Goal: Task Accomplishment & Management: Use online tool/utility

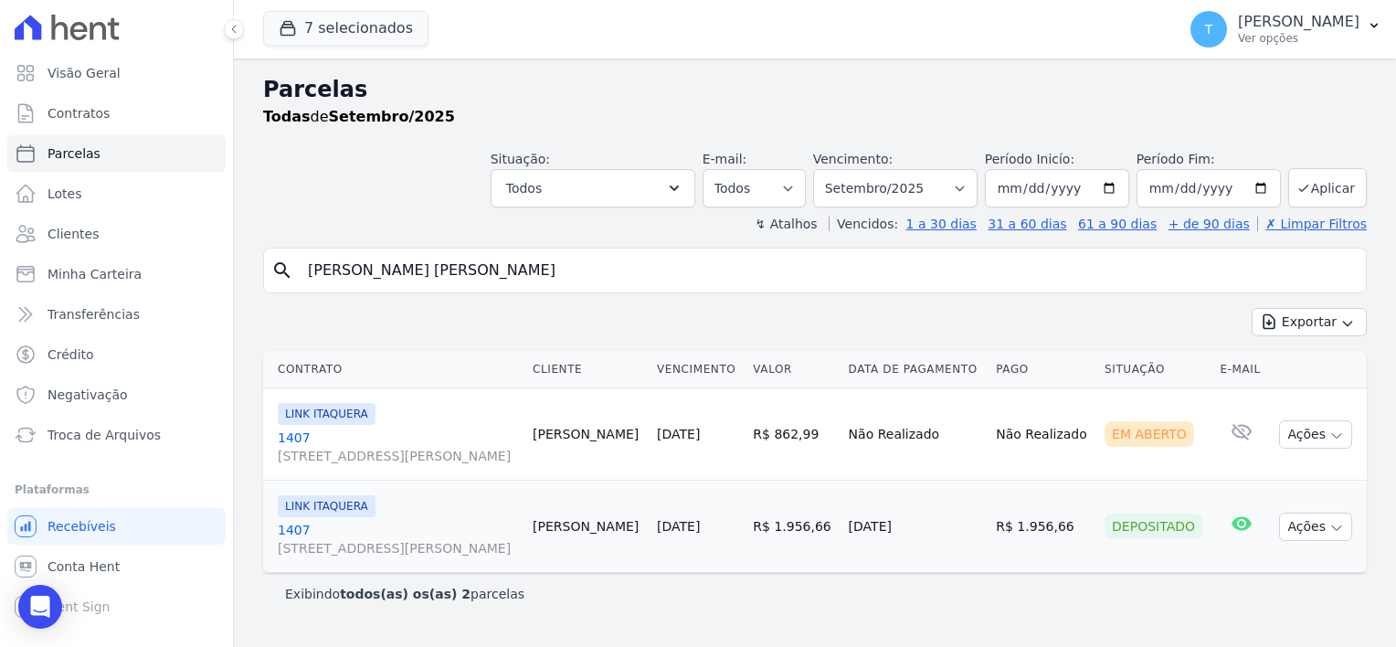
select select
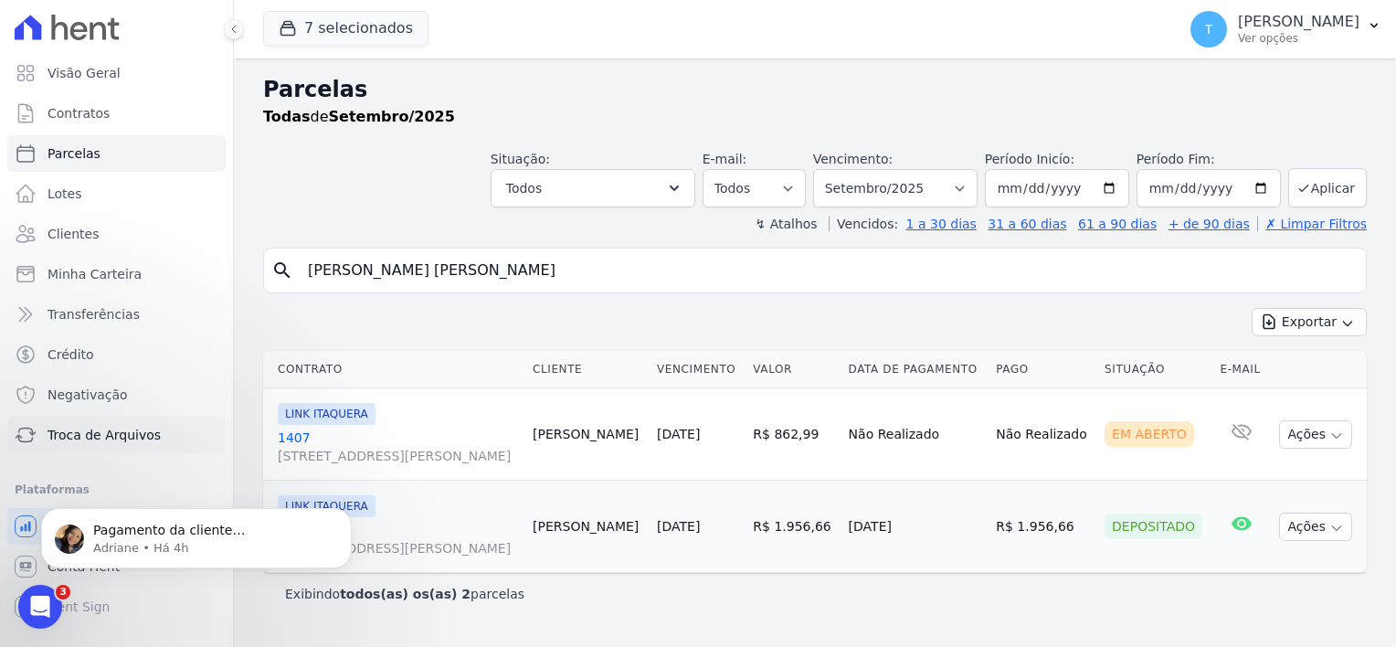
click at [87, 431] on span "Troca de Arquivos" at bounding box center [104, 435] width 113 height 18
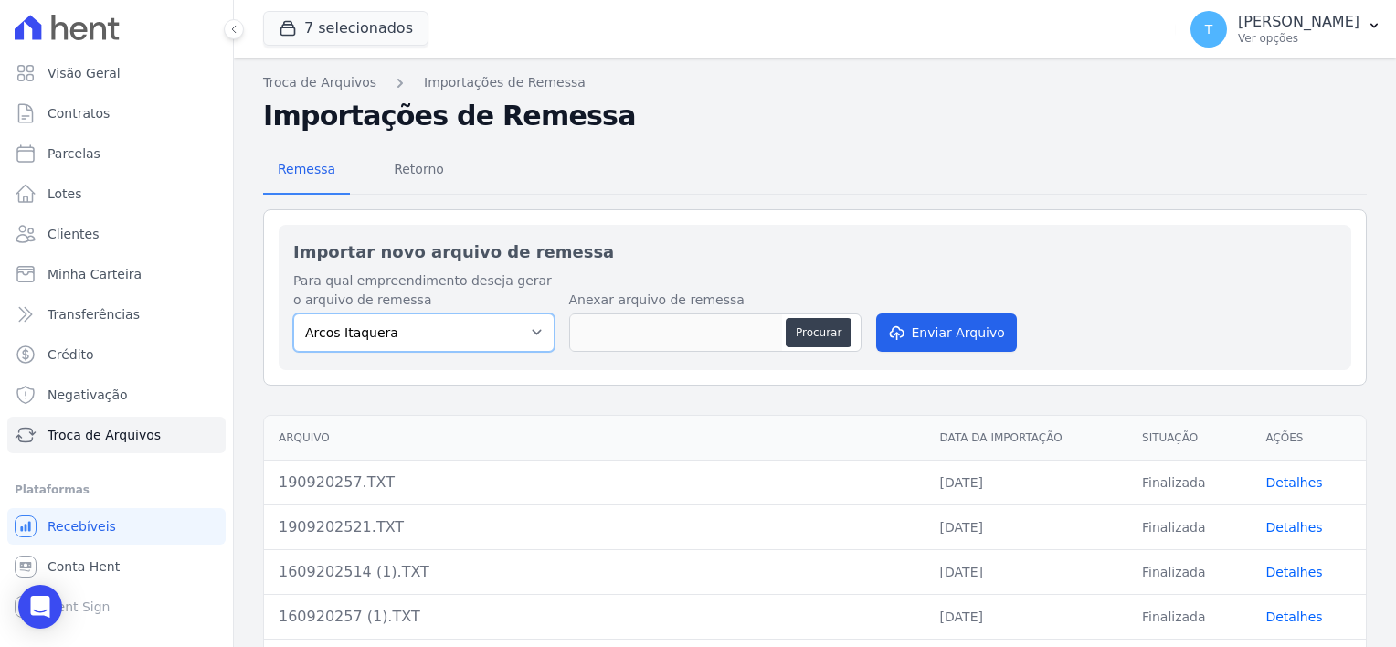
click at [396, 340] on select "Arcos Itaquera ALTOS DE SANTANA Inspire BOSQUE CLUB ARTE VILA MATILDE VISTA 553…" at bounding box center [423, 332] width 261 height 38
select select "d58a895b-122e-4f60-b248-6168def9ff2e"
click at [293, 313] on select "Arcos Itaquera ALTOS DE SANTANA Inspire BOSQUE CLUB ARTE VILA MATILDE VISTA 553…" at bounding box center [423, 332] width 261 height 38
click at [835, 333] on button "Procurar" at bounding box center [819, 332] width 66 height 29
type input "1909202521 (1).TXT"
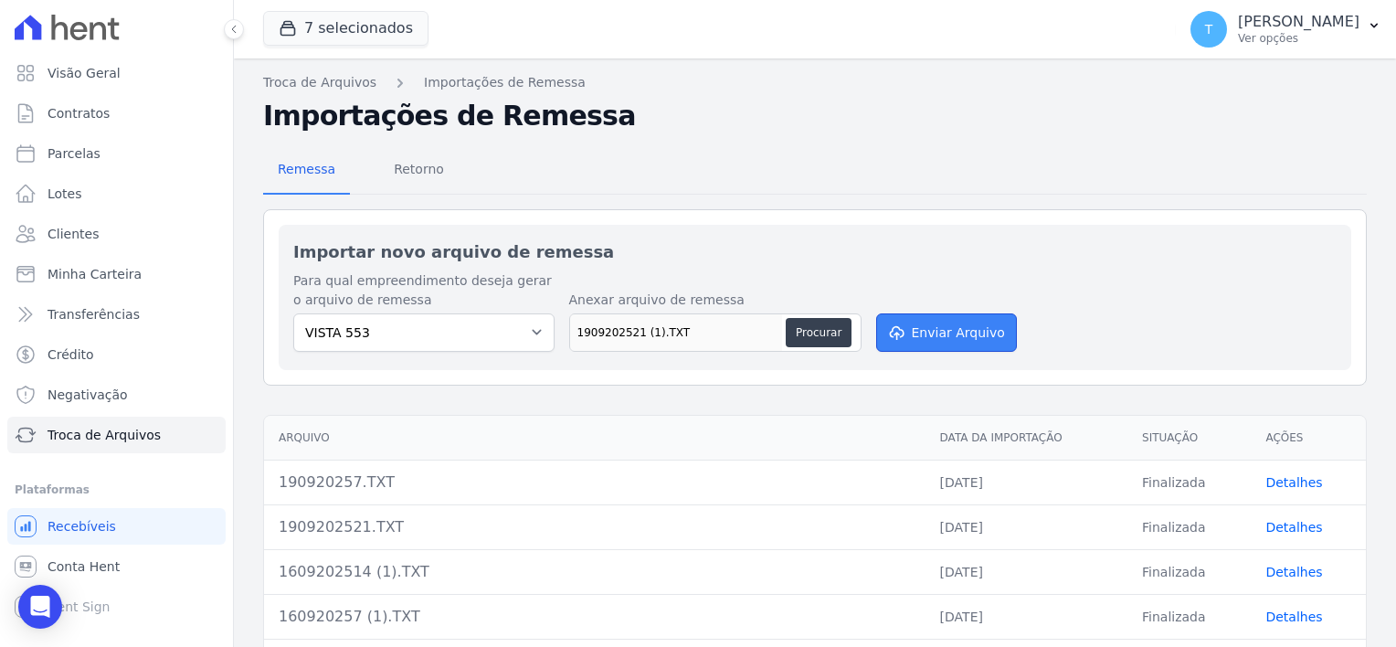
click at [918, 339] on button "Enviar Arquivo" at bounding box center [946, 332] width 141 height 38
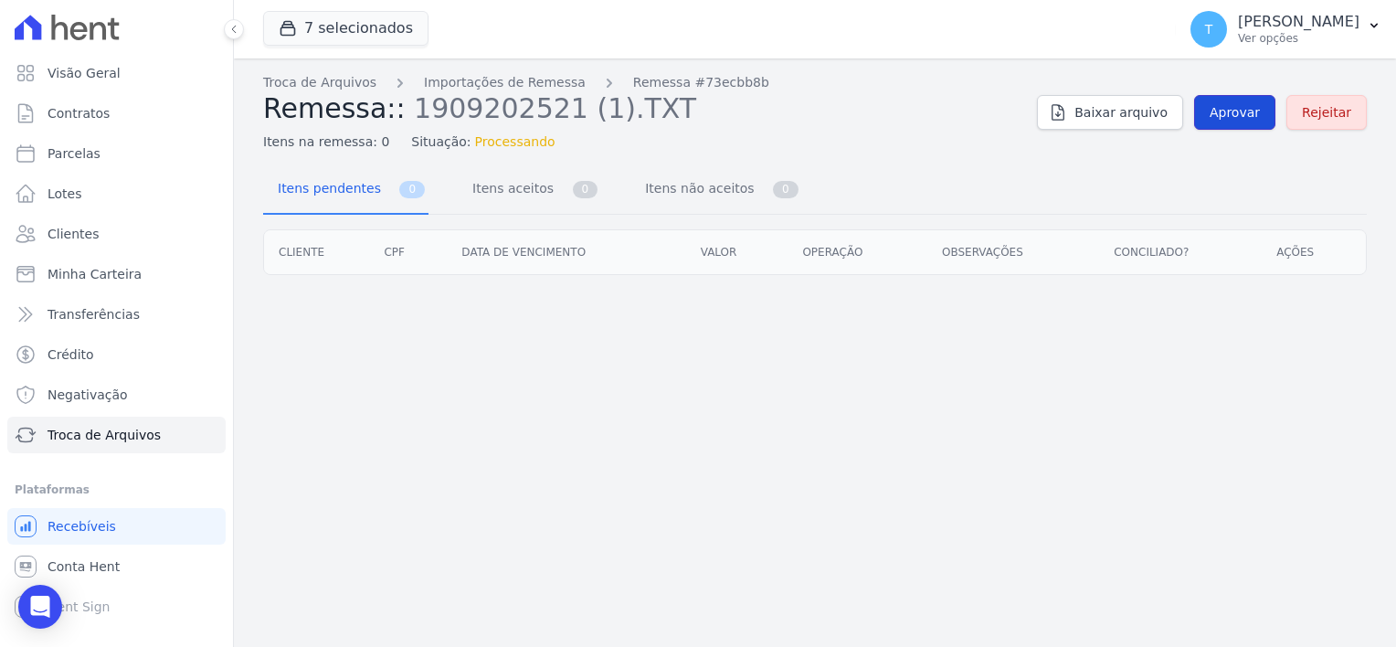
click at [1248, 113] on span "Aprovar" at bounding box center [1235, 112] width 50 height 18
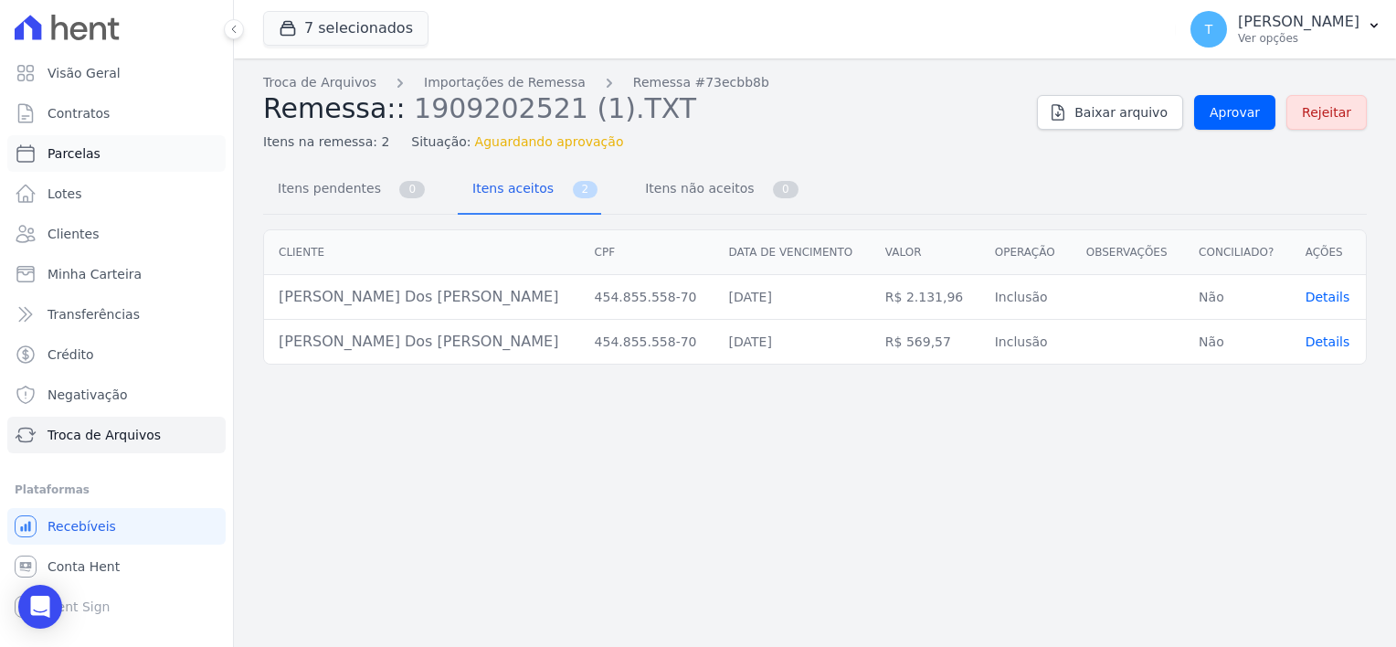
click at [78, 151] on span "Parcelas" at bounding box center [74, 153] width 53 height 18
select select
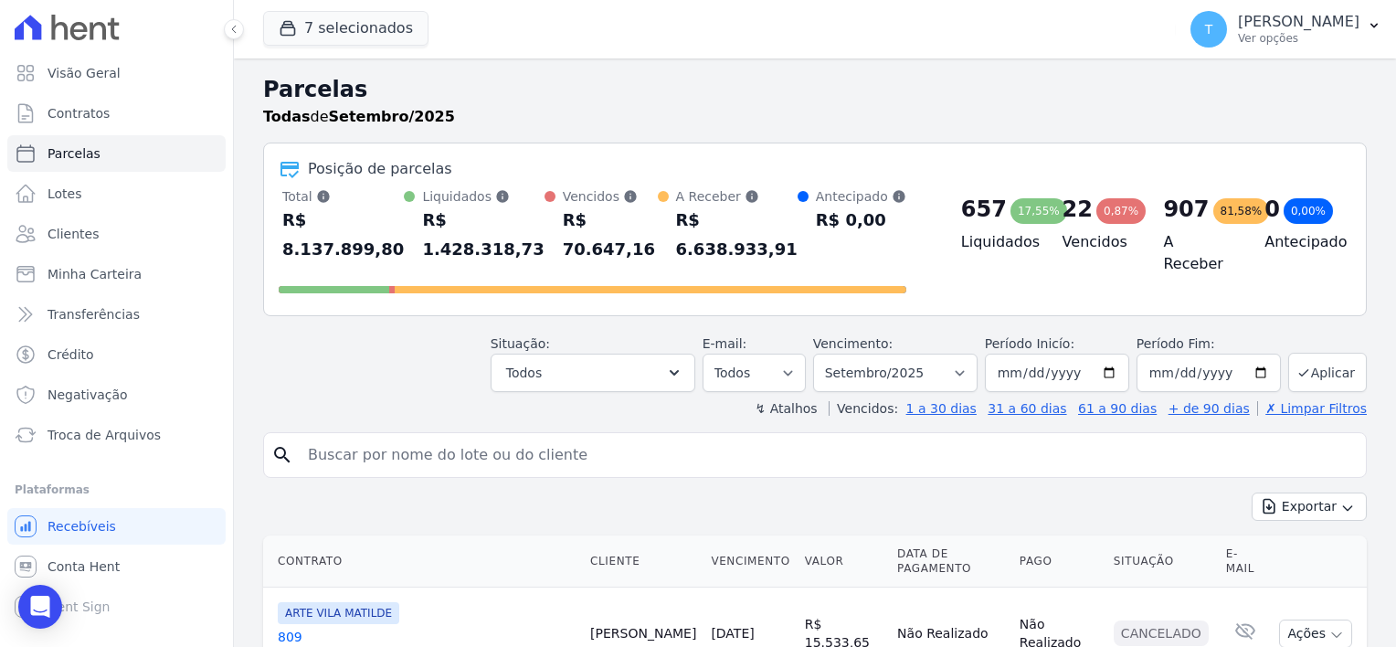
click at [645, 437] on input "search" at bounding box center [828, 455] width 1062 height 37
paste input "Andreza Rovira Fernandes dos Reis"
type input "Andreza Rovira Fernandes dos Reis"
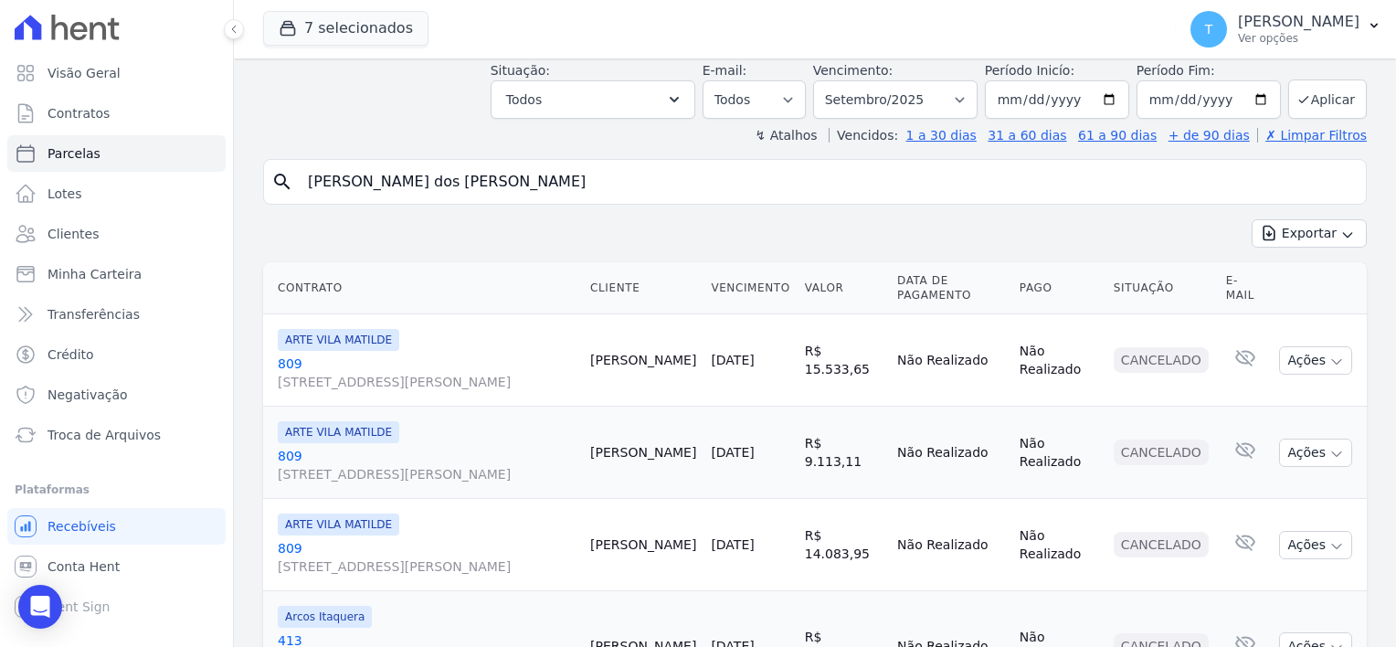
scroll to position [274, 0]
select select
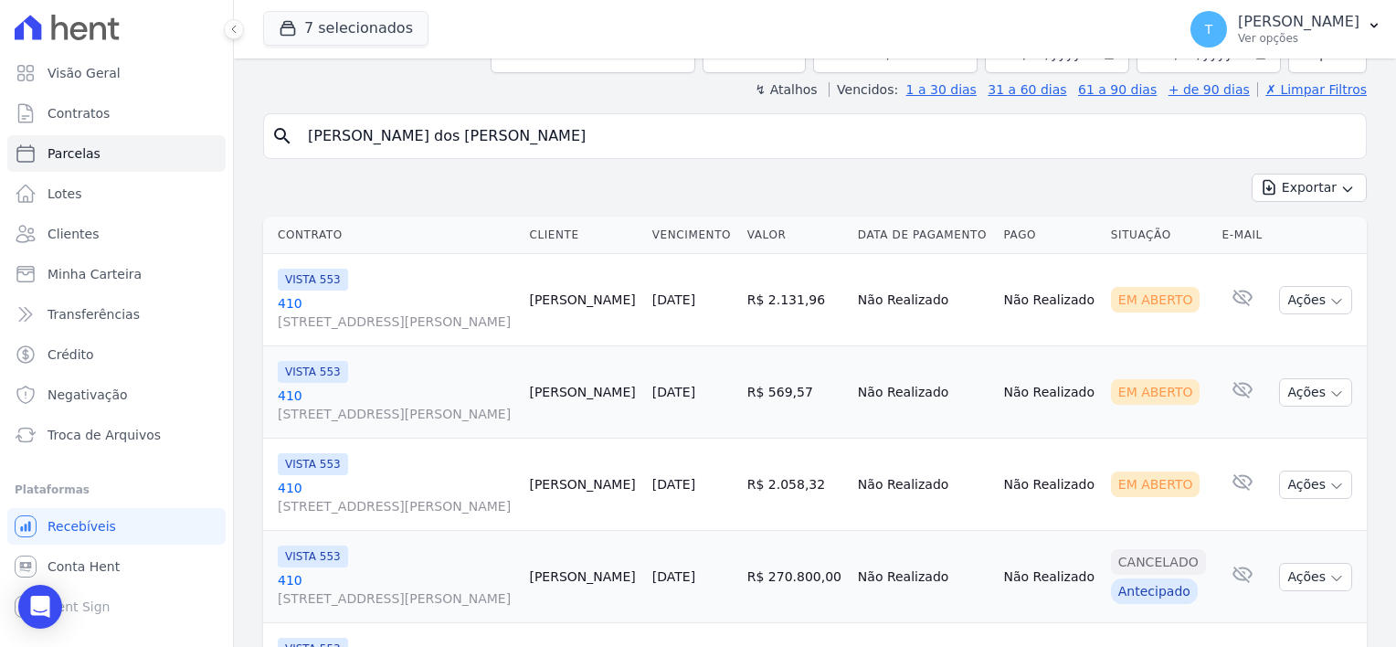
scroll to position [183, 0]
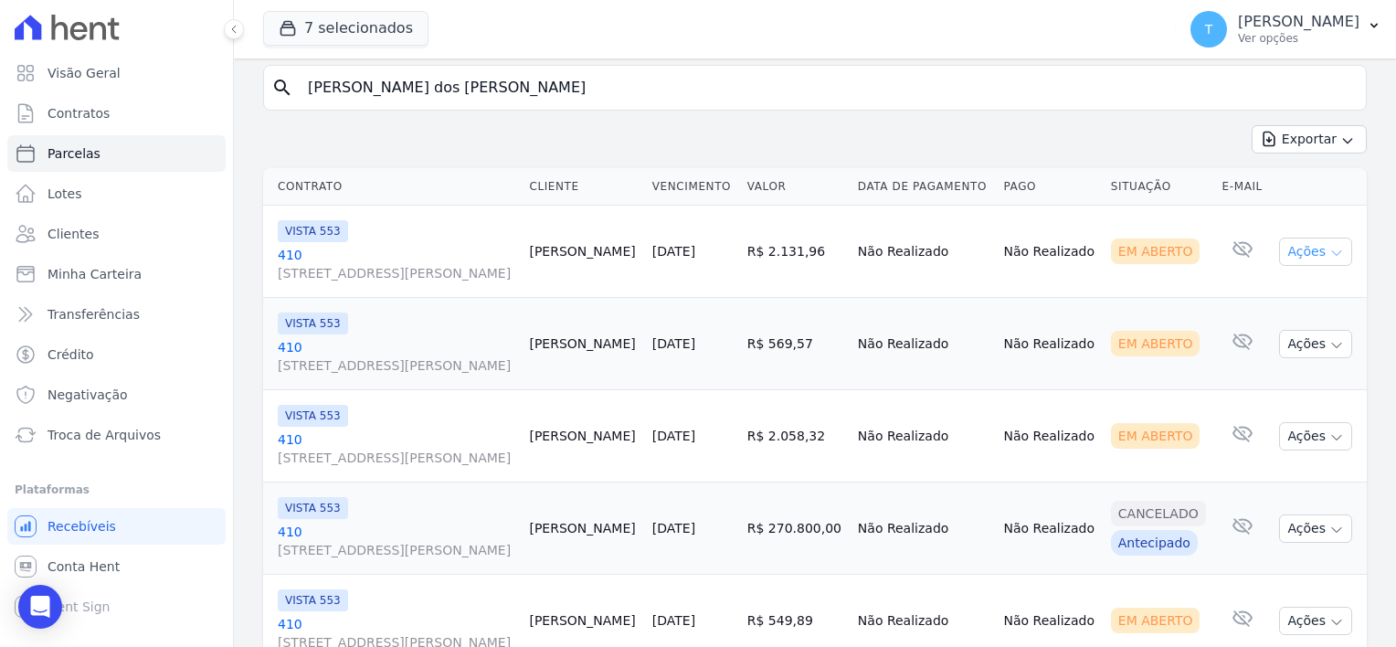
click at [1332, 253] on icon "button" at bounding box center [1336, 253] width 9 height 5
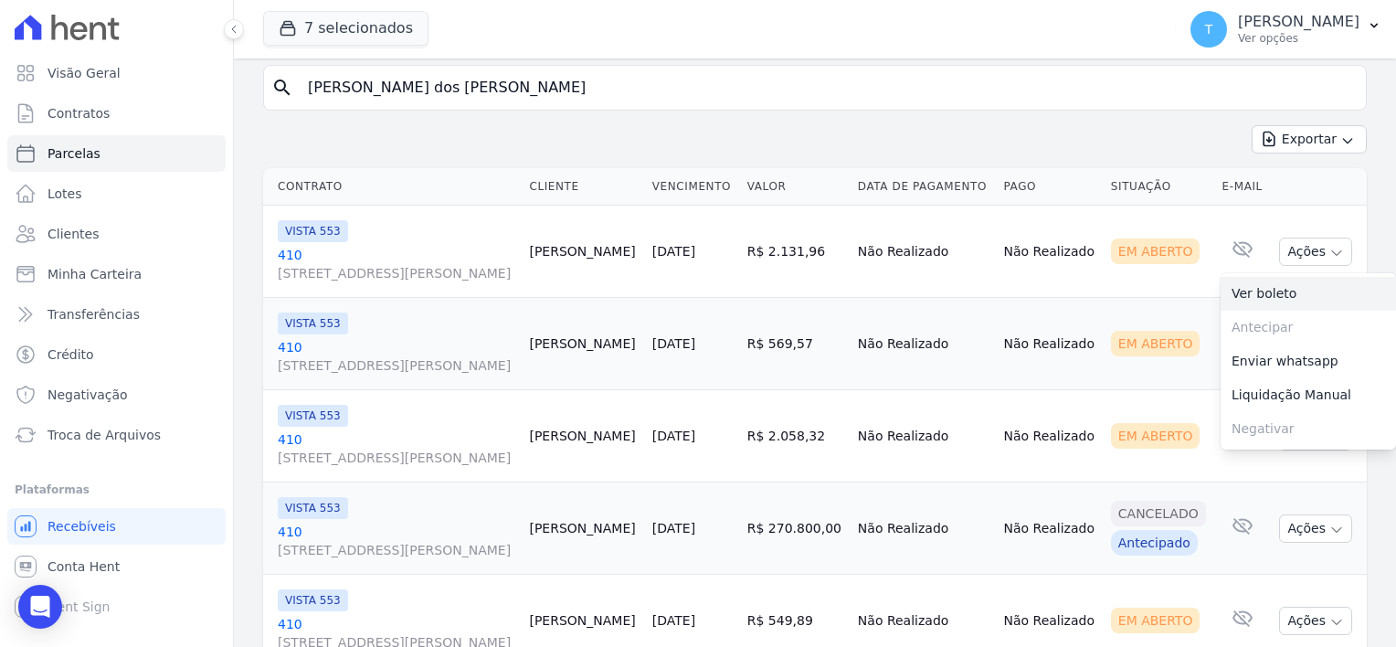
click at [1272, 295] on link "Ver boleto" at bounding box center [1308, 294] width 175 height 34
click at [1121, 311] on td "Em Aberto" at bounding box center [1159, 344] width 111 height 92
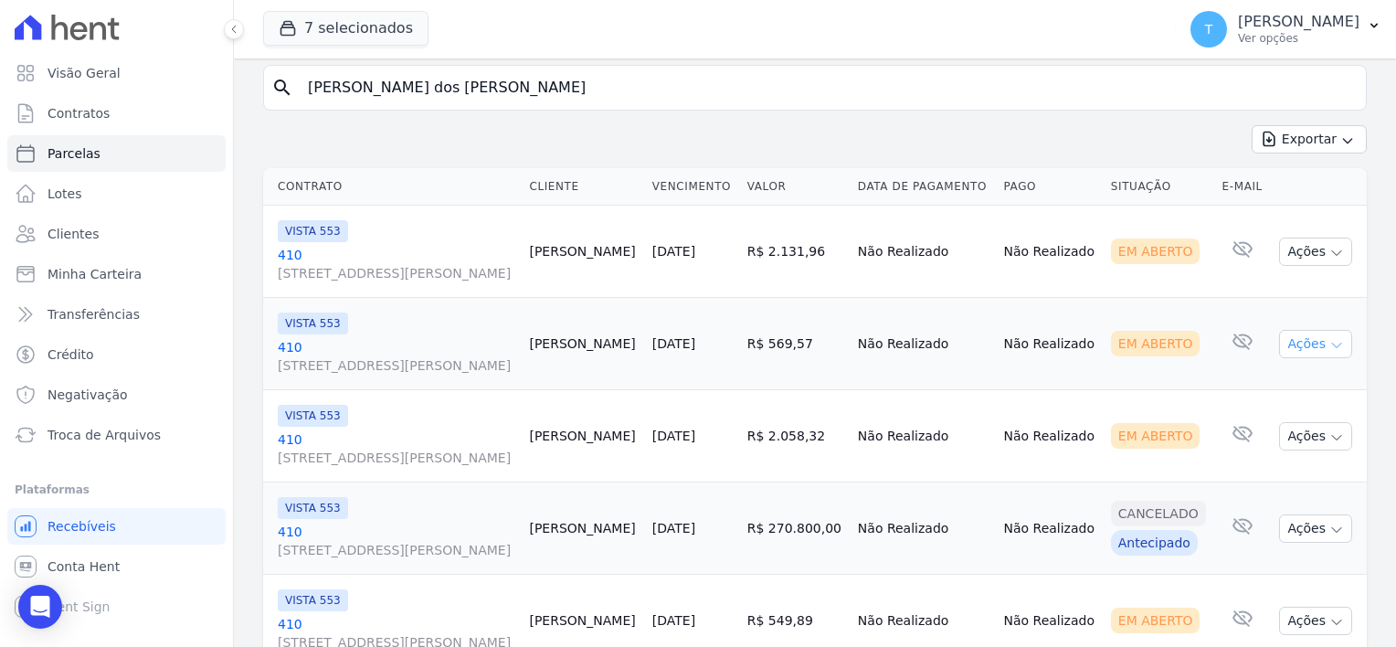
click at [1330, 350] on icon "button" at bounding box center [1337, 345] width 15 height 15
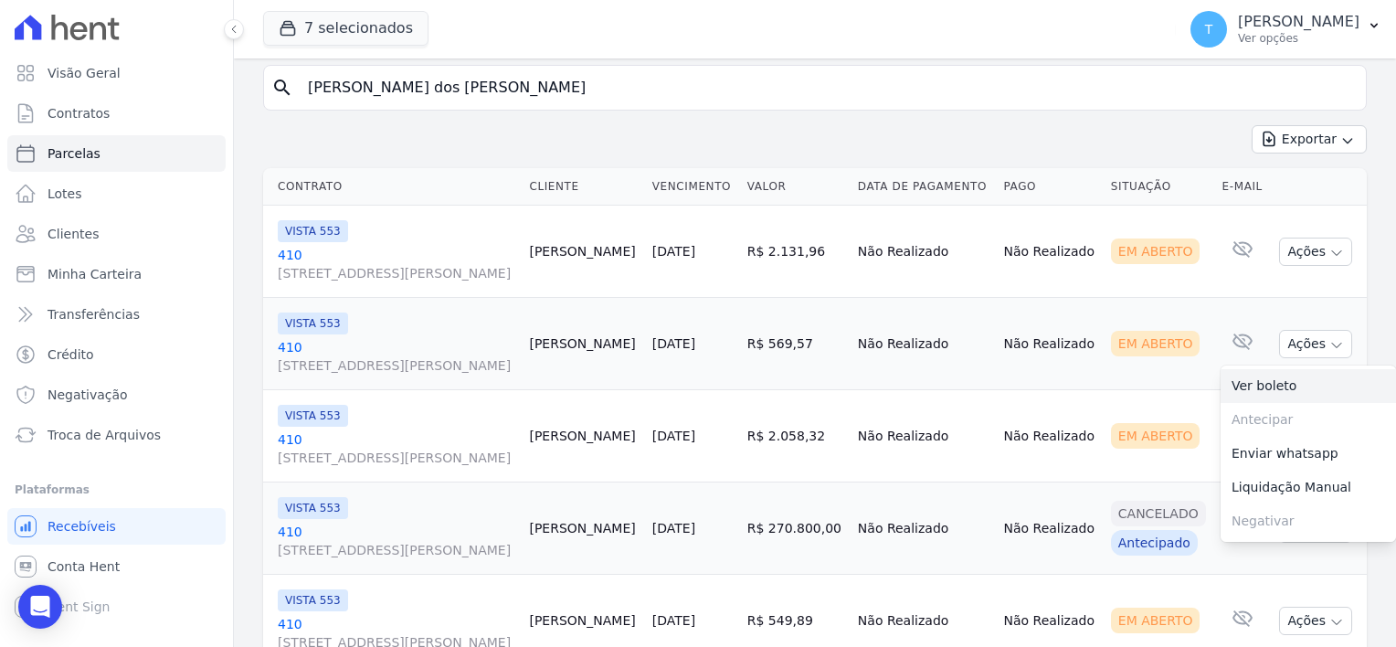
click at [1277, 380] on link "Ver boleto" at bounding box center [1308, 386] width 175 height 34
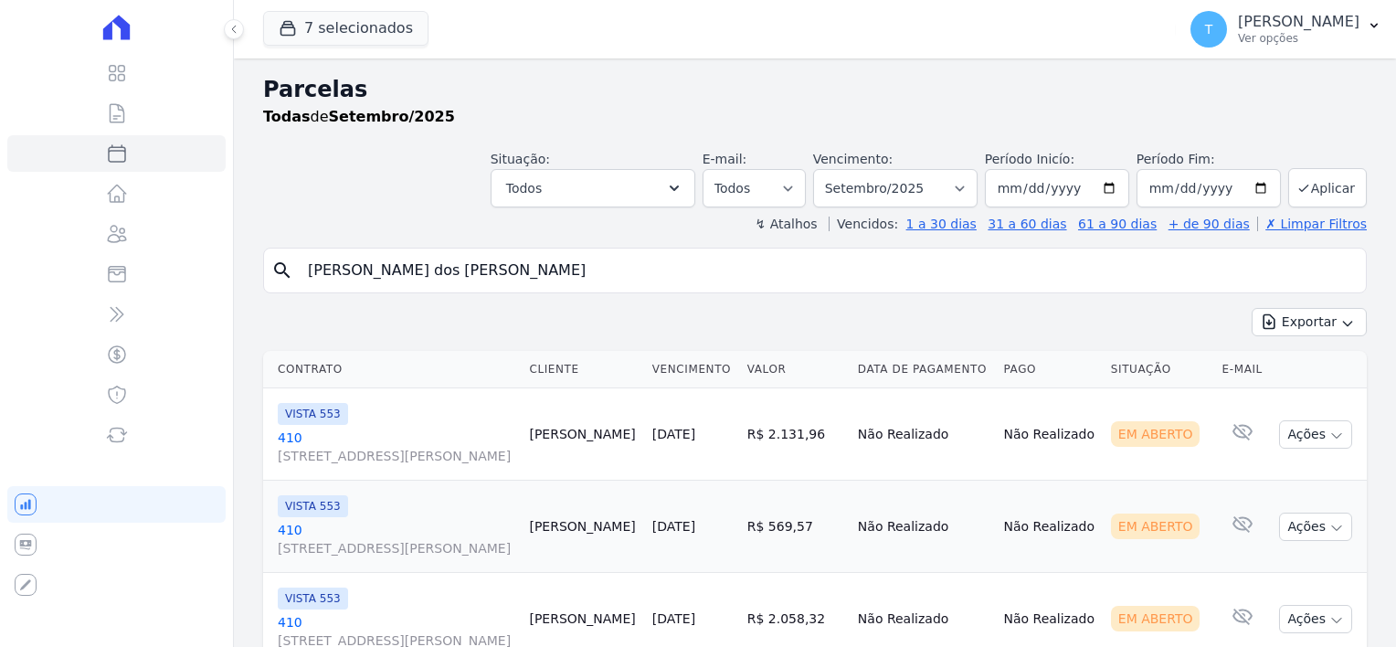
select select
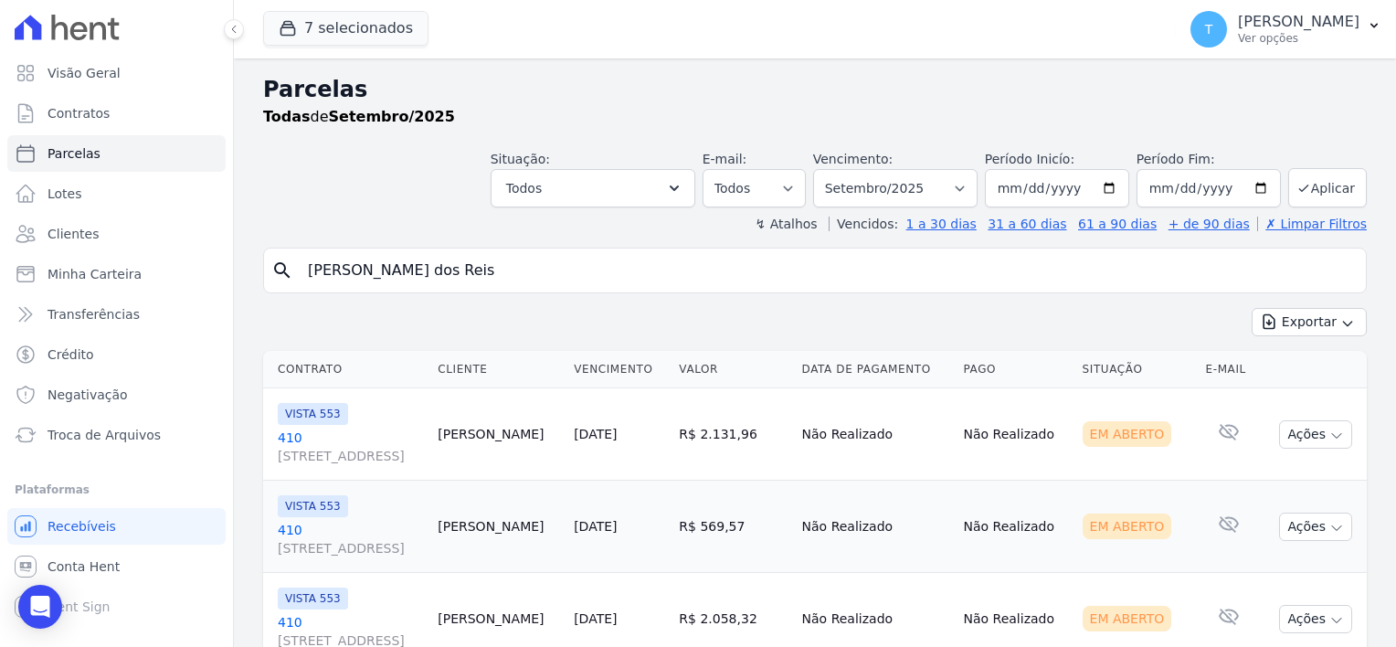
select select
drag, startPoint x: 424, startPoint y: 269, endPoint x: 297, endPoint y: 269, distance: 127.0
click at [297, 269] on input "Andreza Rovira Fernandes dos Reis" at bounding box center [828, 270] width 1062 height 37
paste input "Vitor Larese"
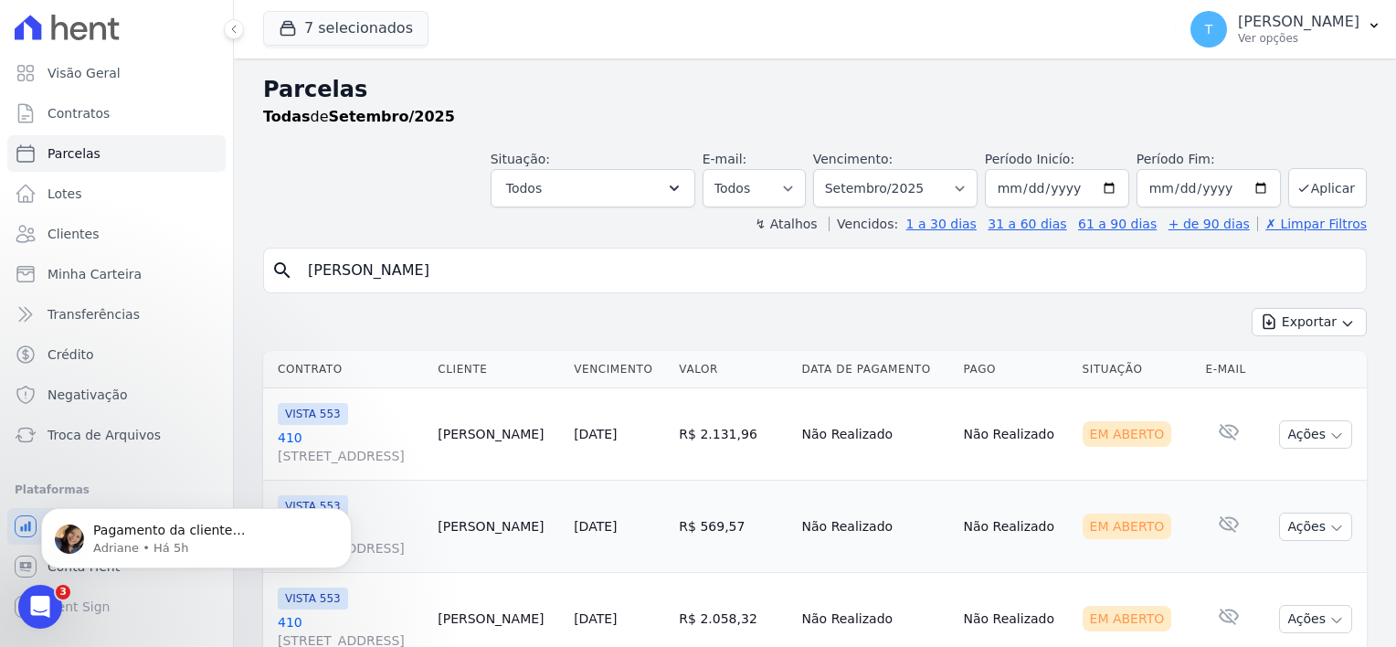
type input "Vitor Larese"
select select
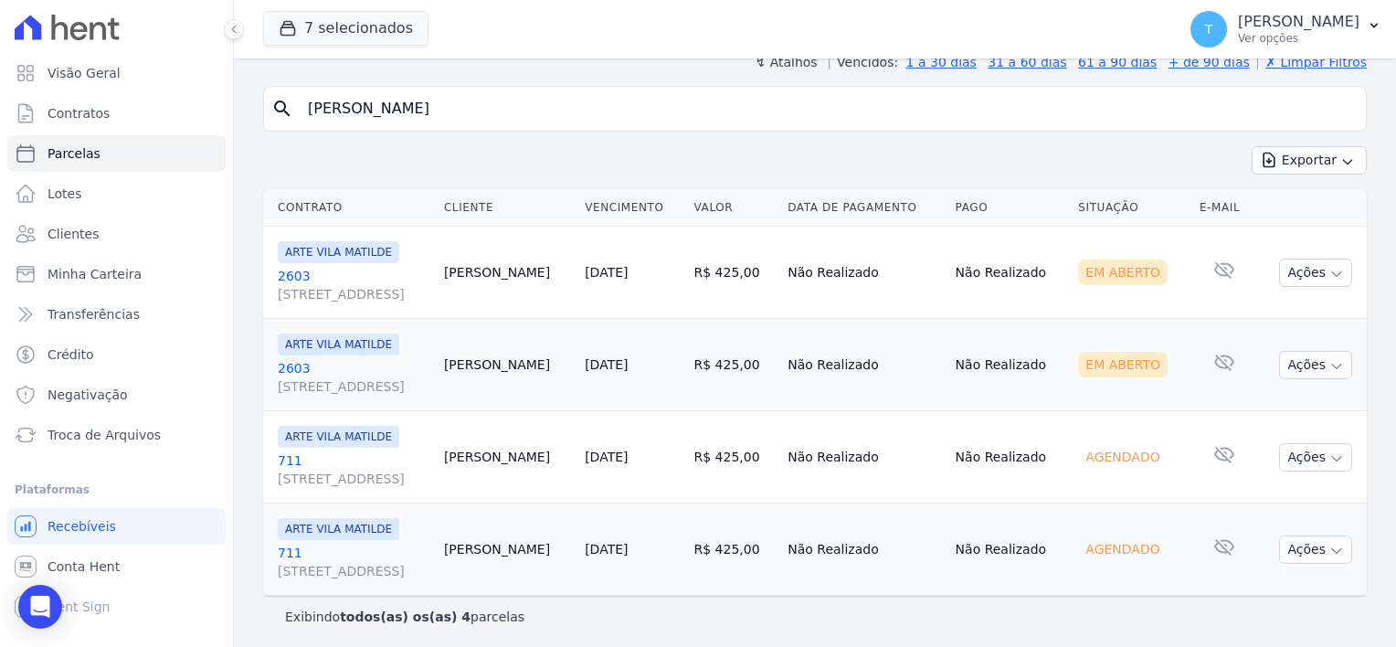
scroll to position [165, 0]
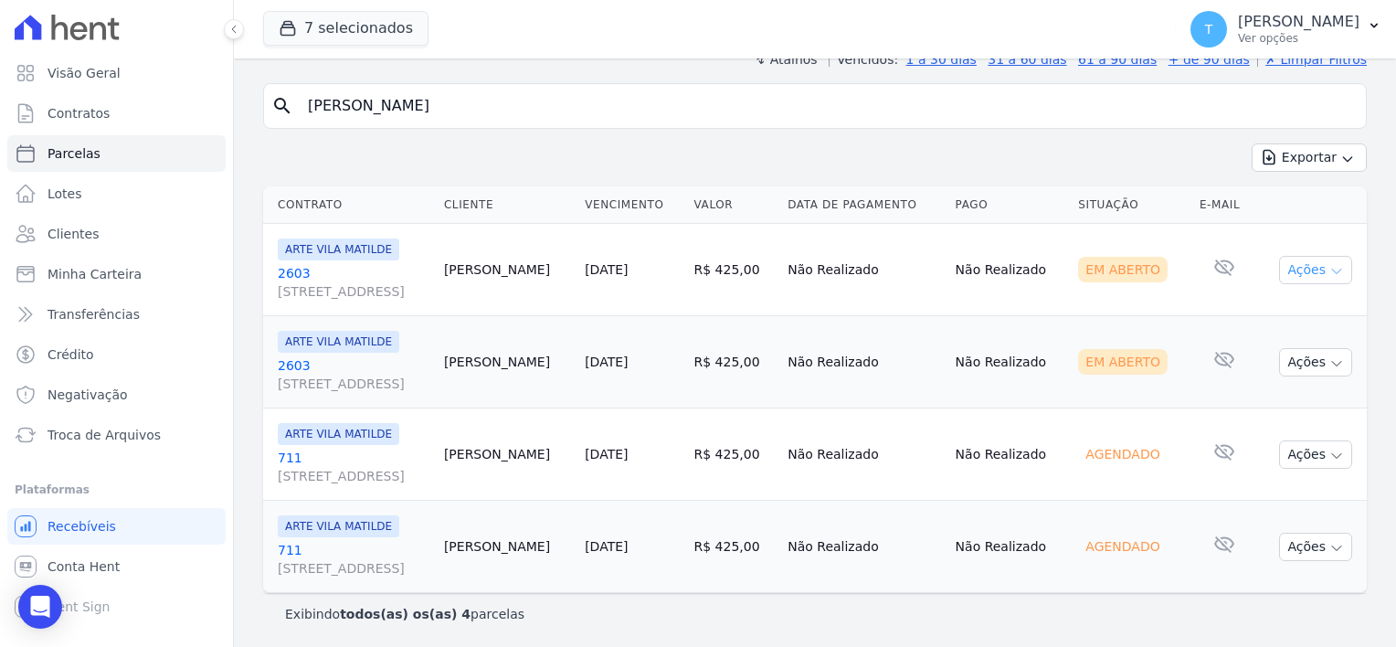
click at [1330, 270] on icon "button" at bounding box center [1337, 271] width 15 height 15
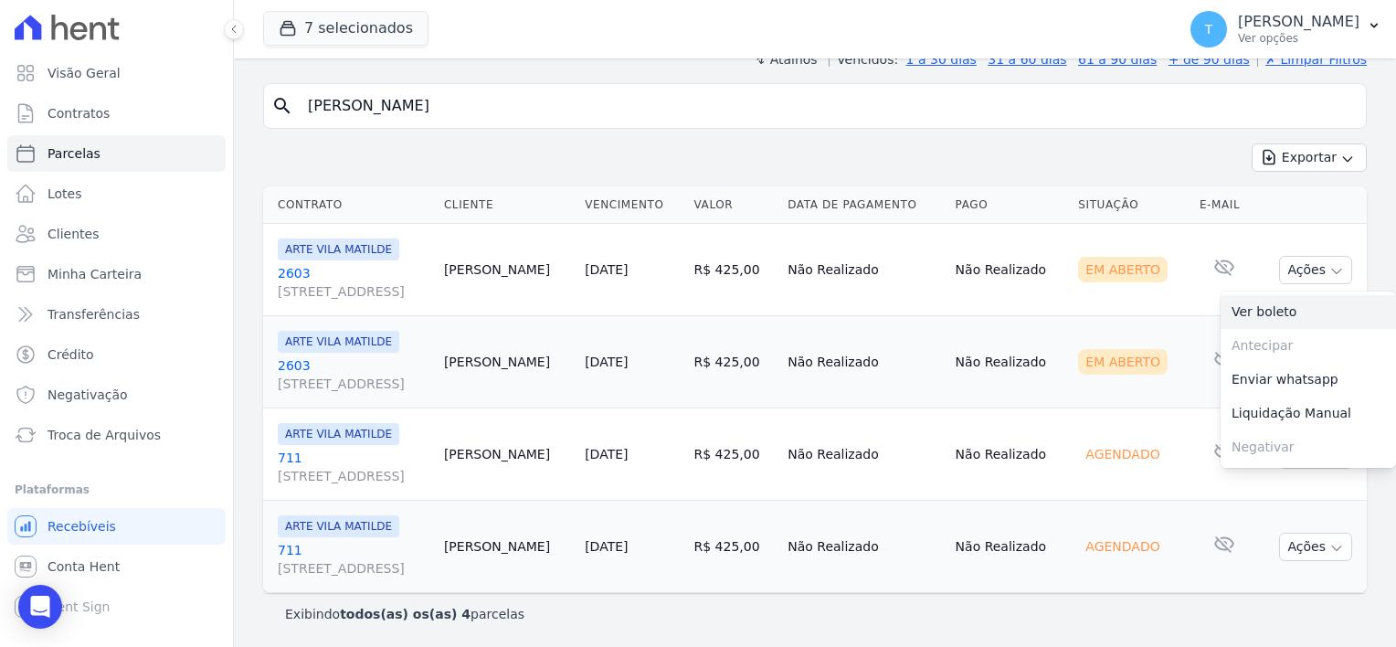
click at [1277, 313] on link "Ver boleto" at bounding box center [1308, 312] width 175 height 34
click at [901, 316] on td "Não Realizado" at bounding box center [863, 362] width 167 height 92
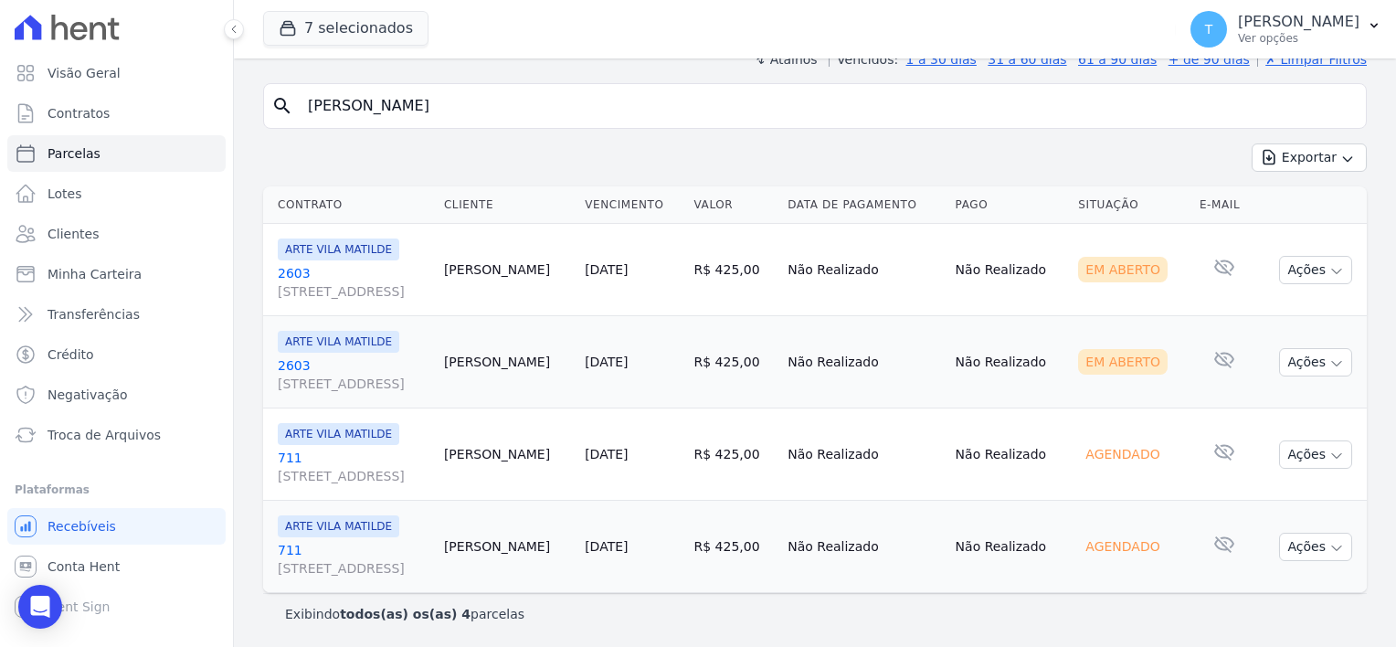
click at [324, 291] on span "Avenida Angélica, 2248, ANDAR 11, Consolação" at bounding box center [354, 291] width 152 height 18
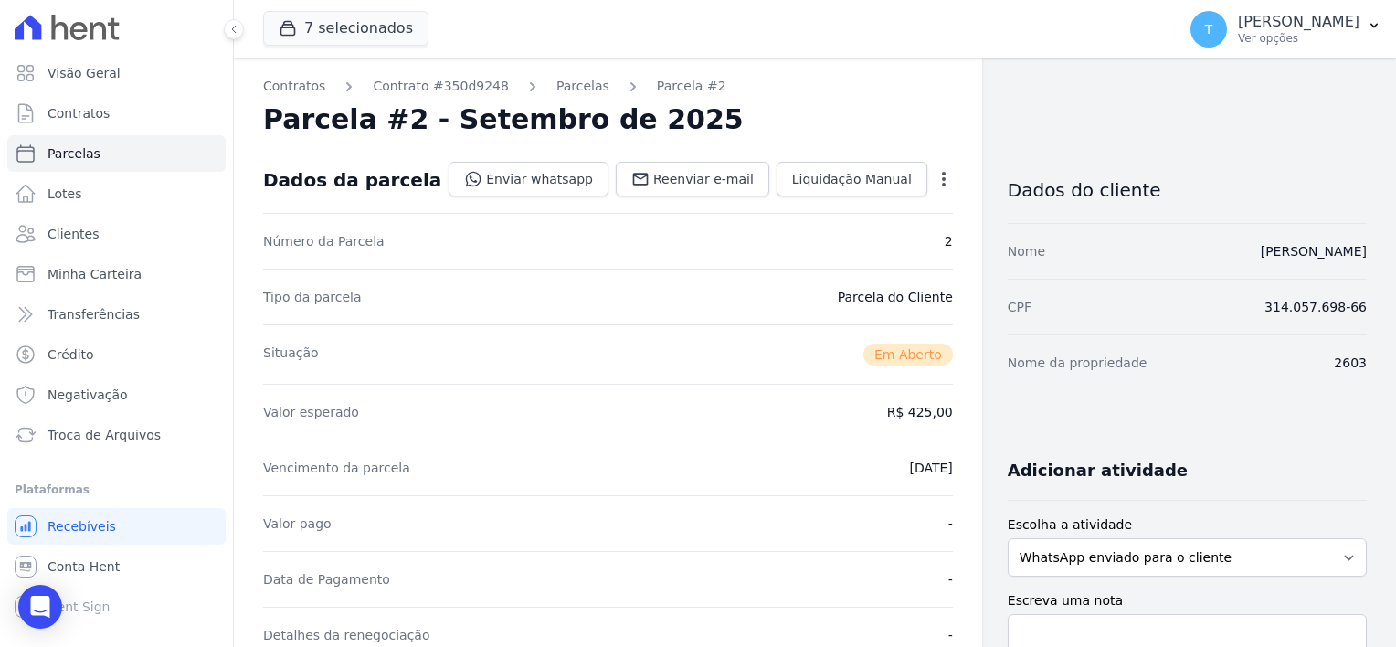
select select
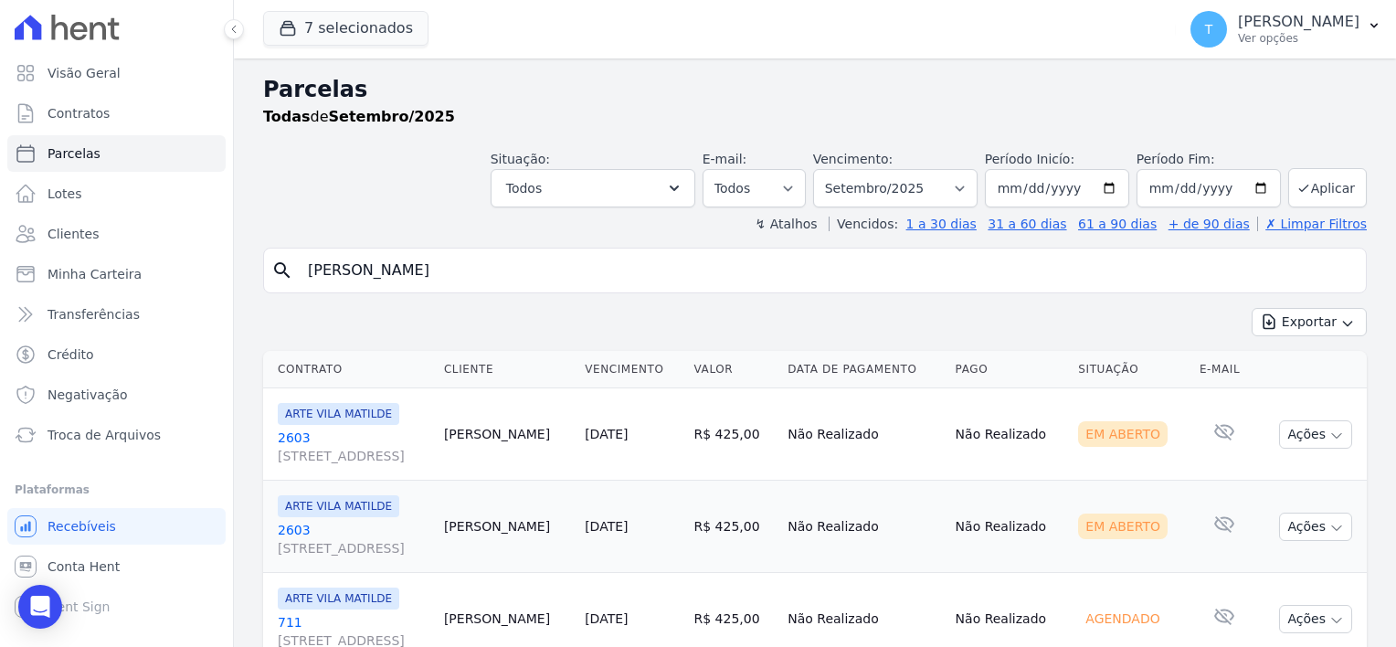
click at [300, 543] on span "Avenida Angélica, 2248, ANDAR 11, Consolação" at bounding box center [354, 548] width 152 height 18
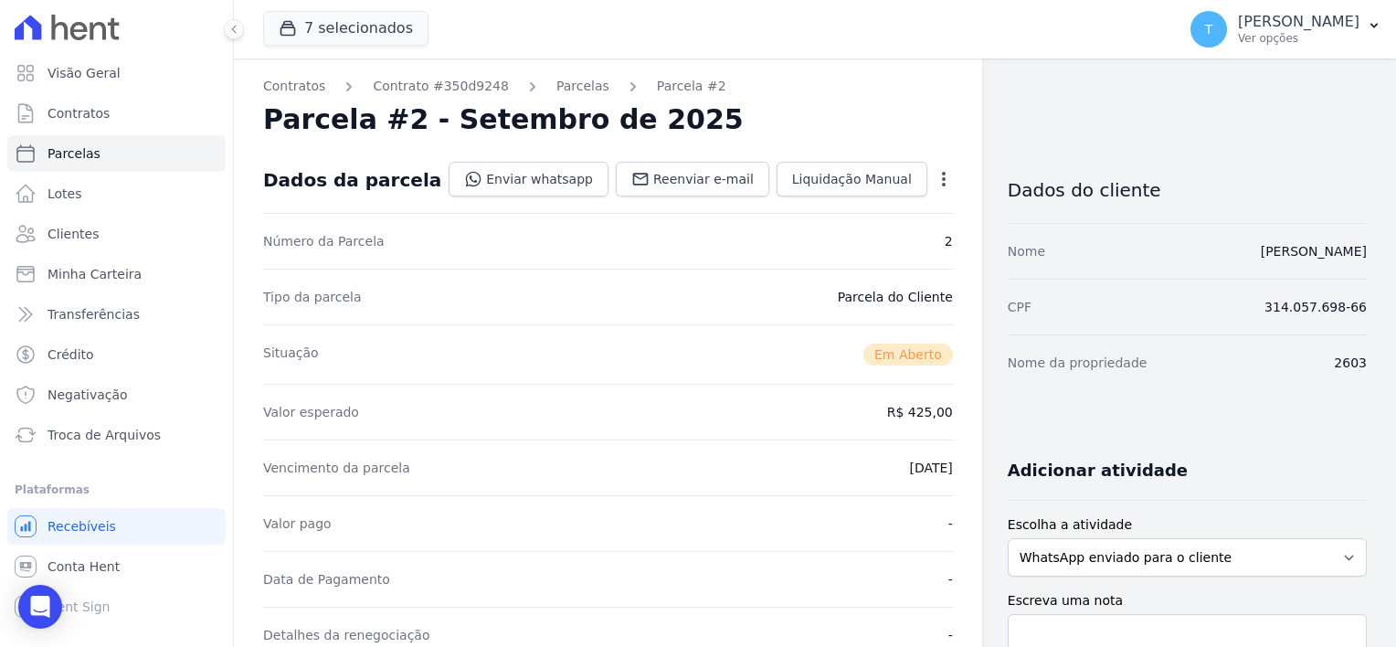
select select
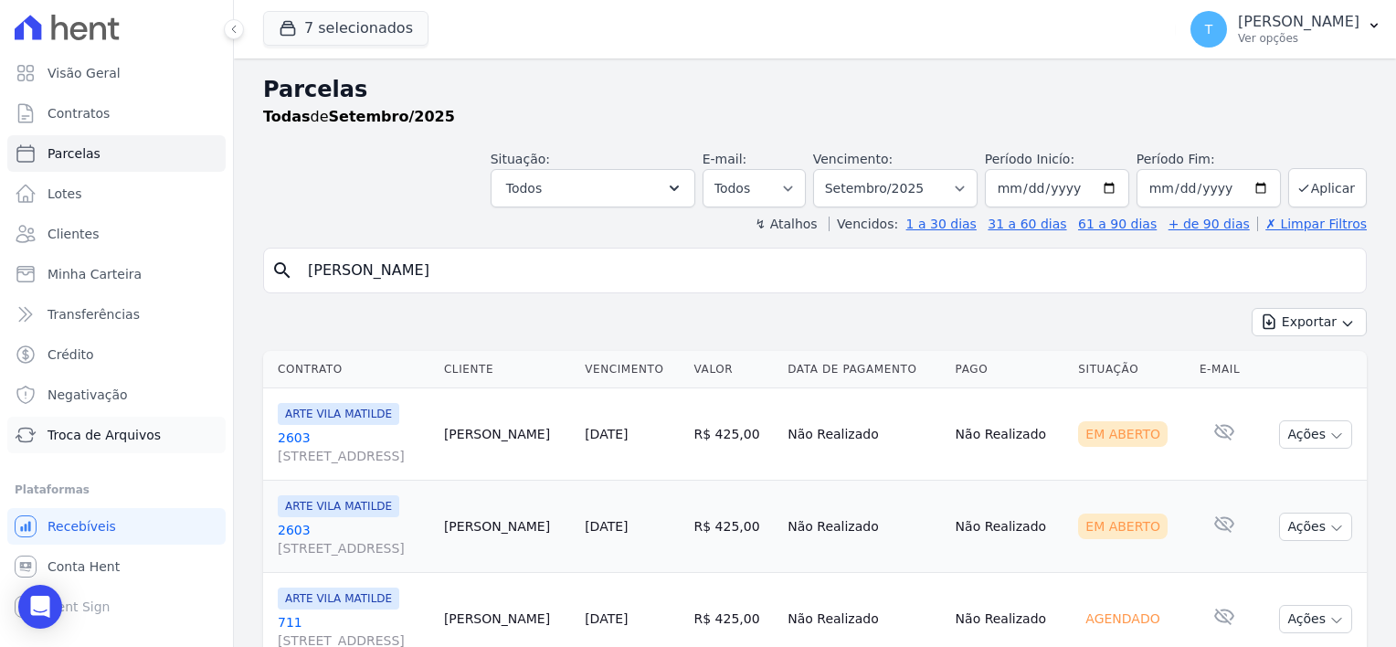
click at [95, 439] on span "Troca de Arquivos" at bounding box center [104, 435] width 113 height 18
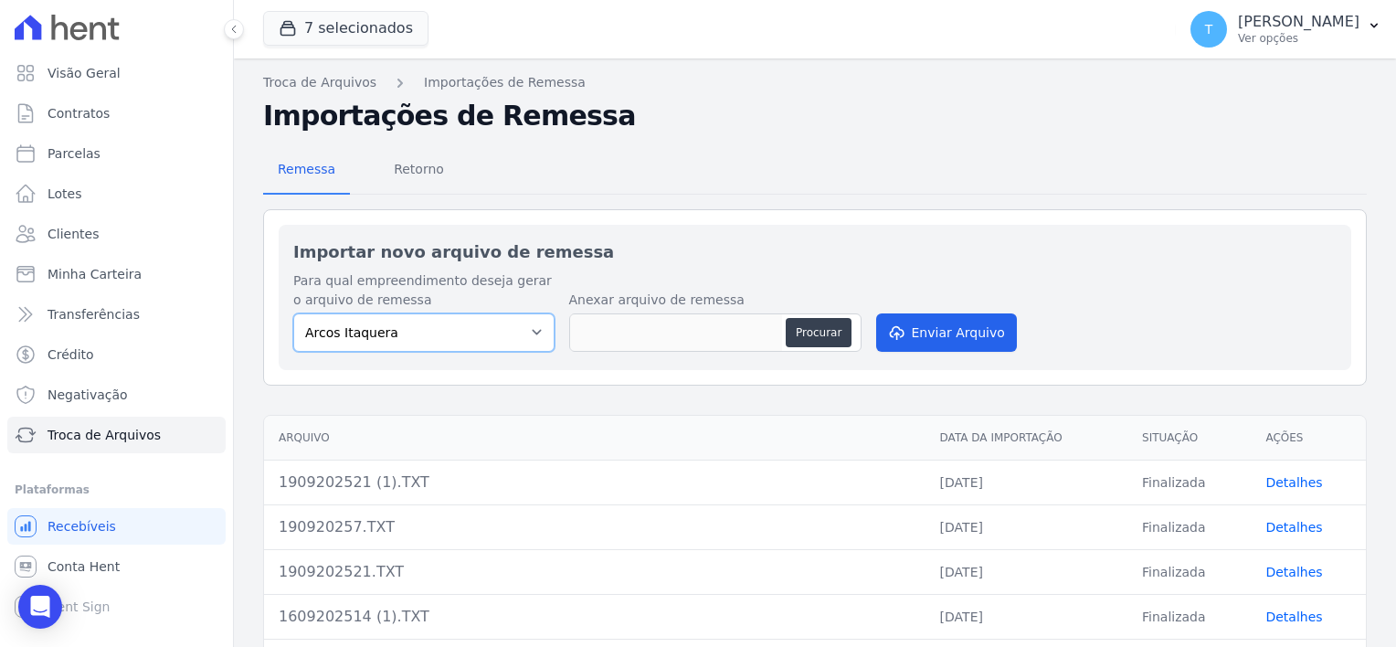
click at [485, 344] on select "Arcos Itaquera ALTOS DE SANTANA Inspire BOSQUE CLUB ARTE VILA MATILDE VISTA 553…" at bounding box center [423, 332] width 261 height 38
select select "f2036c47-f869-4cf7-aa49-d68e524f2024"
click at [293, 313] on select "Arcos Itaquera ALTOS DE SANTANA Inspire BOSQUE CLUB ARTE VILA MATILDE VISTA 553…" at bounding box center [423, 332] width 261 height 38
click at [821, 332] on button "Procurar" at bounding box center [819, 332] width 66 height 29
type input "190920250.TXT"
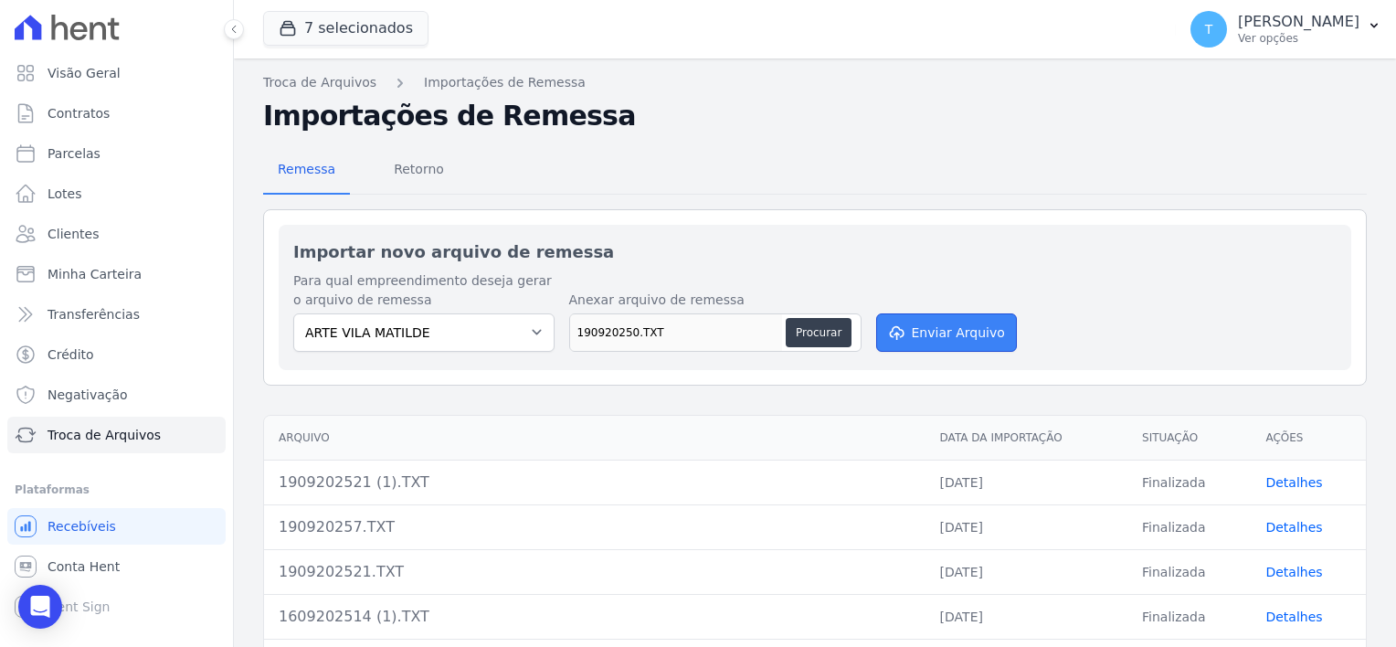
click at [958, 340] on button "Enviar Arquivo" at bounding box center [946, 332] width 141 height 38
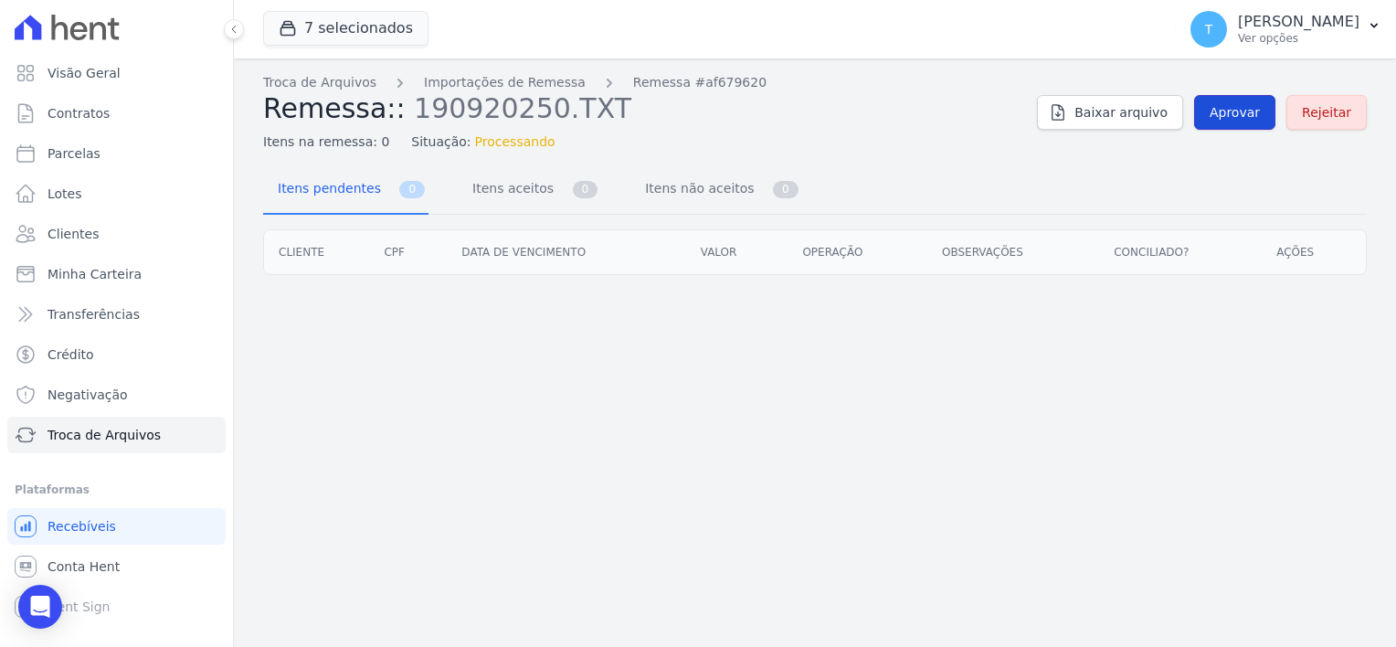
click at [1228, 124] on link "Aprovar" at bounding box center [1234, 112] width 81 height 35
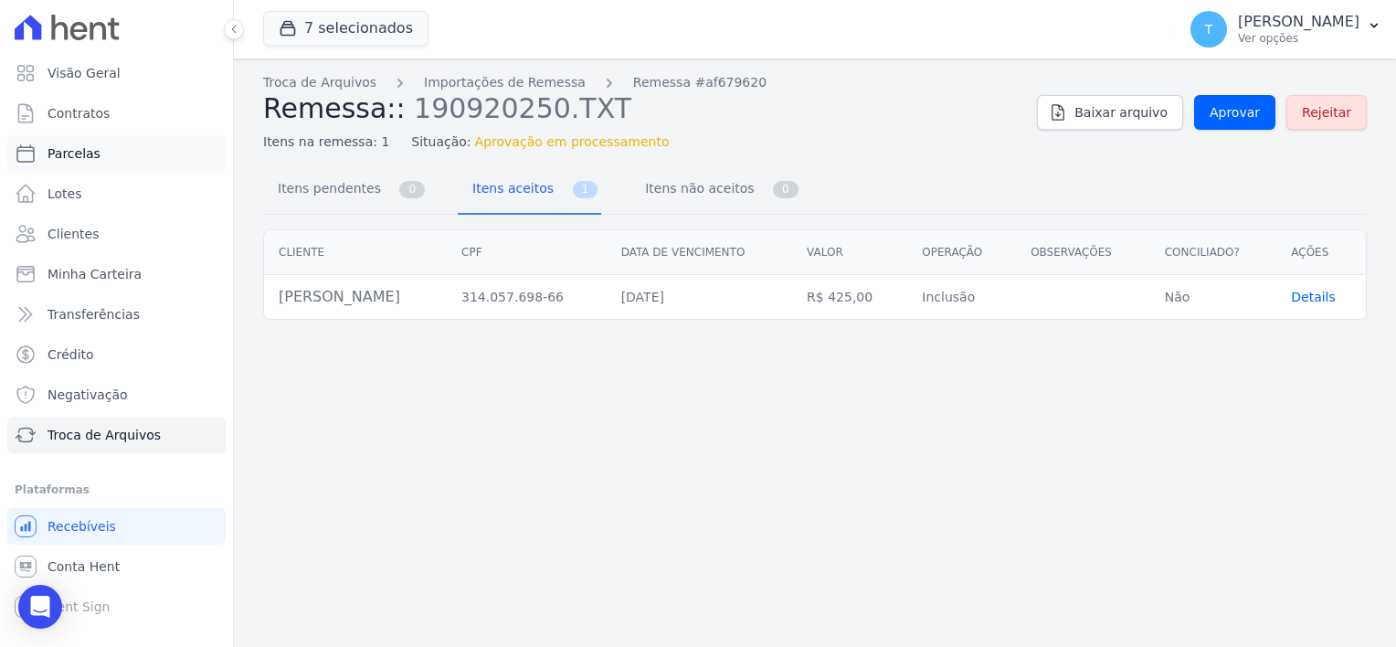
click at [97, 157] on link "Parcelas" at bounding box center [116, 153] width 218 height 37
select select
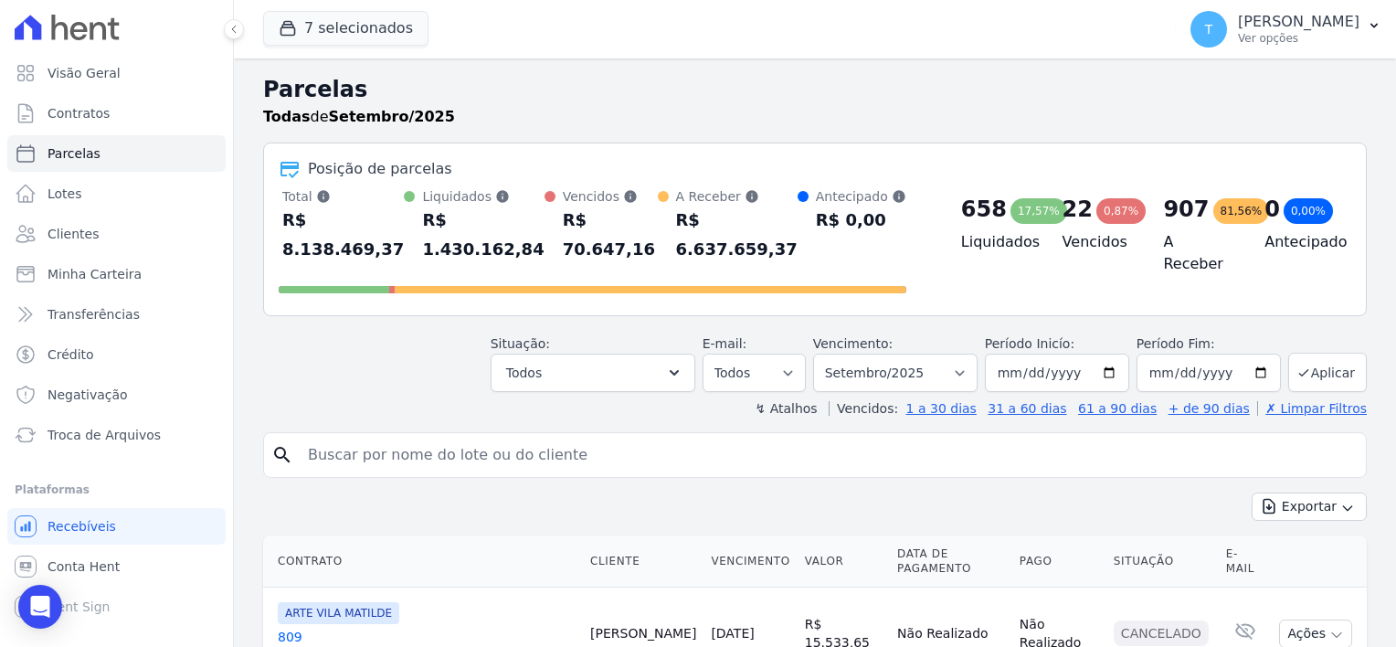
click at [348, 438] on input "search" at bounding box center [828, 455] width 1062 height 37
paste input "Vitor Larese"
type input "Vitor Larese"
select select
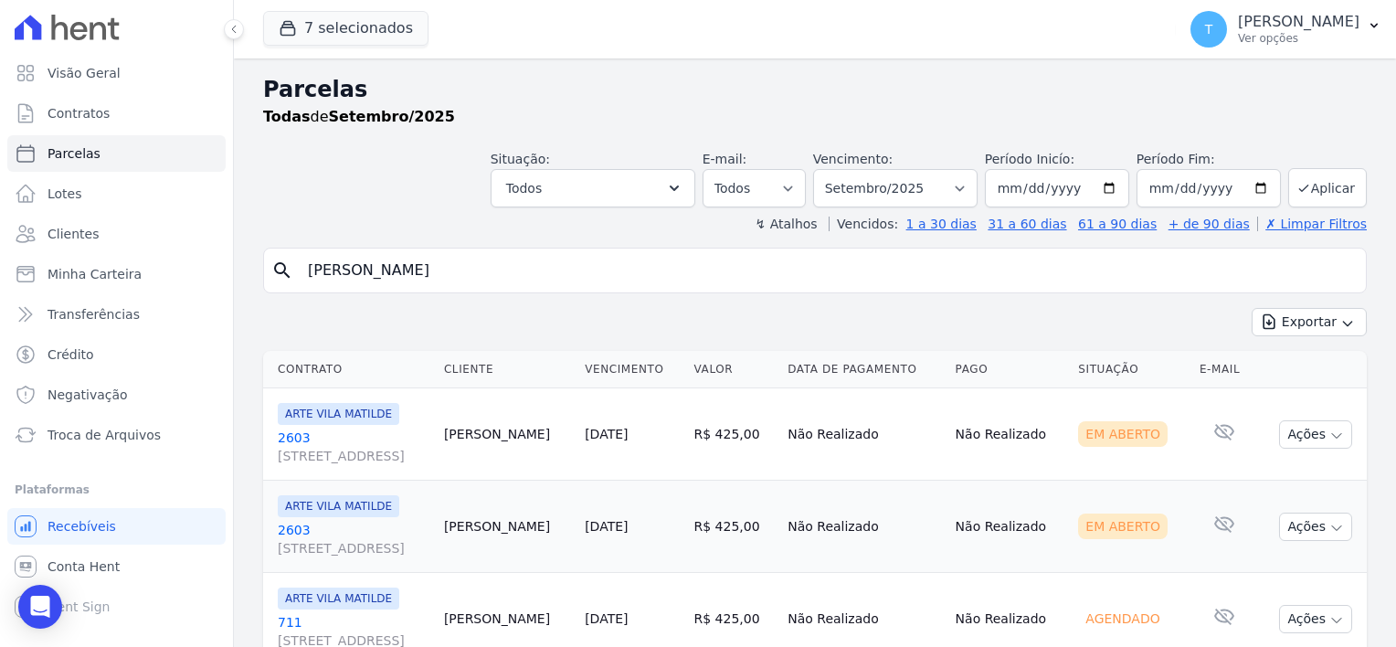
click at [367, 530] on link "2603 Avenida Angélica, 2248, ANDAR 11, Consolação" at bounding box center [354, 539] width 152 height 37
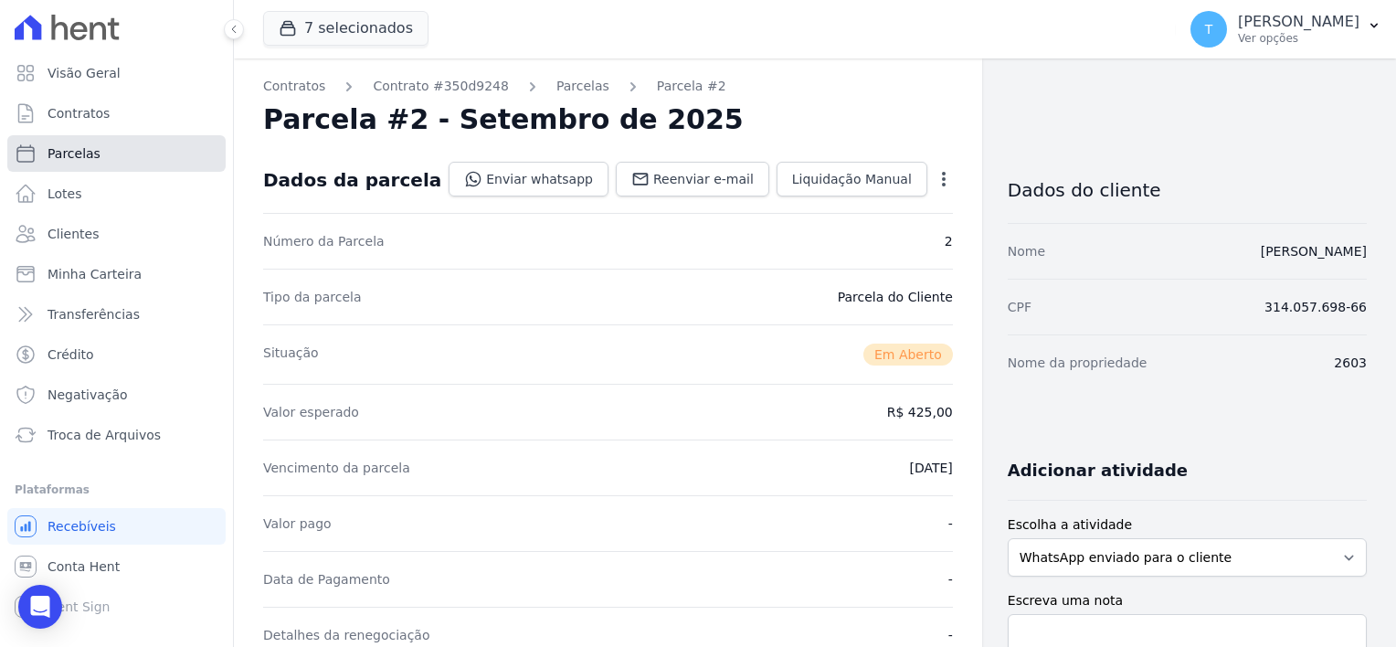
click at [99, 162] on link "Parcelas" at bounding box center [116, 153] width 218 height 37
select select
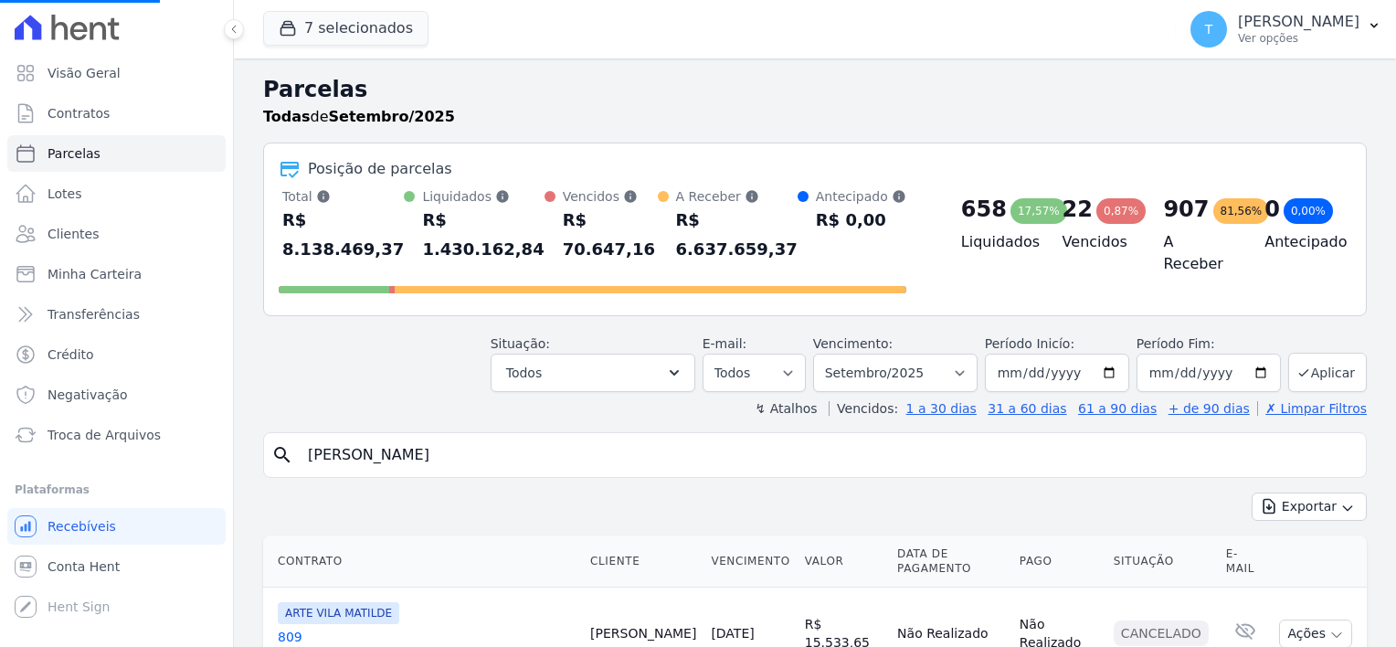
select select
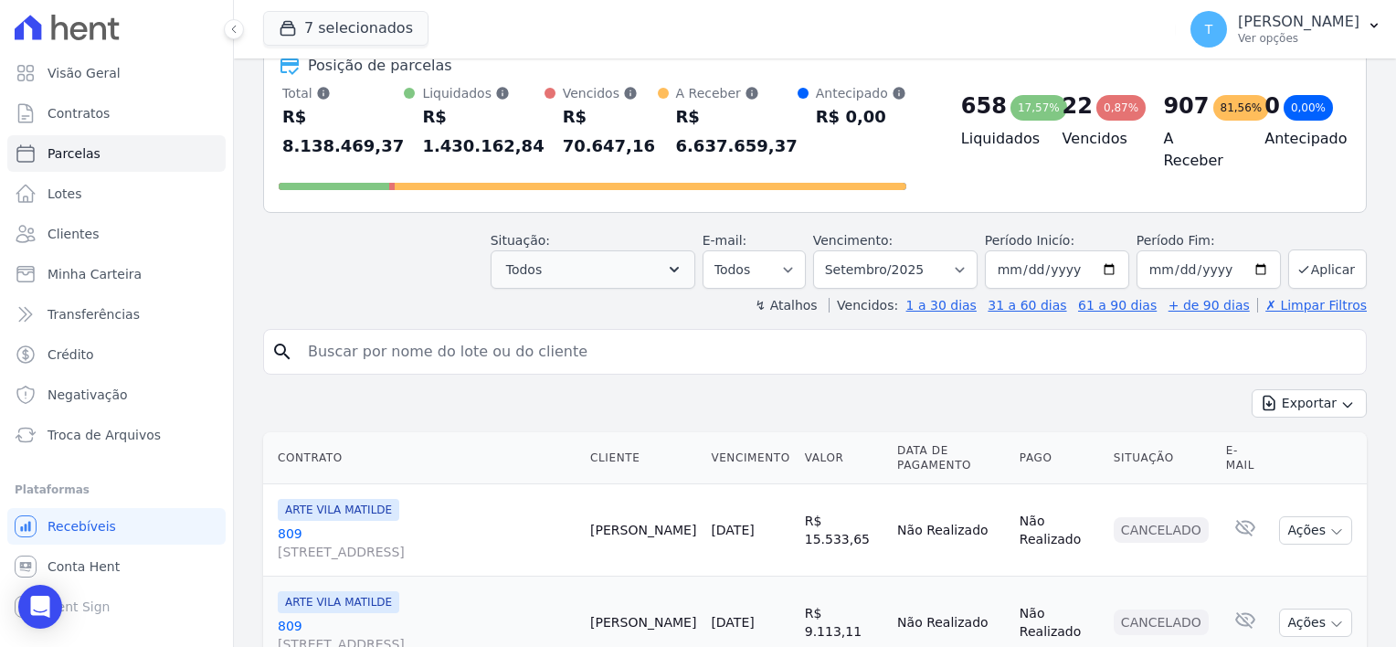
scroll to position [91, 0]
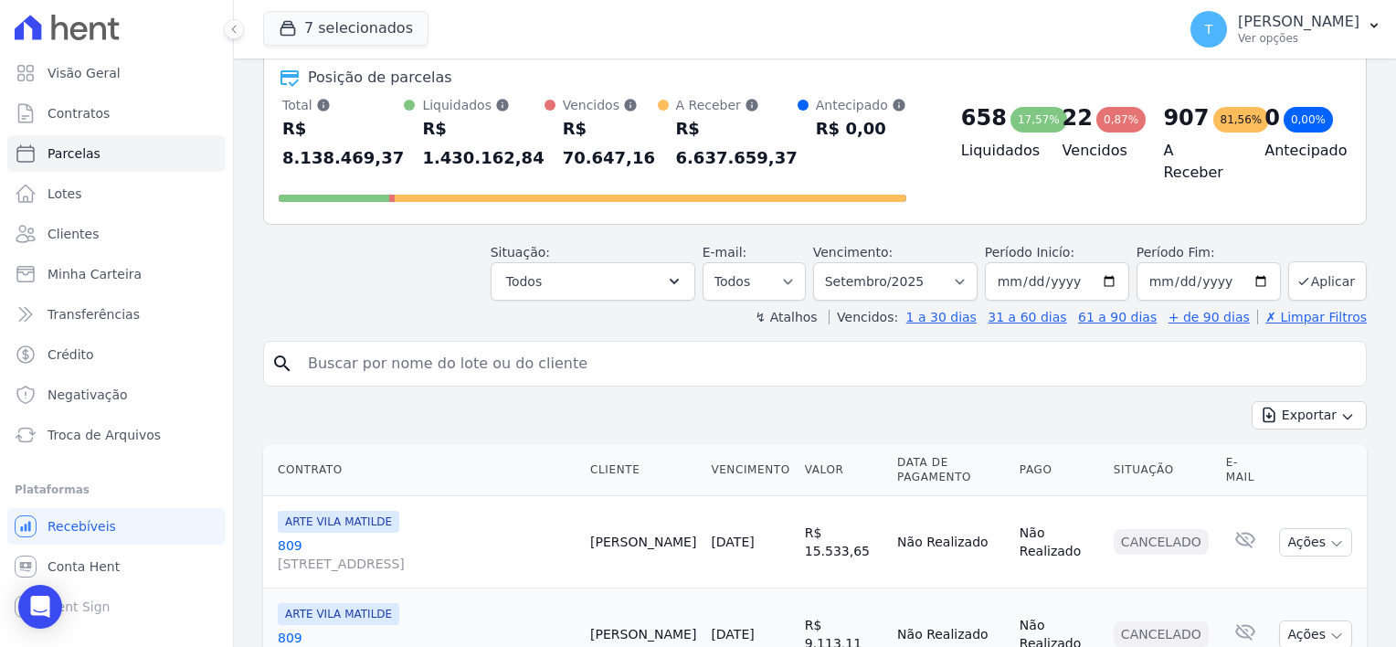
click at [431, 345] on input "search" at bounding box center [828, 363] width 1062 height 37
paste input "Vitor Larese"
type input "Vitor Larese"
select select
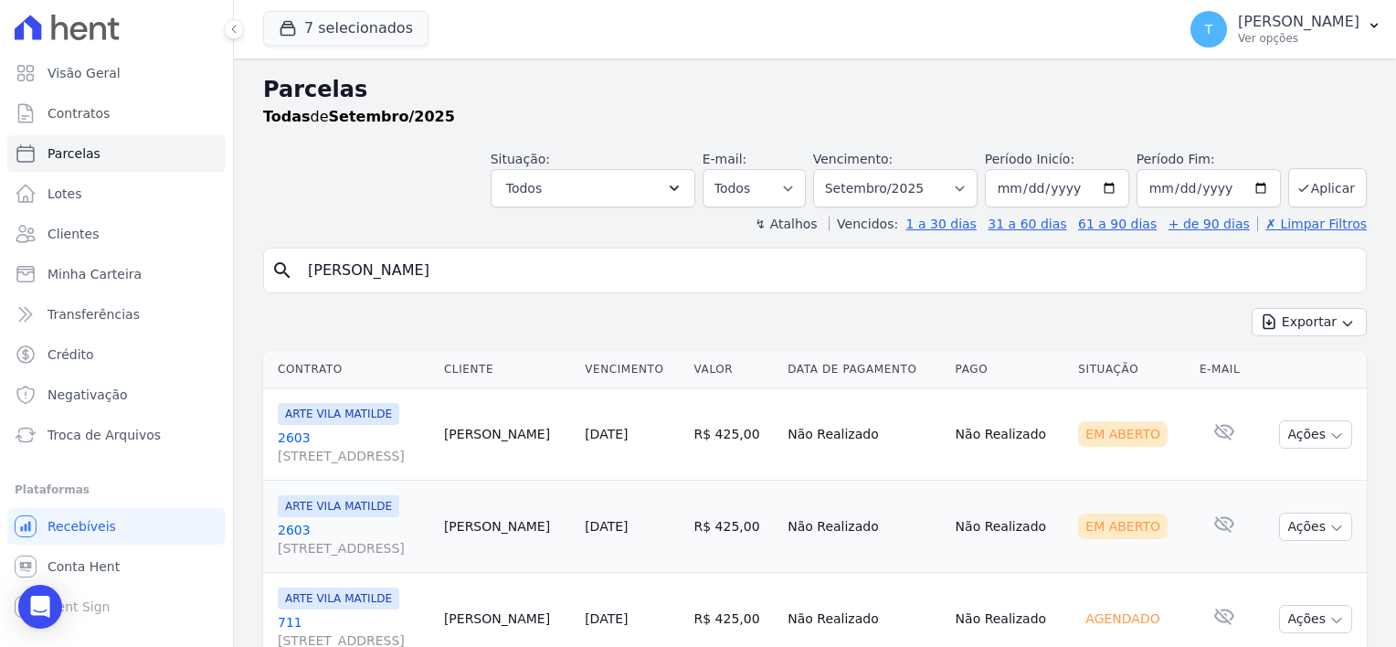
click at [497, 261] on input "Vitor Larese" at bounding box center [828, 270] width 1062 height 37
select select
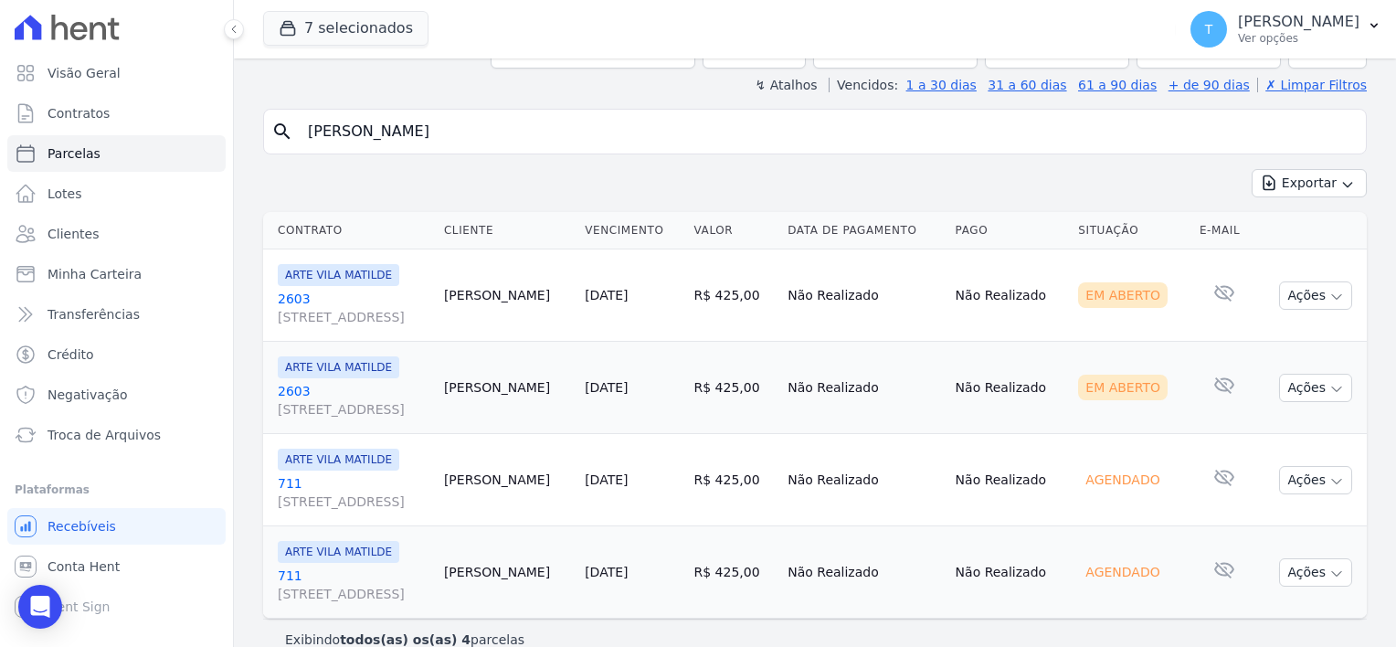
scroll to position [165, 0]
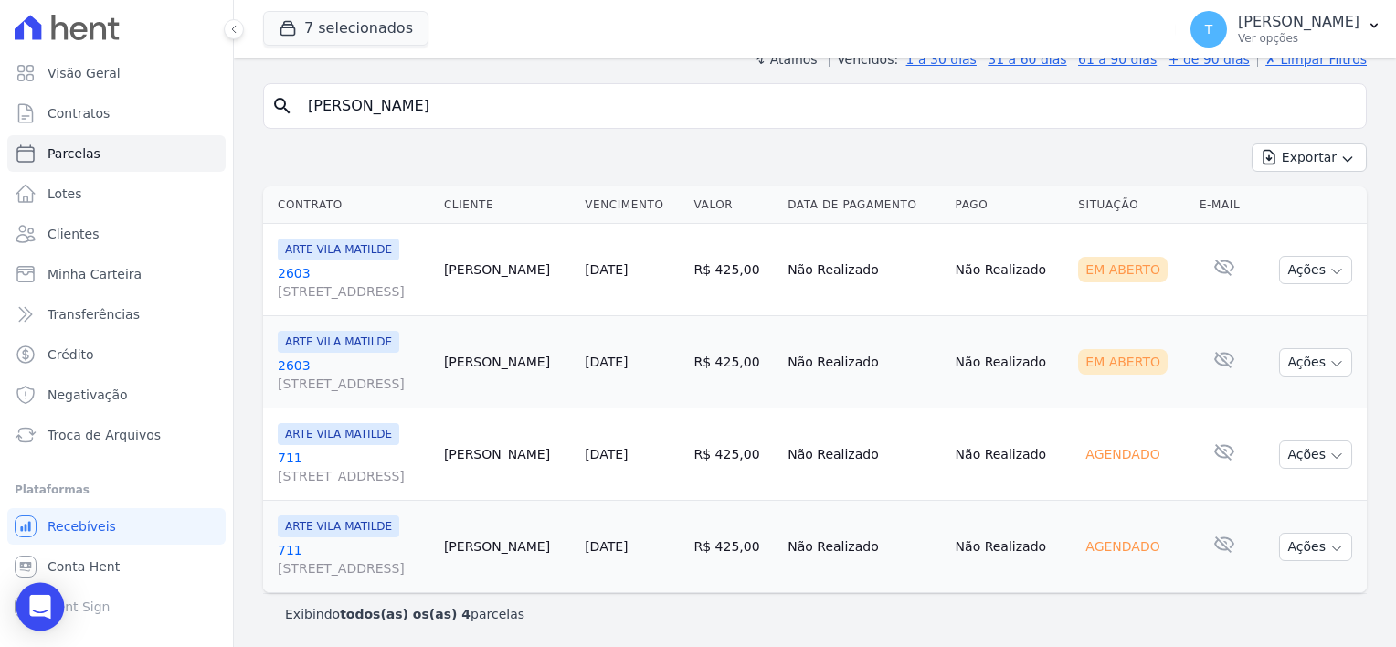
click at [38, 603] on icon "Open Intercom Messenger" at bounding box center [39, 607] width 21 height 24
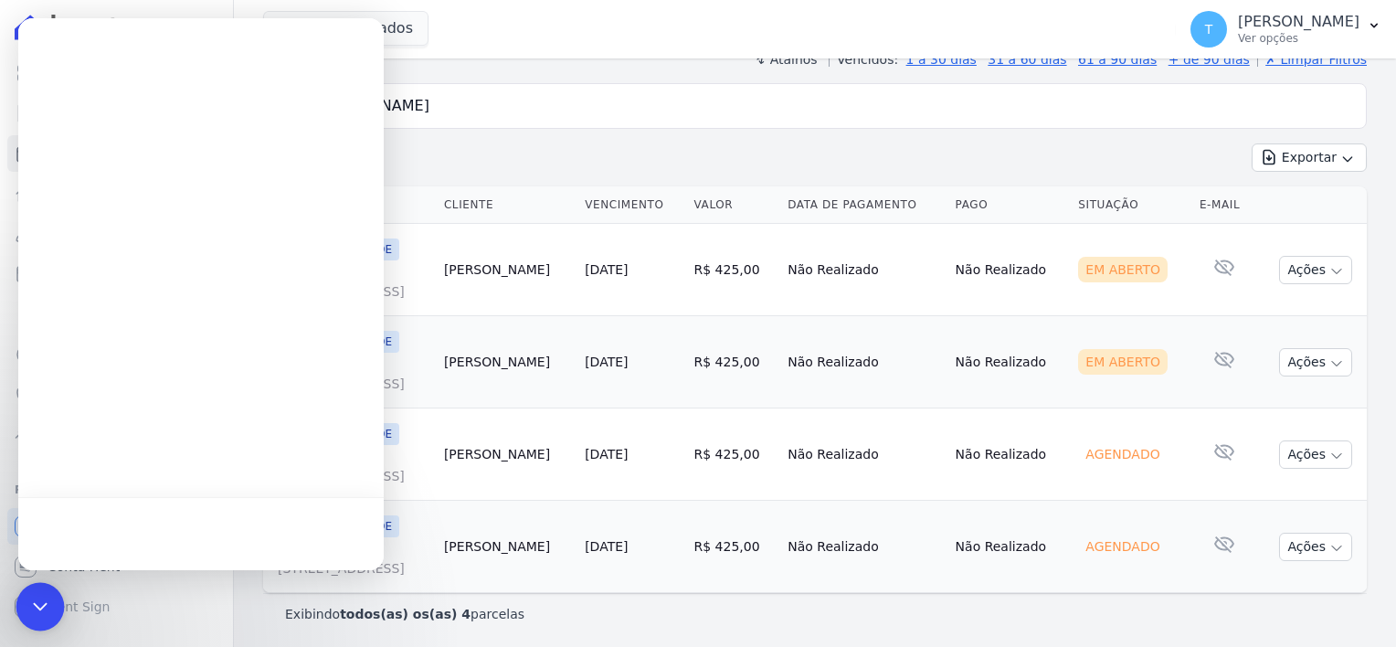
scroll to position [0, 0]
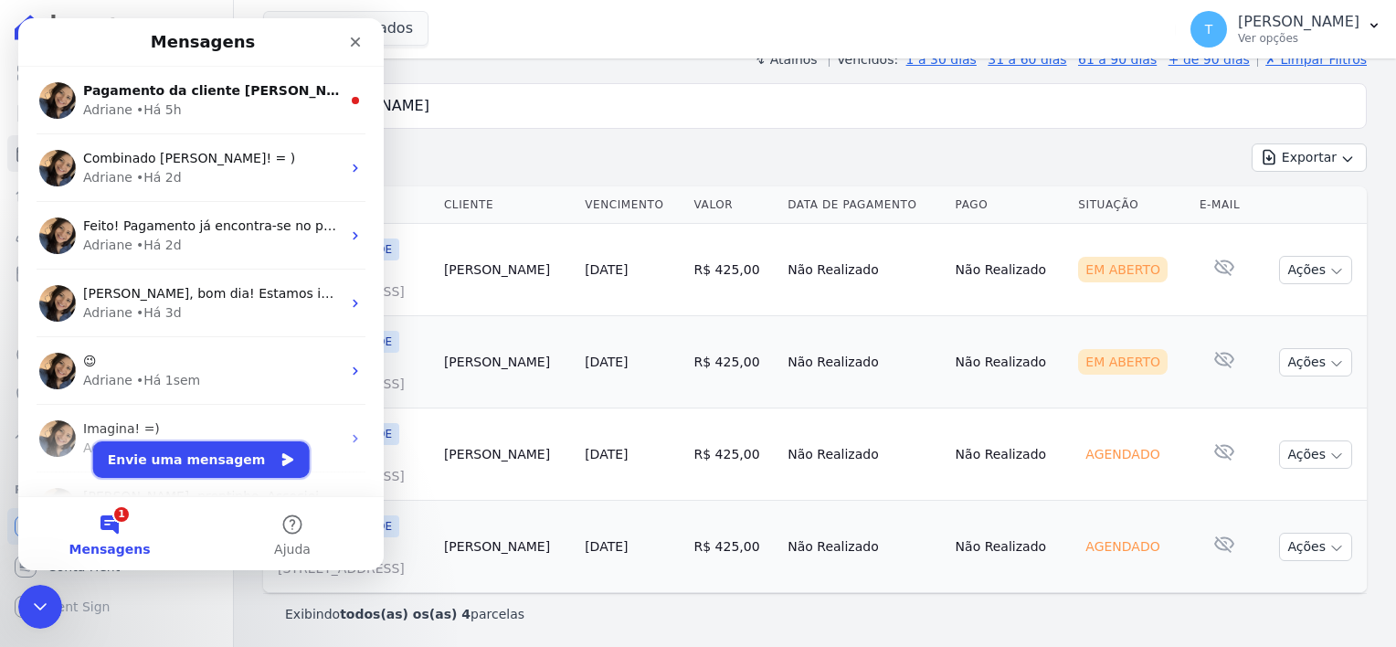
click at [180, 462] on button "Envie uma mensagem" at bounding box center [201, 459] width 217 height 37
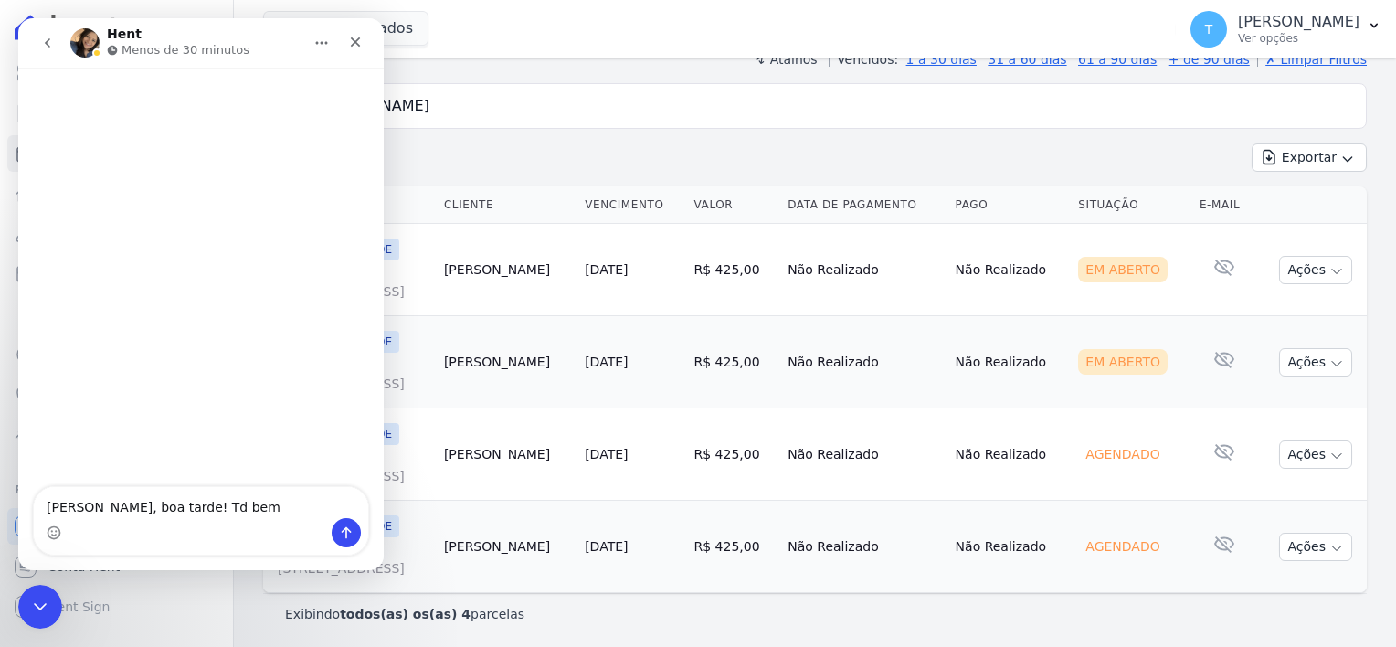
type textarea "[PERSON_NAME], boa tarde! Td bem?"
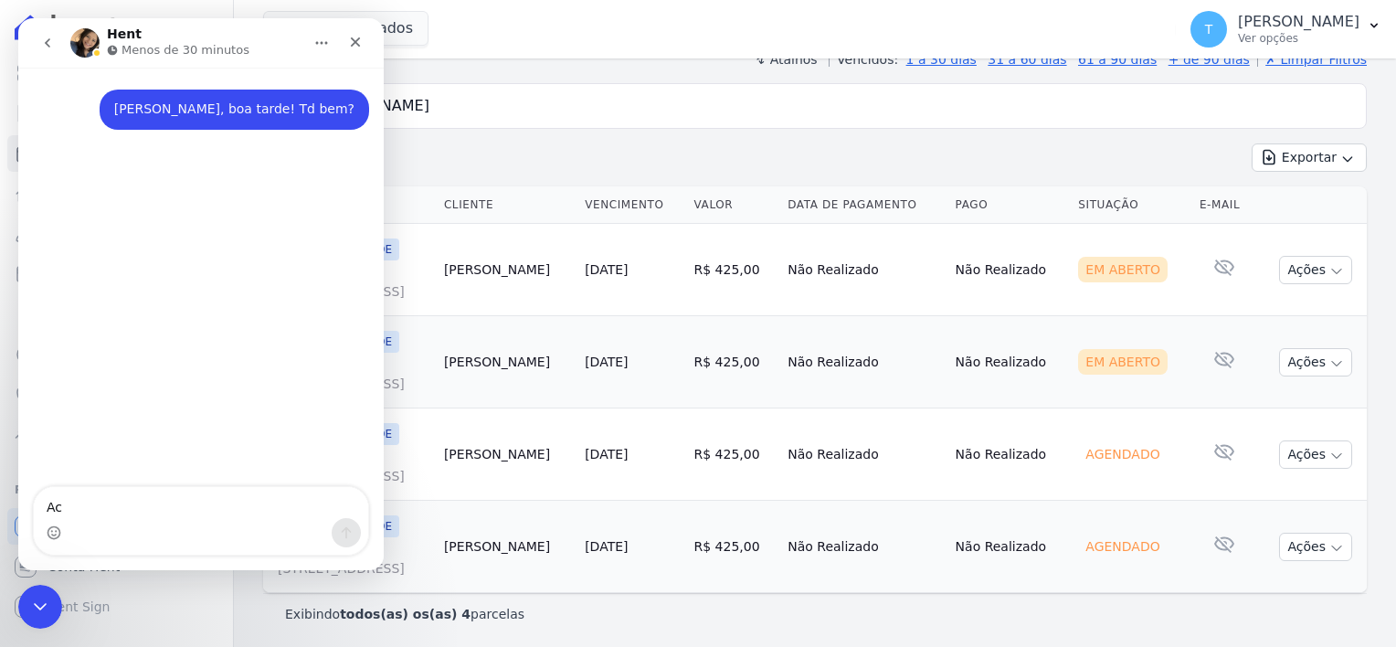
type textarea "Aca"
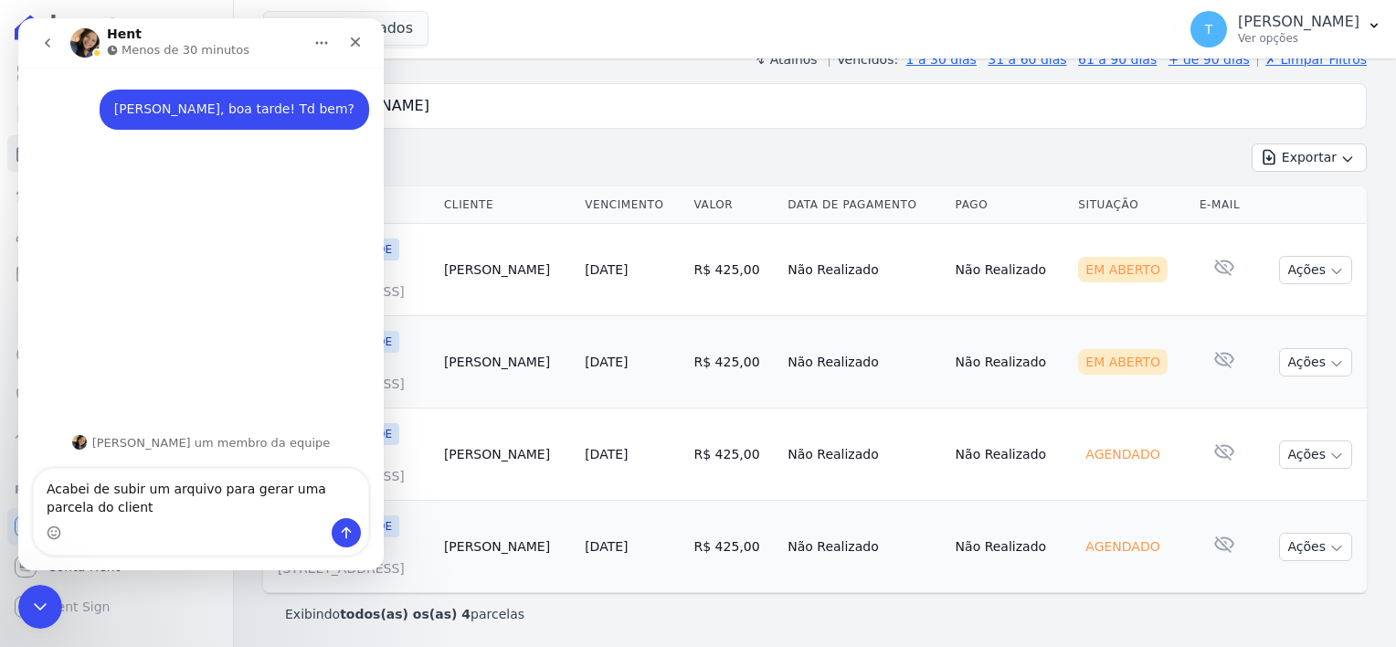
type textarea "Acabei de subir um arquivo para gerar uma parcela do cliente"
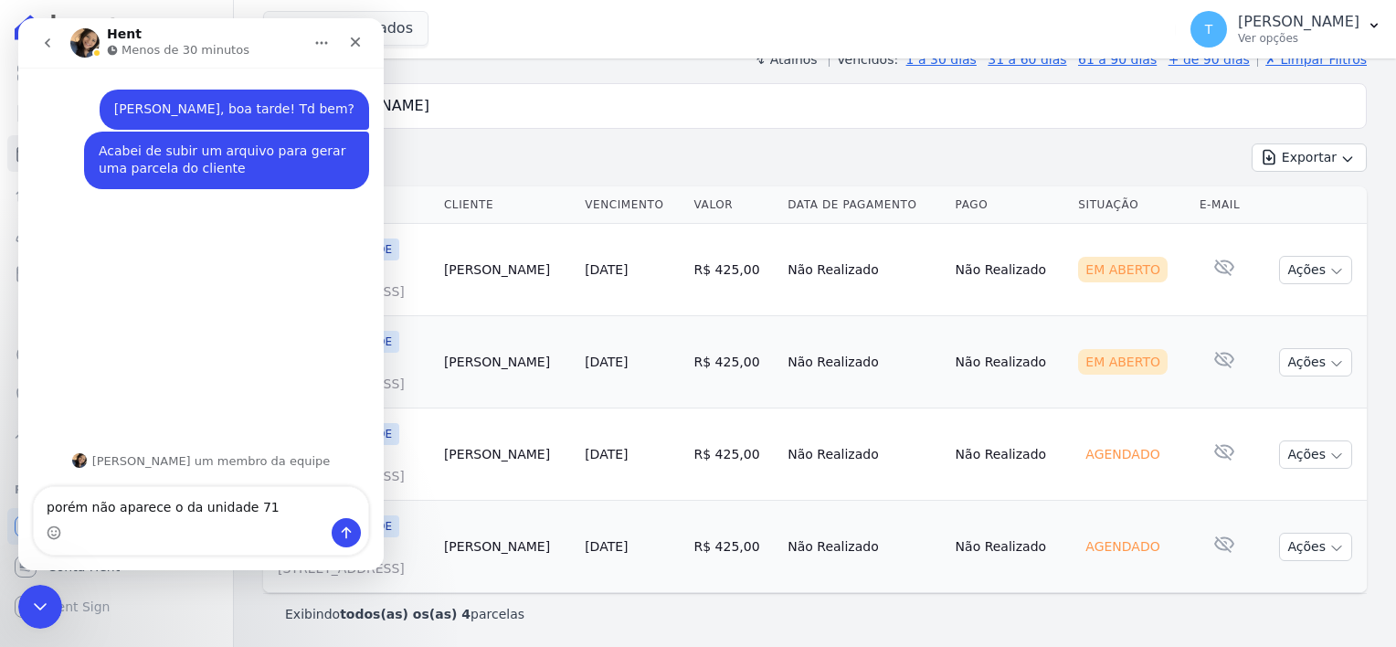
type textarea "porém não aparece o da unidade 711"
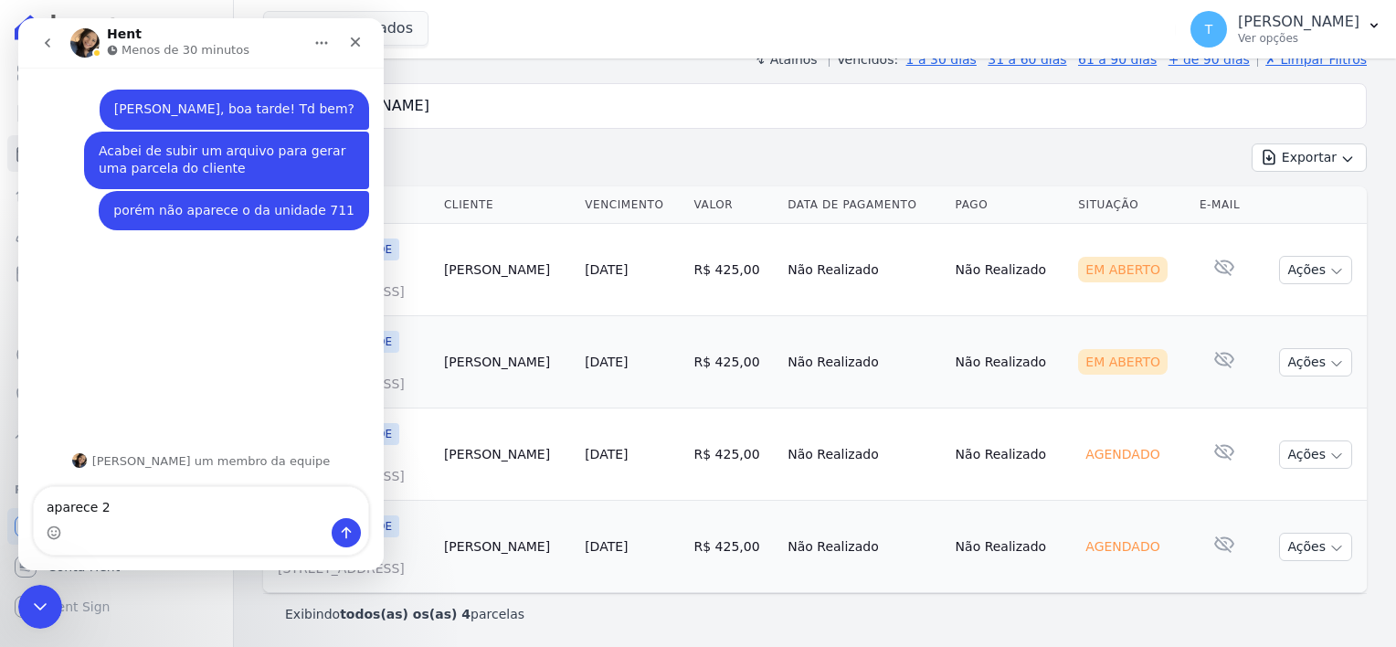
type textarea "aparece 2"
click at [494, 69] on div "Parcelas Todas de Setembro/2025 Situação: Agendado Em Aberto Pago Processando C…" at bounding box center [815, 271] width 1162 height 755
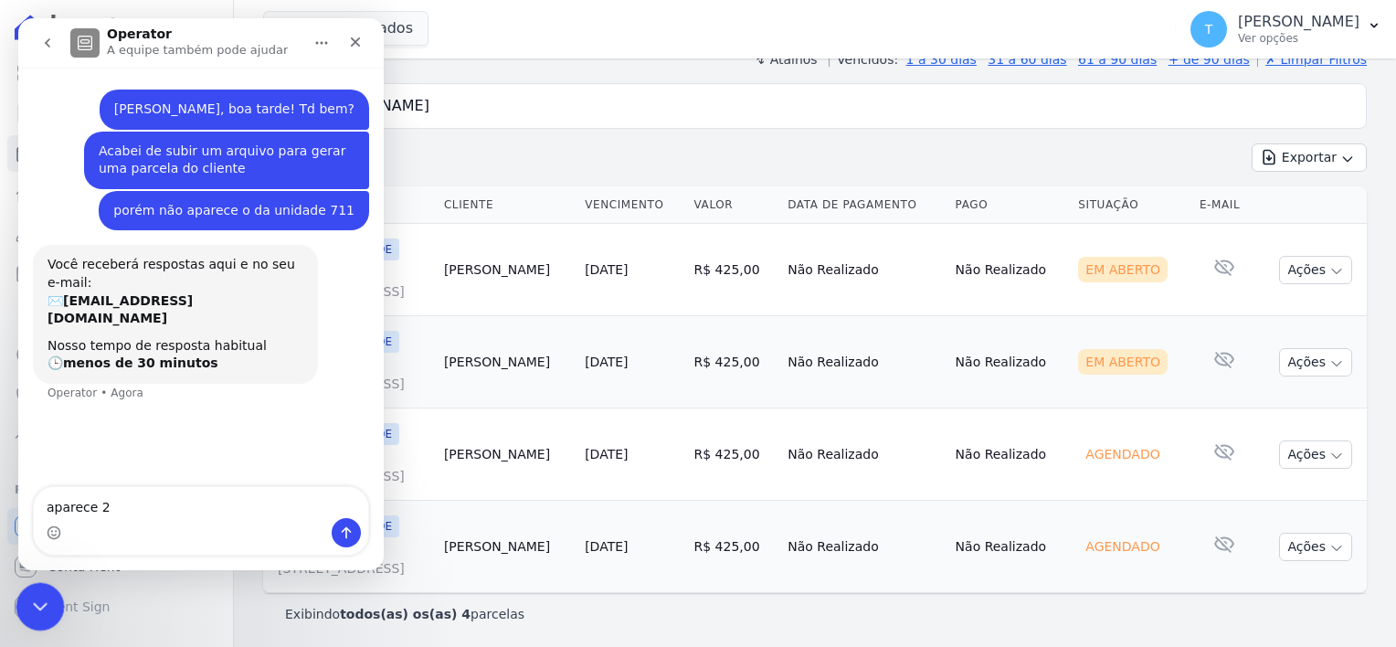
click at [37, 597] on icon "Encerramento do Messenger da Intercom" at bounding box center [38, 604] width 22 height 22
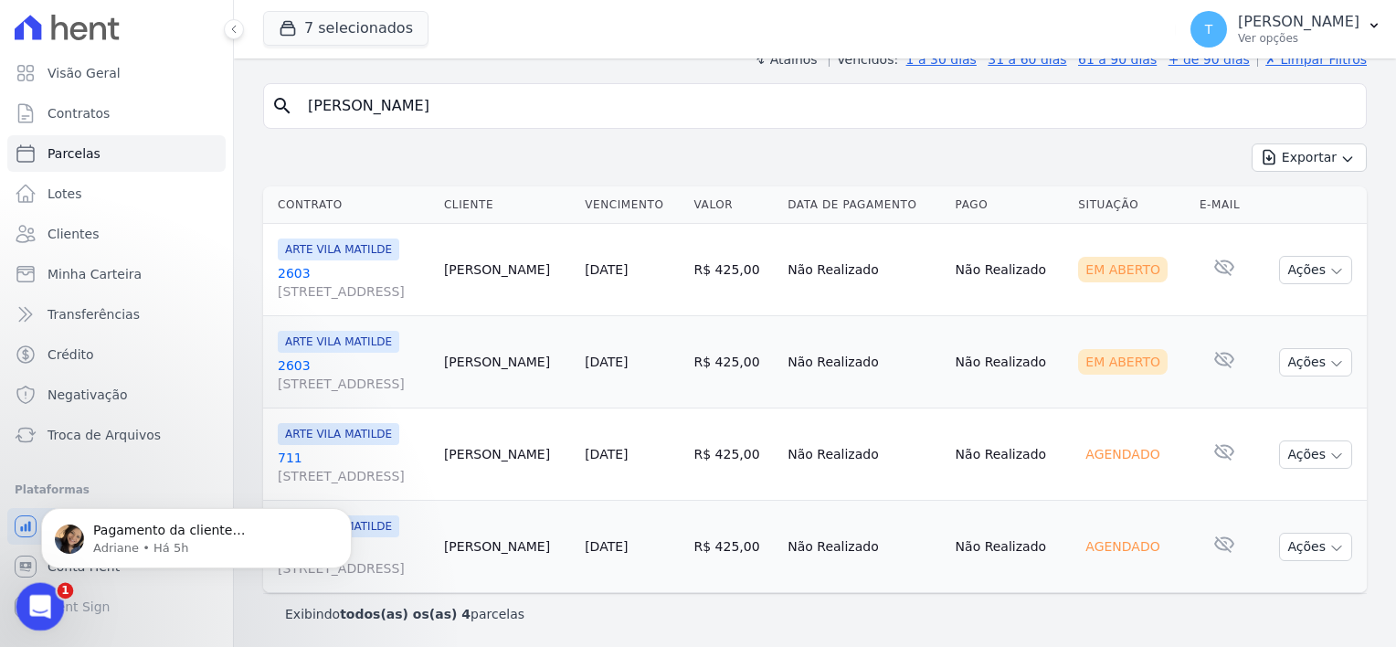
click at [41, 608] on icon "Abertura do Messenger da Intercom" at bounding box center [38, 604] width 30 height 30
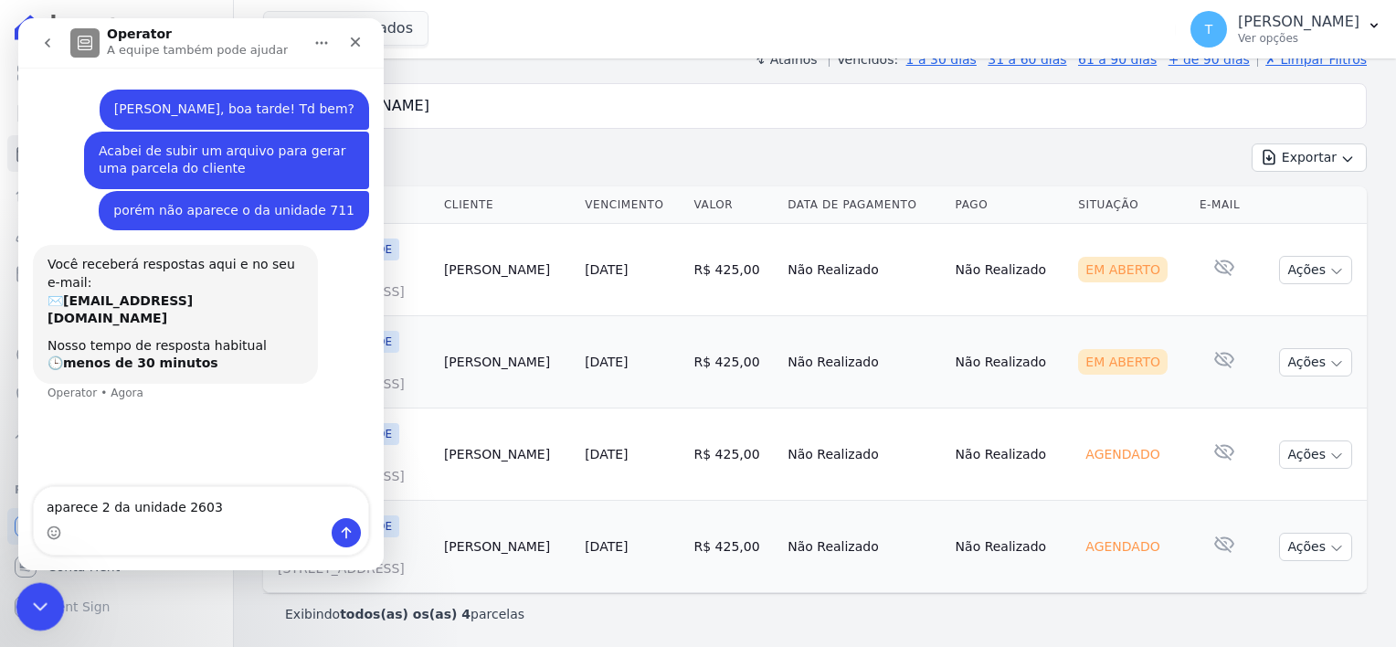
type textarea "aparece 2 da unidade 2603"
click at [37, 604] on icon "Encerramento do Messenger da Intercom" at bounding box center [38, 604] width 22 height 22
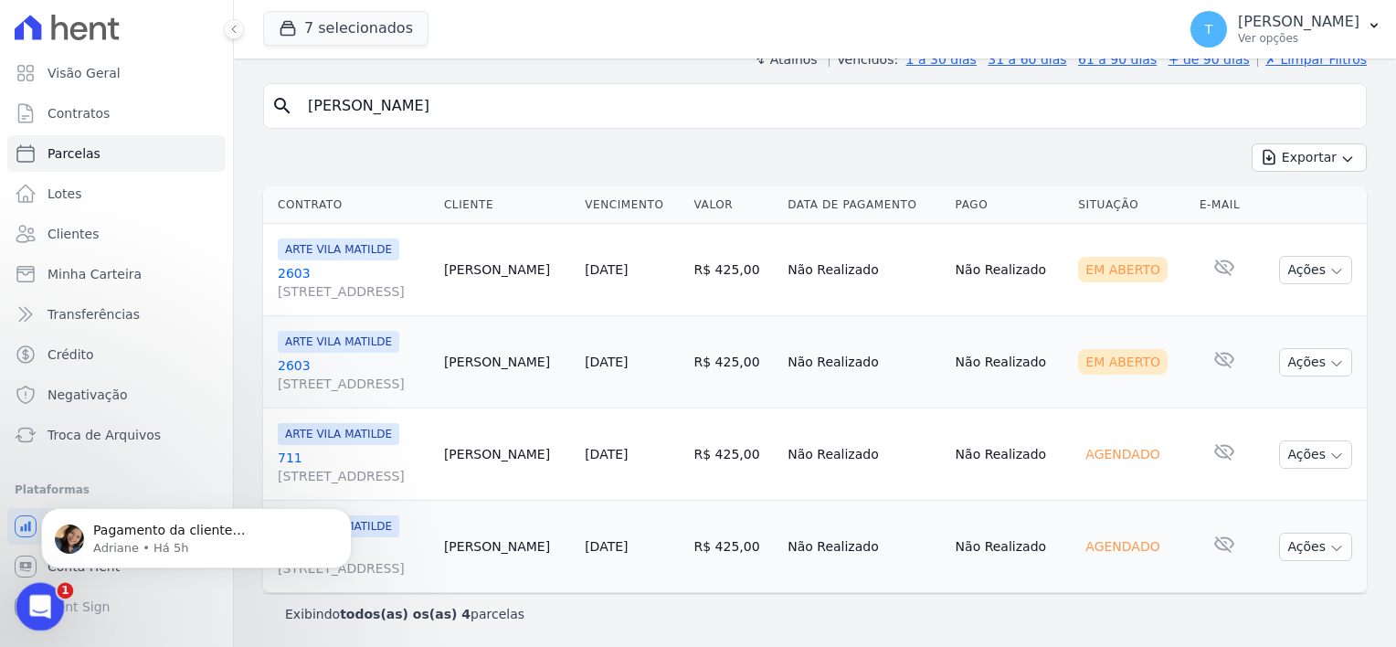
click at [46, 599] on icon "Abertura do Messenger da Intercom" at bounding box center [38, 604] width 30 height 30
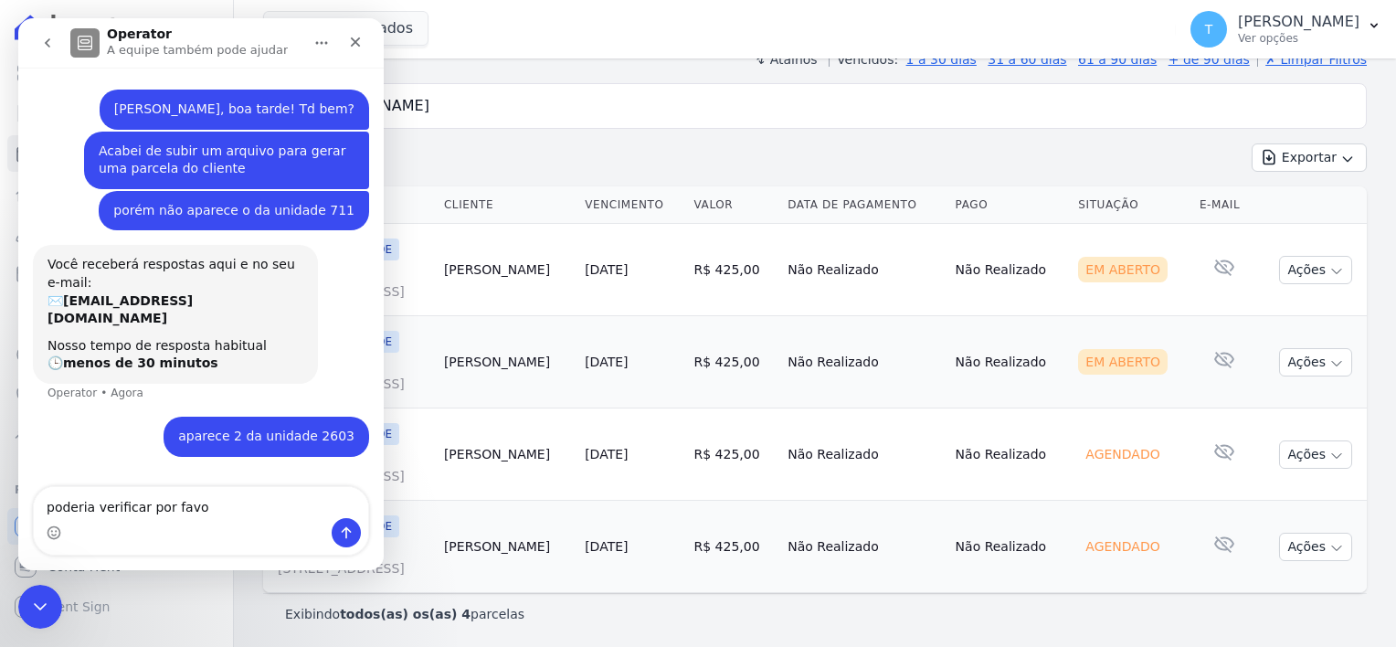
type textarea "poderia verificar por favor"
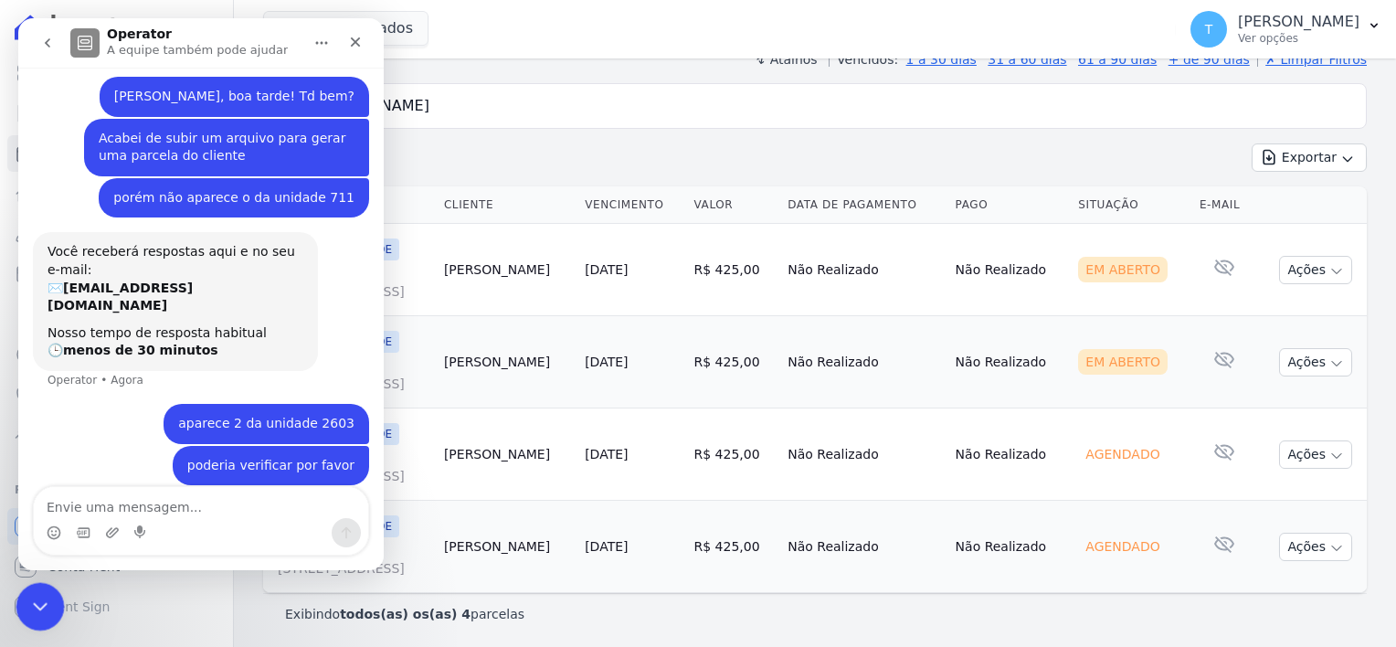
click at [48, 604] on icon "Encerramento do Messenger da Intercom" at bounding box center [38, 604] width 22 height 22
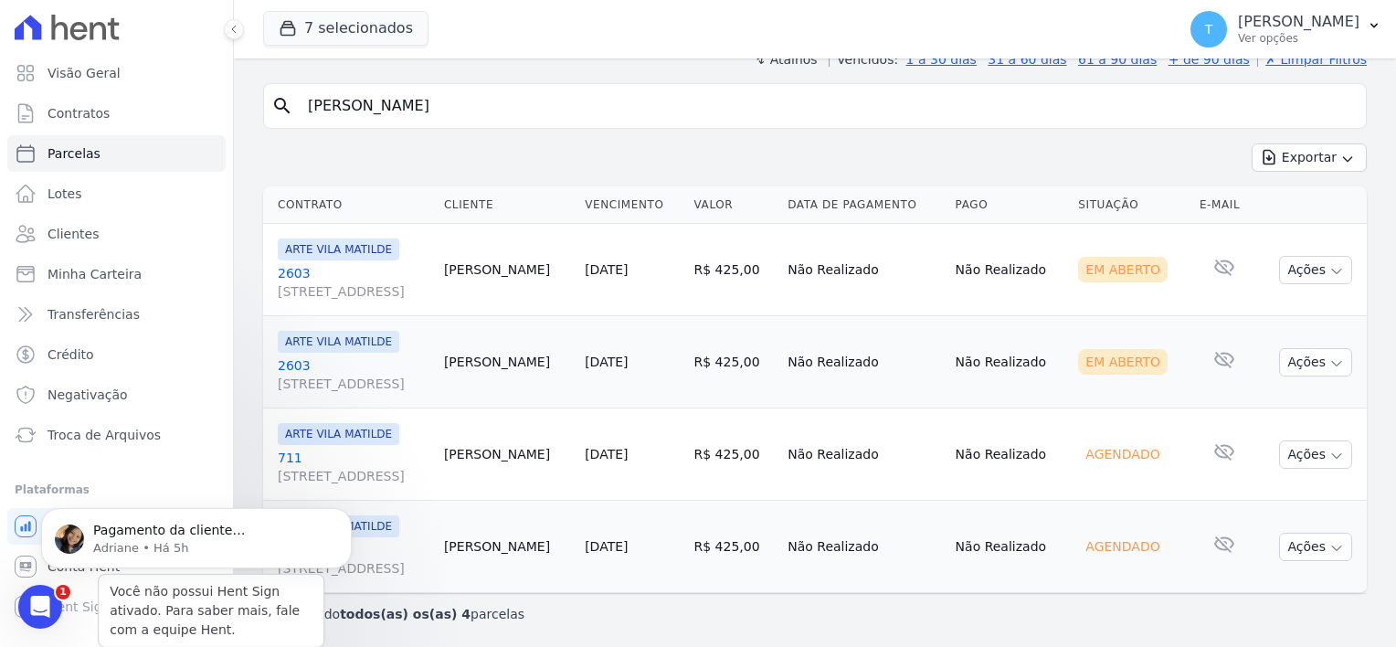
scroll to position [0, 0]
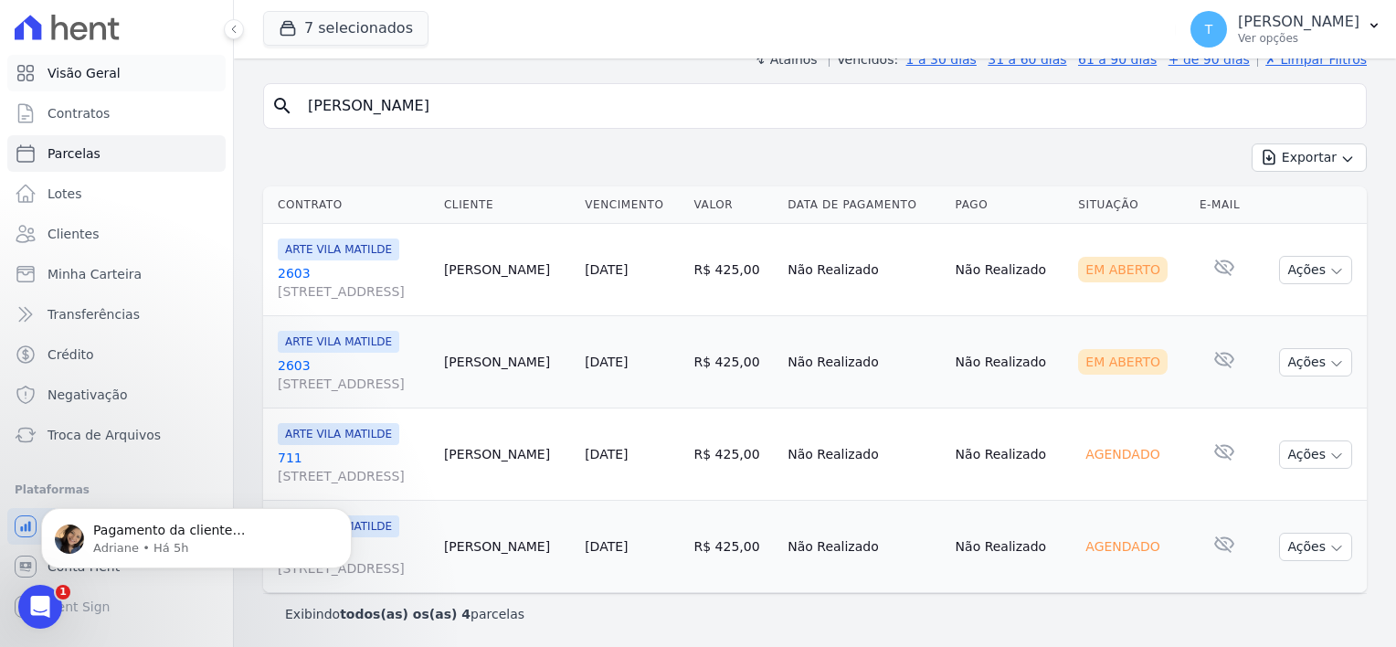
click at [110, 73] on span "Visão Geral" at bounding box center [84, 73] width 73 height 18
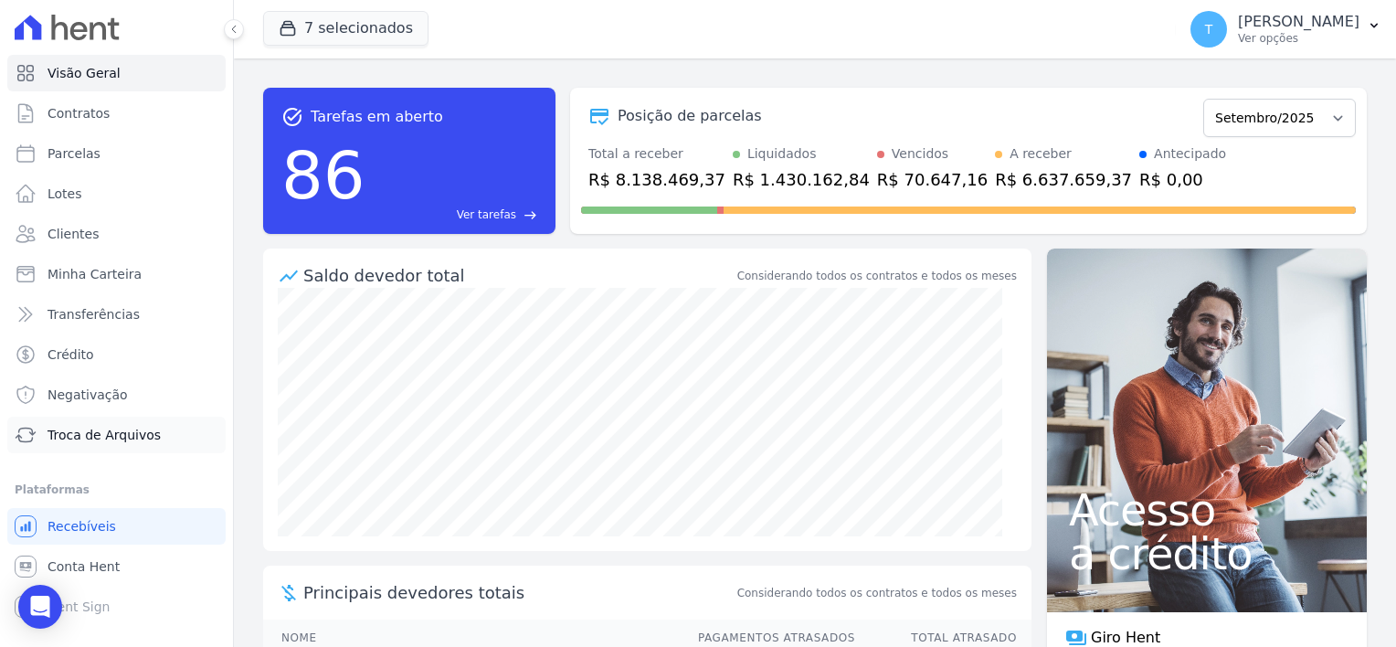
click at [113, 432] on span "Troca de Arquivos" at bounding box center [104, 435] width 113 height 18
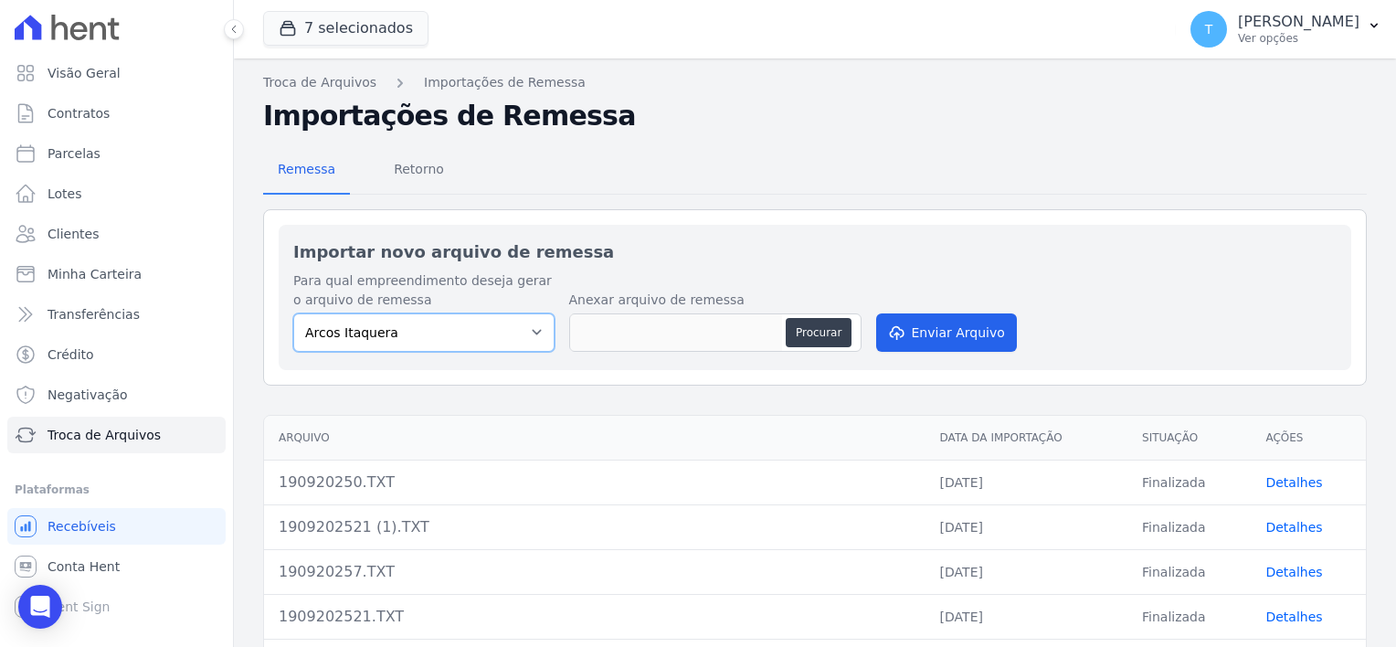
click at [505, 335] on select "Arcos Itaquera ALTOS DE SANTANA Inspire BOSQUE CLUB ARTE VILA MATILDE VISTA 553…" at bounding box center [423, 332] width 261 height 38
select select "f2036c47-f869-4cf7-aa49-d68e524f2024"
click at [293, 313] on select "Arcos Itaquera ALTOS DE SANTANA Inspire BOSQUE CLUB ARTE VILA MATILDE VISTA 553…" at bounding box center [423, 332] width 261 height 38
click at [801, 335] on button "Procurar" at bounding box center [819, 332] width 66 height 29
type input "190920250 (1).TXT"
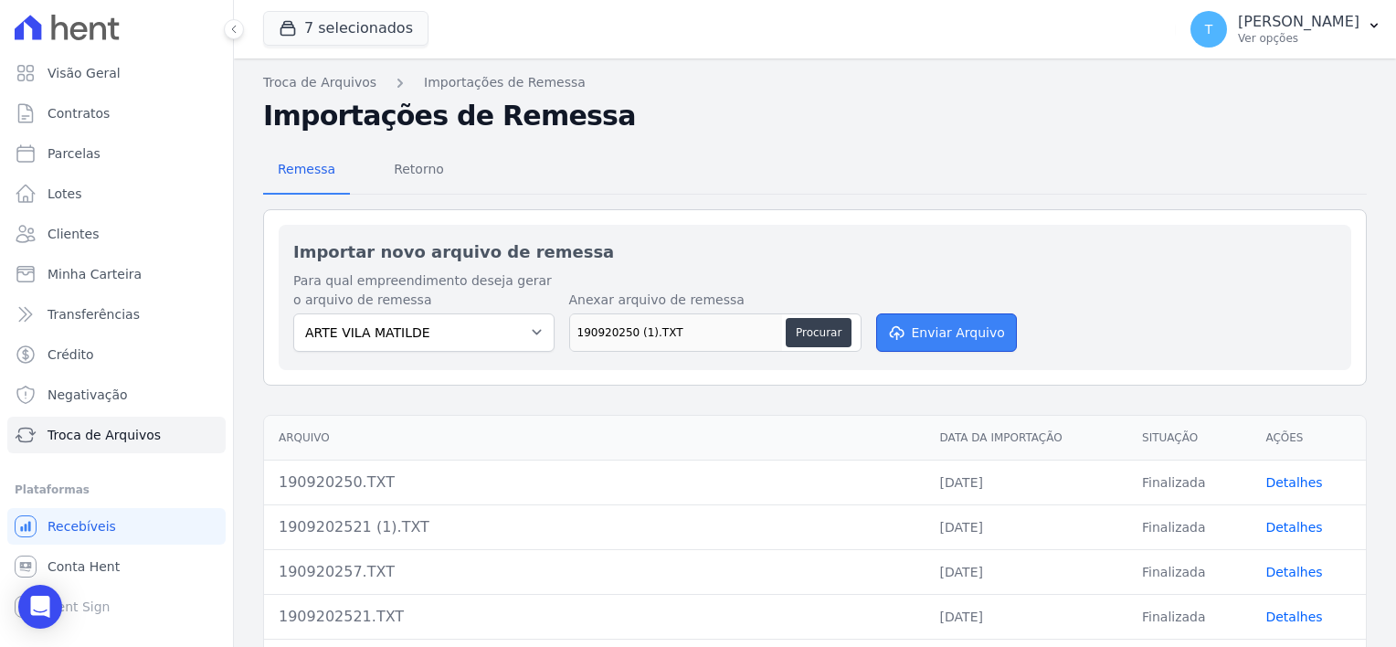
click at [954, 338] on button "Enviar Arquivo" at bounding box center [946, 332] width 141 height 38
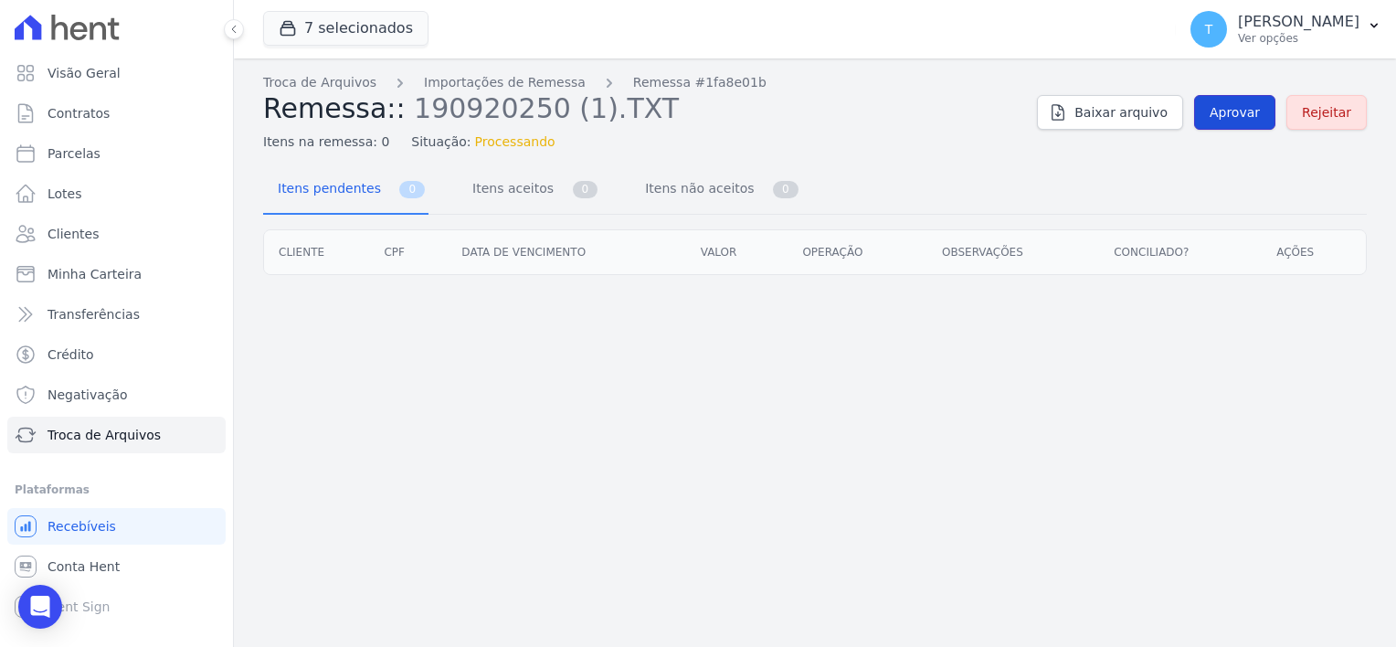
click at [1237, 106] on span "Aprovar" at bounding box center [1235, 112] width 50 height 18
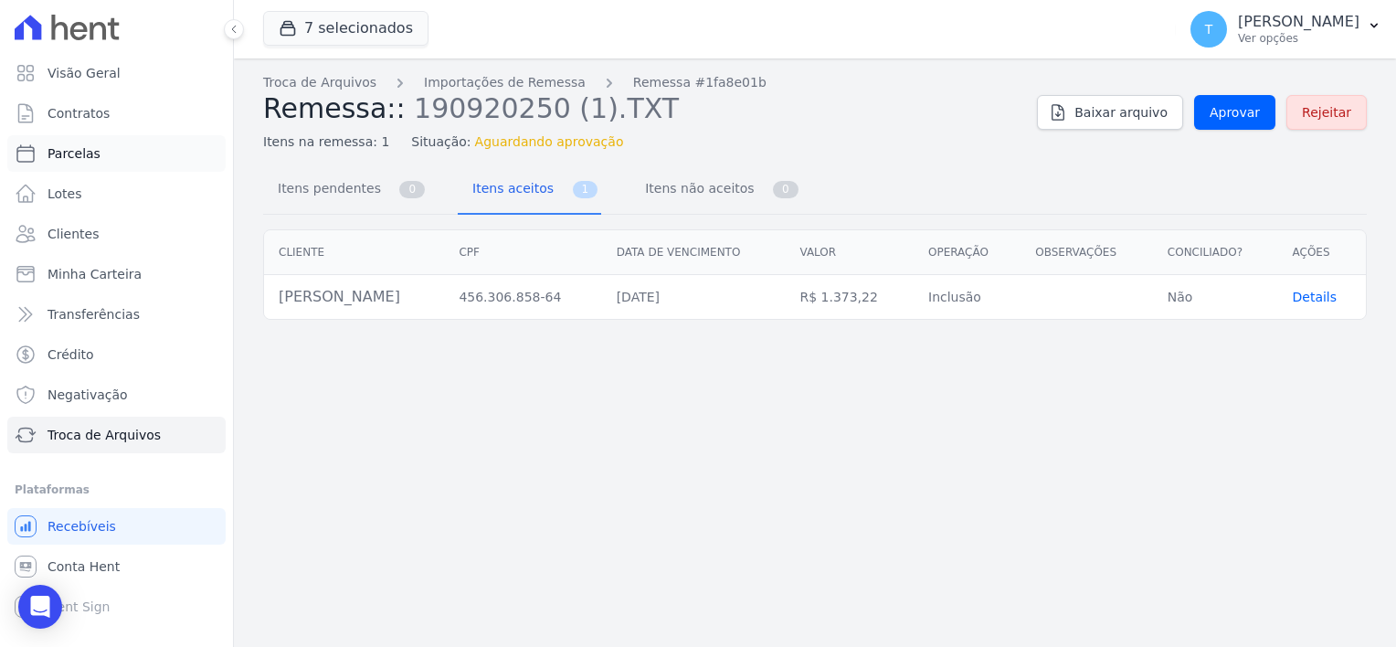
click at [84, 157] on span "Parcelas" at bounding box center [74, 153] width 53 height 18
select select
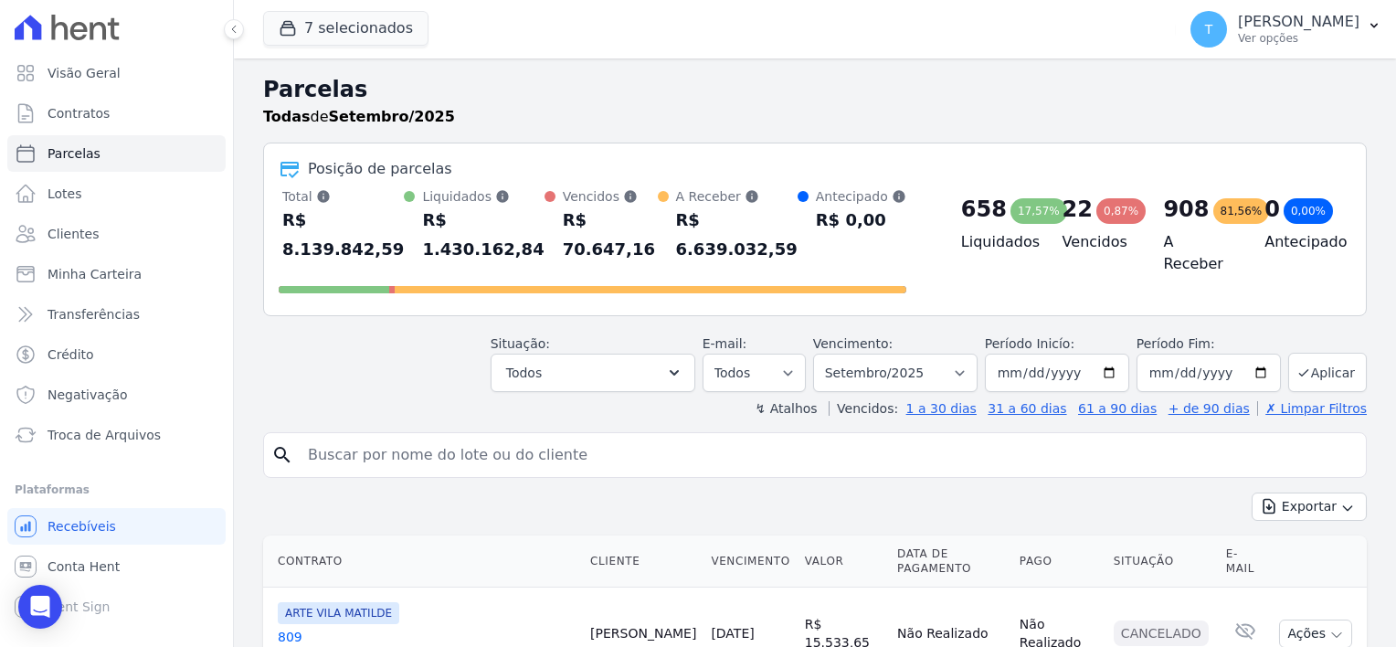
click at [377, 437] on input "search" at bounding box center [828, 455] width 1062 height 37
paste input "Rafael Vinicius da Silva"
type input "Rafael Vinicius da Silva"
select select
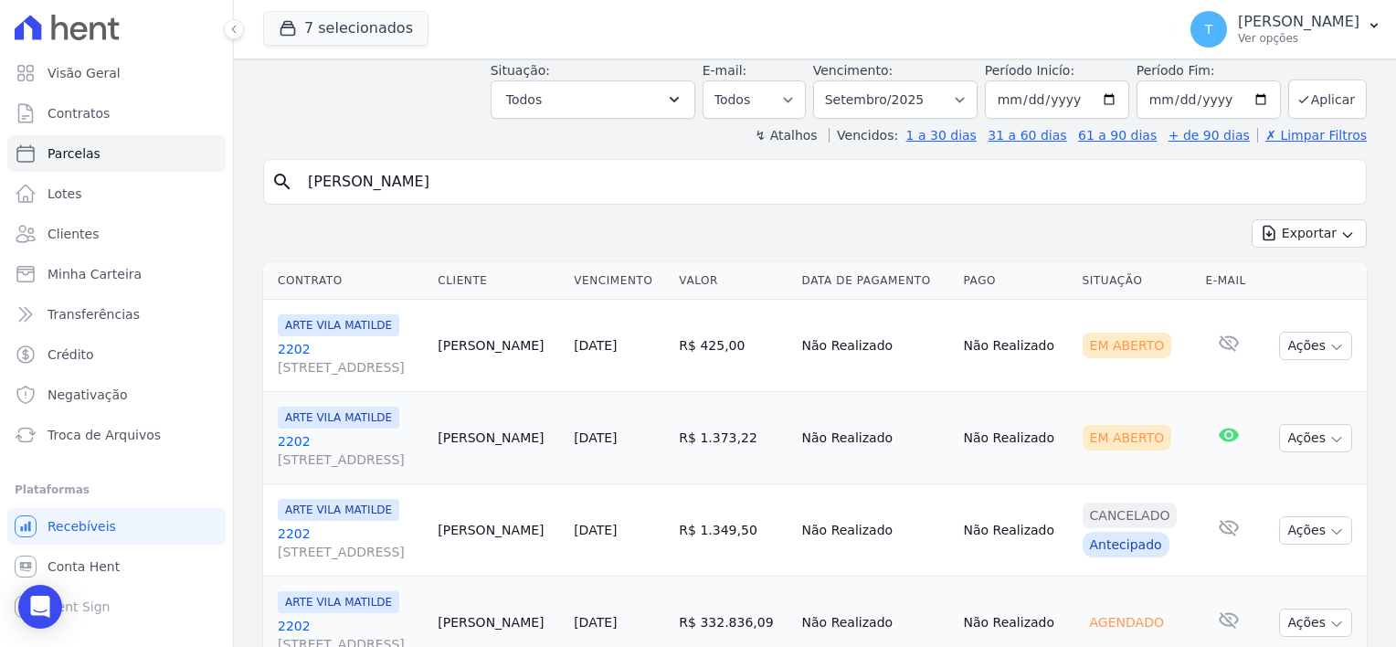
scroll to position [91, 0]
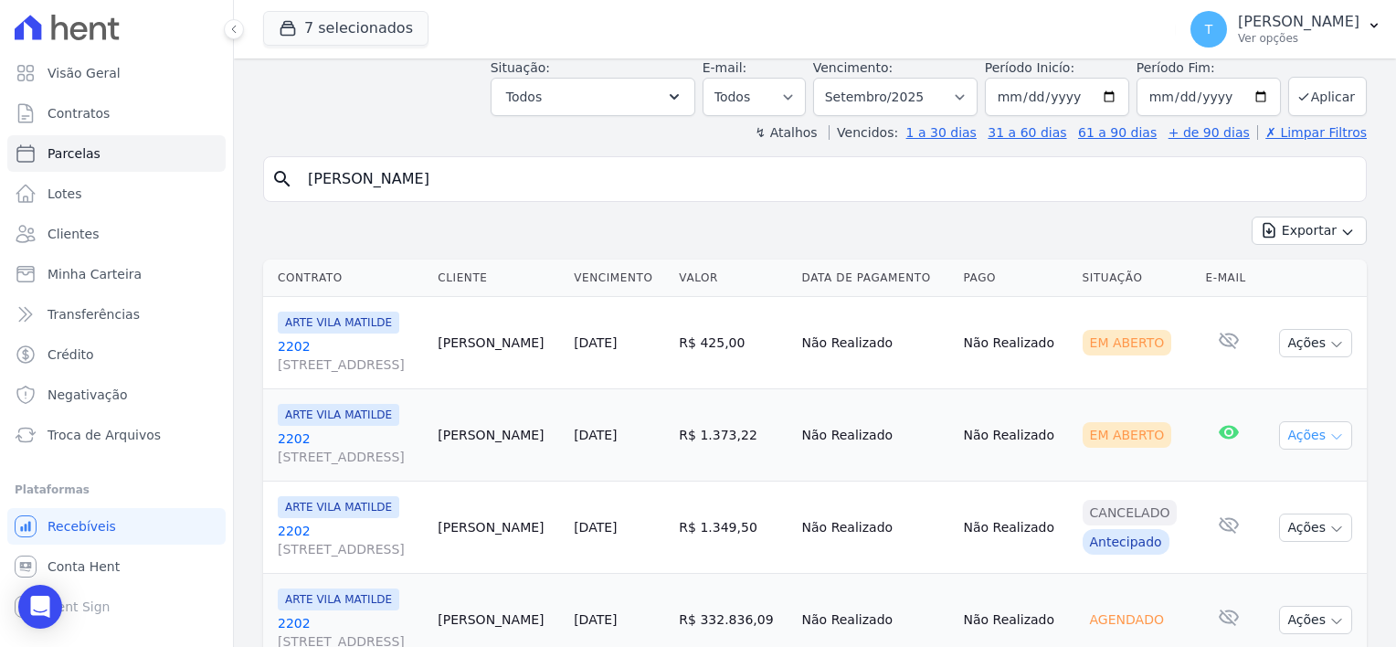
click at [1330, 441] on icon "button" at bounding box center [1337, 437] width 15 height 15
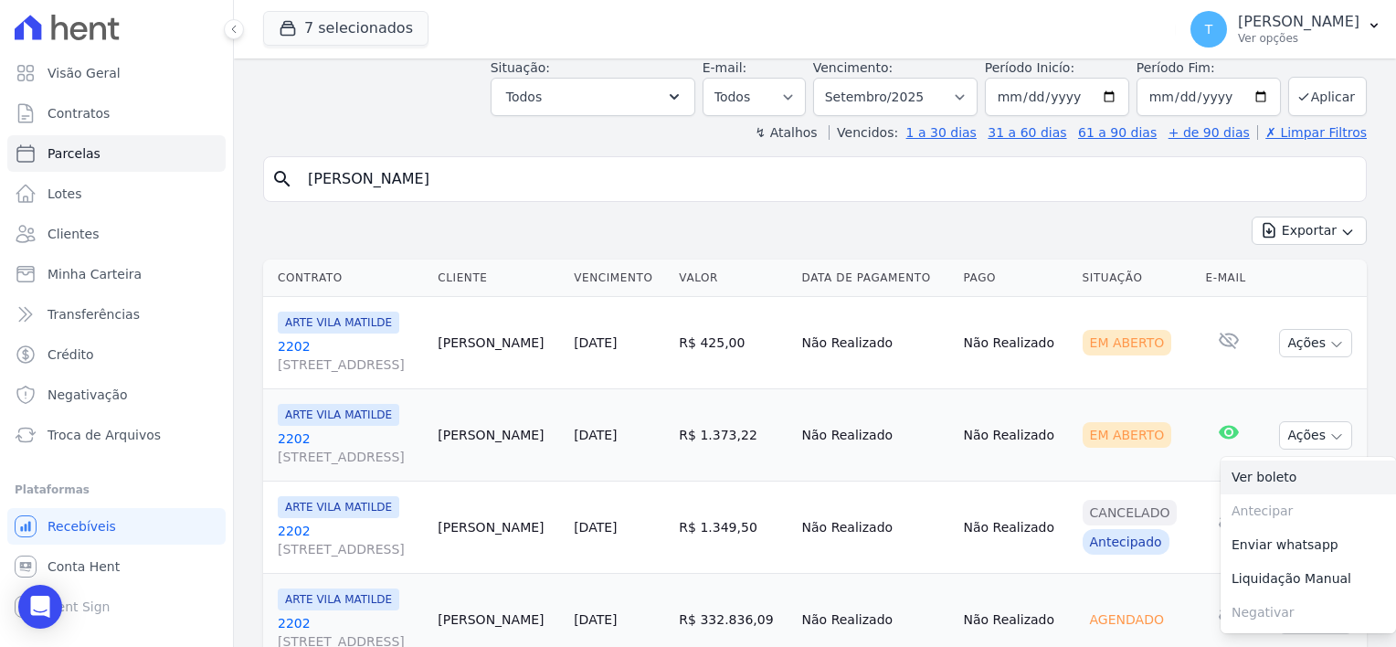
click at [1266, 472] on link "Ver boleto" at bounding box center [1308, 478] width 175 height 34
drag, startPoint x: 491, startPoint y: 178, endPoint x: 298, endPoint y: 184, distance: 192.9
click at [298, 184] on input "Rafael Vinicius da Silva" at bounding box center [828, 179] width 1062 height 37
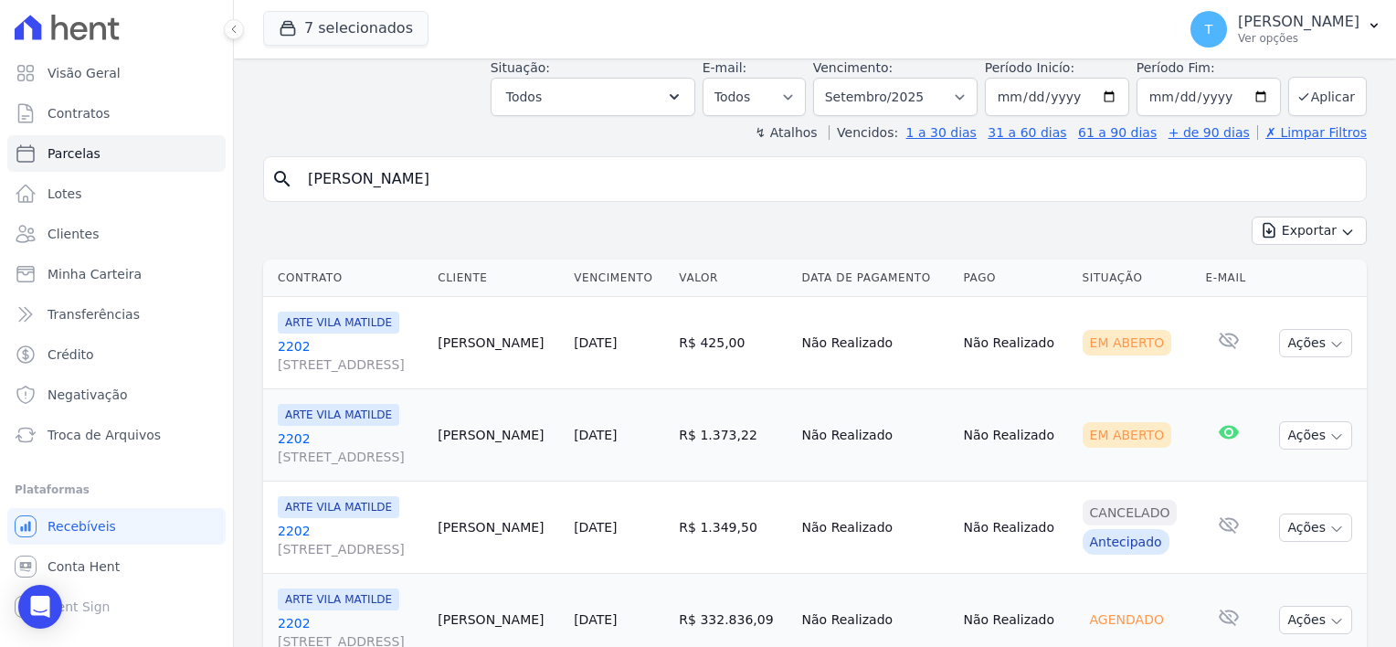
paste input "Jéssica dos Santos Otoni"
type input "Jéssica dos Santos Otoni"
select select
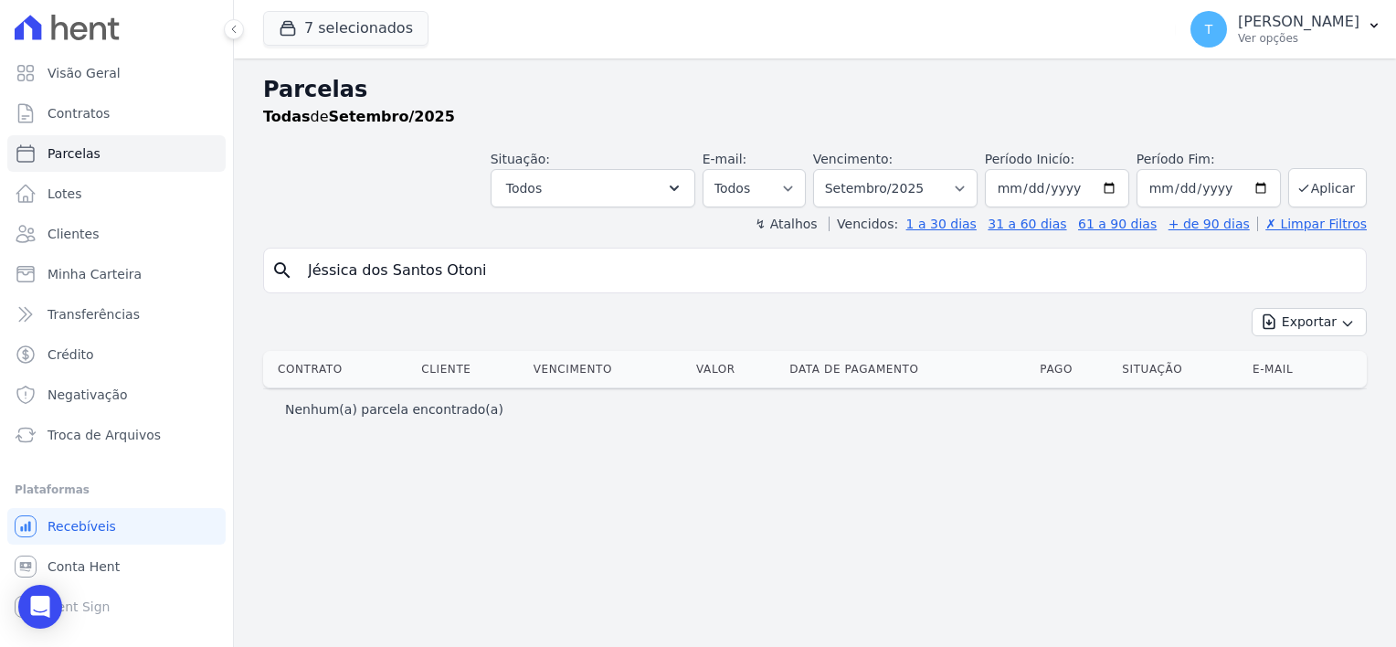
drag, startPoint x: 513, startPoint y: 272, endPoint x: 243, endPoint y: 248, distance: 270.7
click at [243, 248] on div "Parcelas Todas de Setembro/2025 Situação: Agendado Em Aberto Pago Processando C…" at bounding box center [815, 352] width 1162 height 589
paste input "Elder Gabriel Alves Braga"
type input "Elder Gabriel Alves Braga"
select select
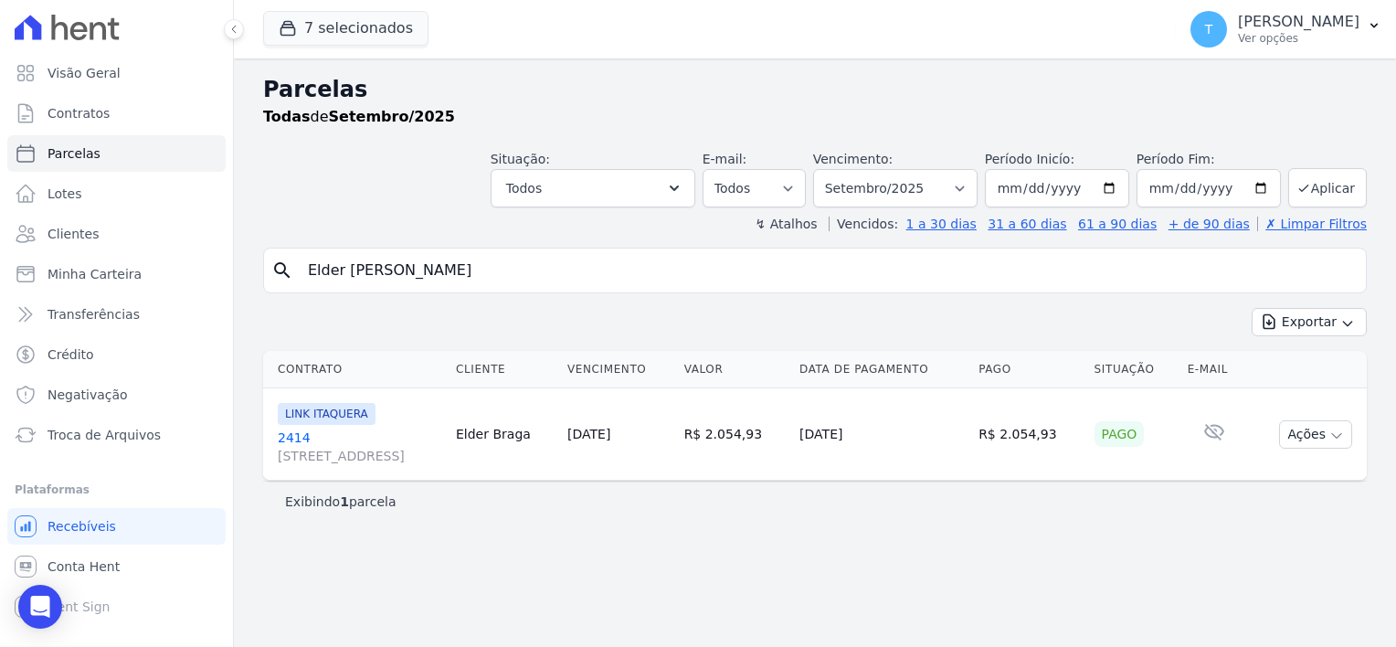
drag, startPoint x: 508, startPoint y: 271, endPoint x: 284, endPoint y: 260, distance: 224.2
click at [284, 260] on div "search Elder Gabriel Alves Braga" at bounding box center [815, 271] width 1104 height 46
paste input "Fabiana Rodrigues Simões"
type input "Fabiana Rodrigues Simões"
select select
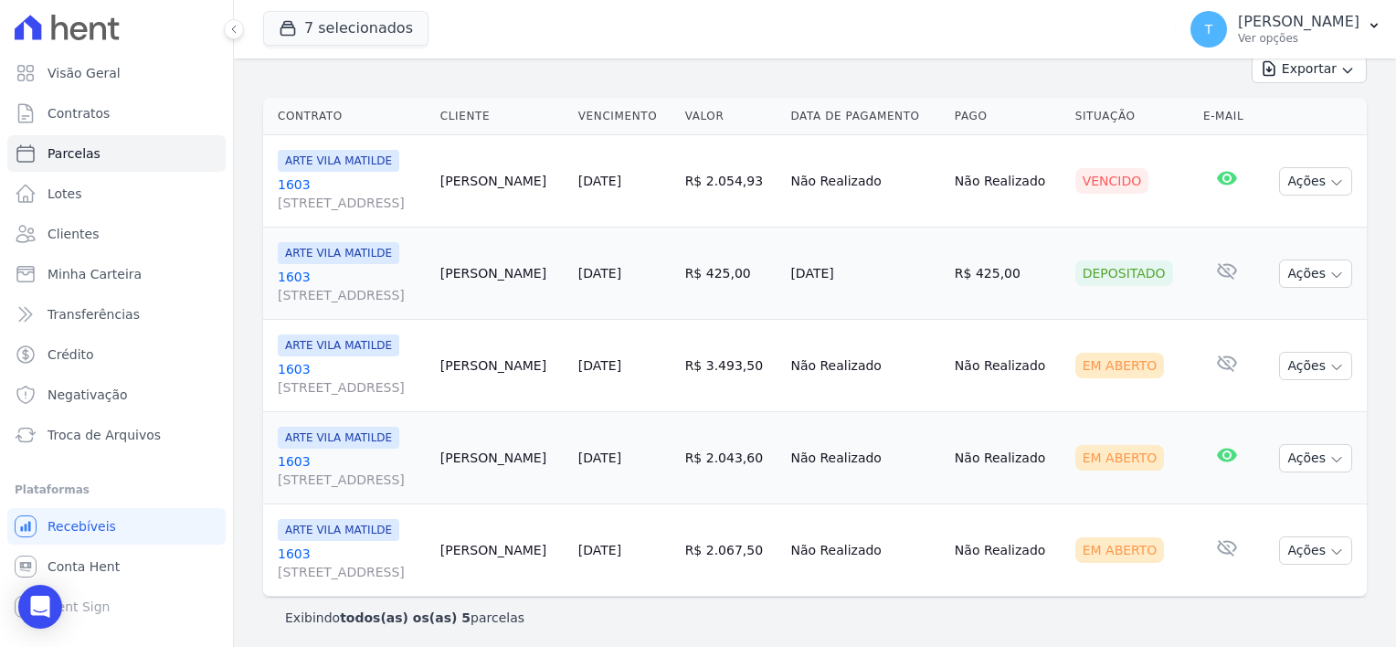
scroll to position [256, 0]
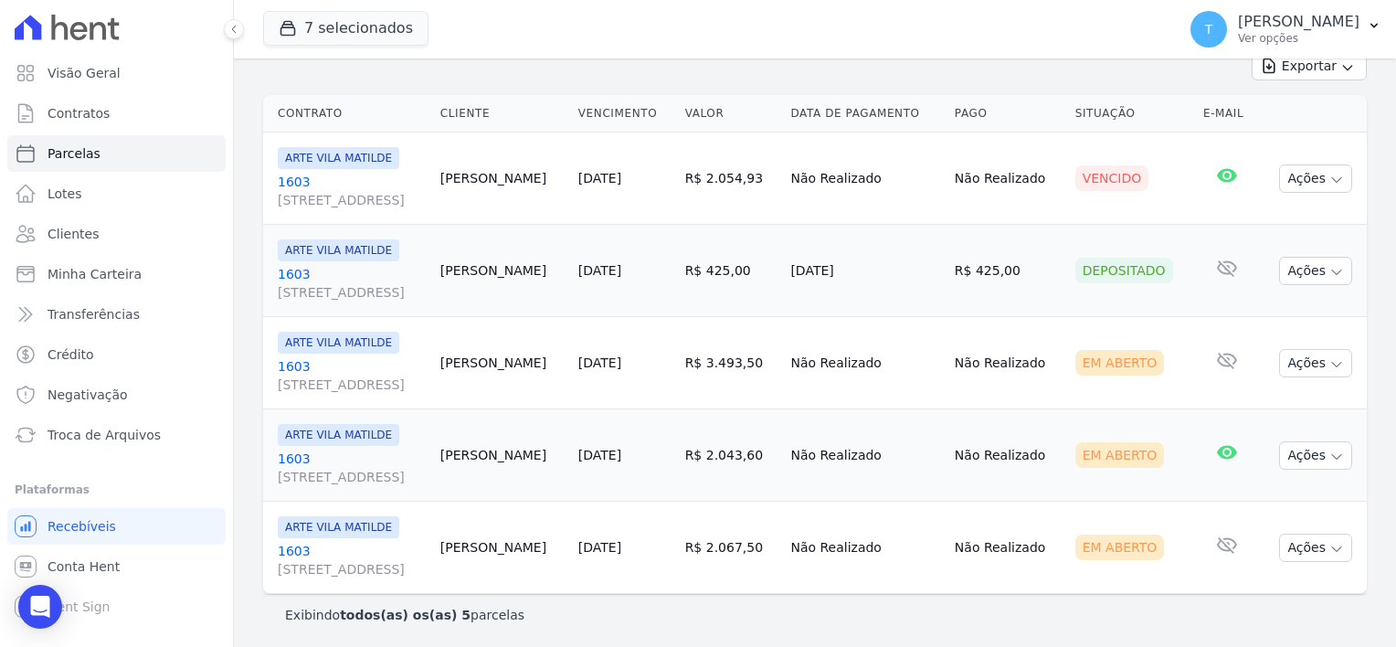
click at [313, 196] on span "Avenida Angélica, 2248, ANDAR 11, Consolação" at bounding box center [352, 200] width 148 height 18
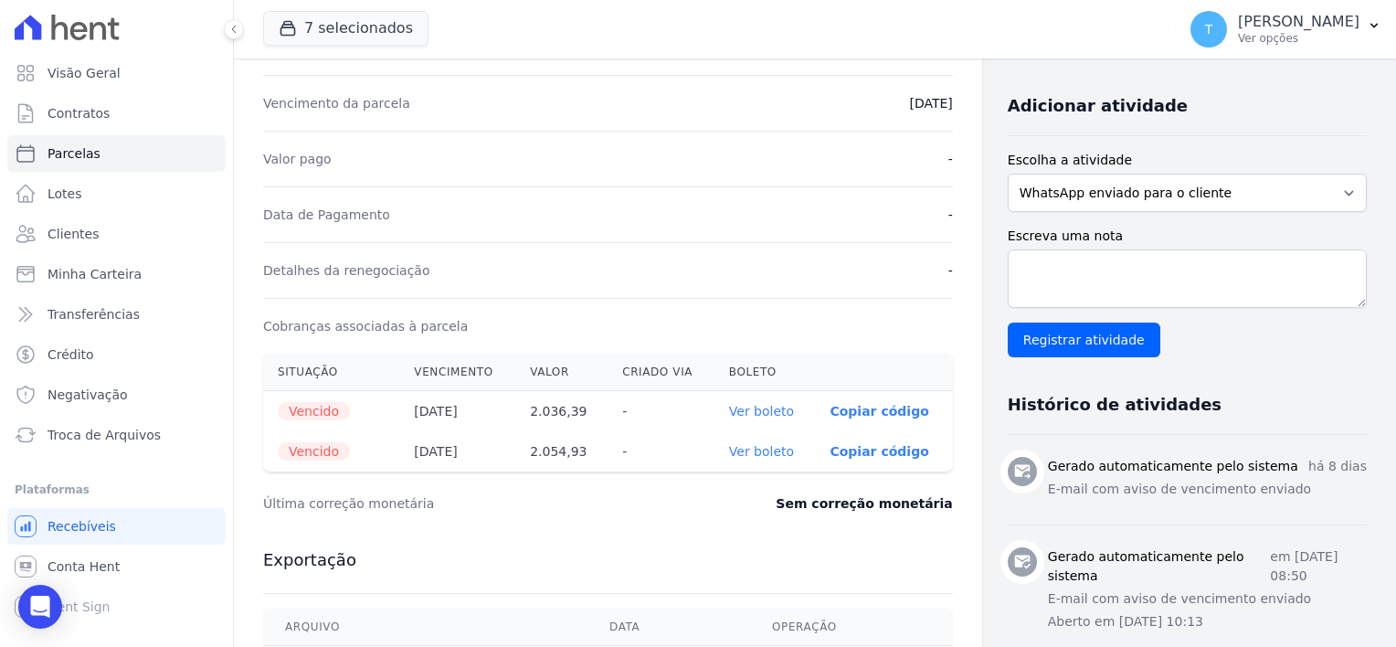
scroll to position [366, 0]
click at [762, 406] on link "Ver boleto" at bounding box center [761, 410] width 65 height 15
click at [729, 444] on link "Ver boleto" at bounding box center [761, 450] width 65 height 15
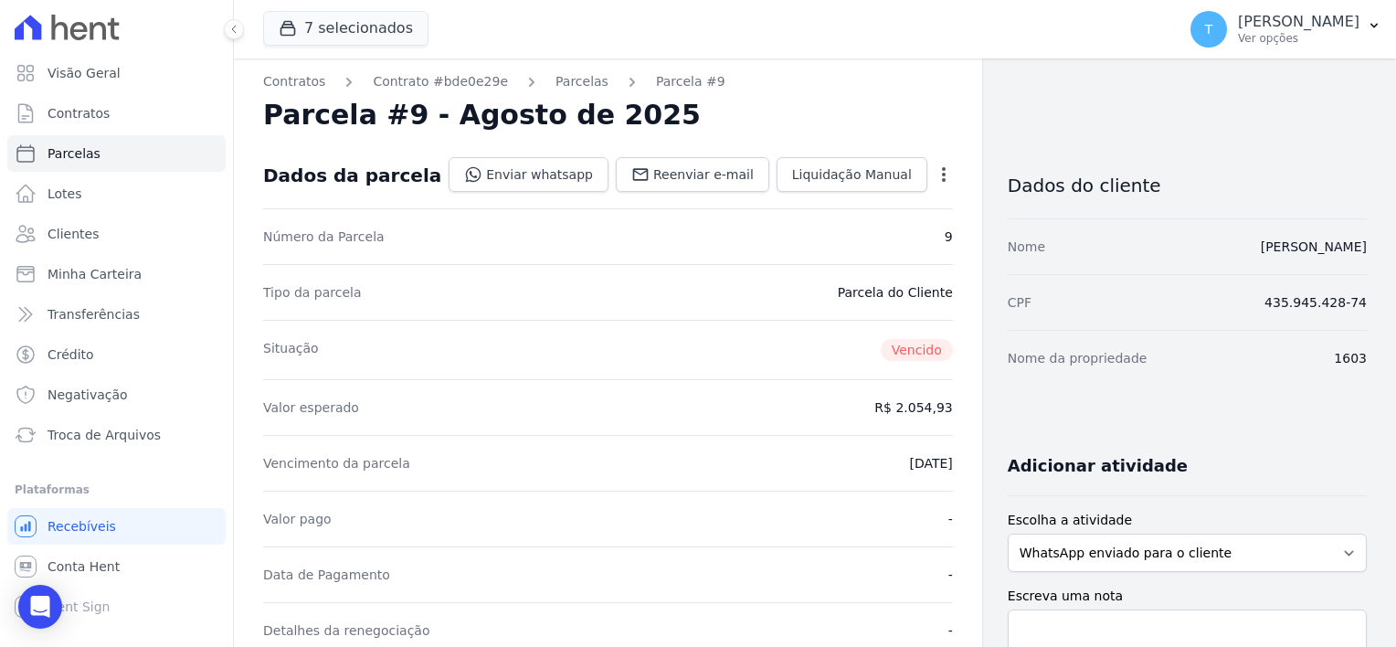
scroll to position [0, 0]
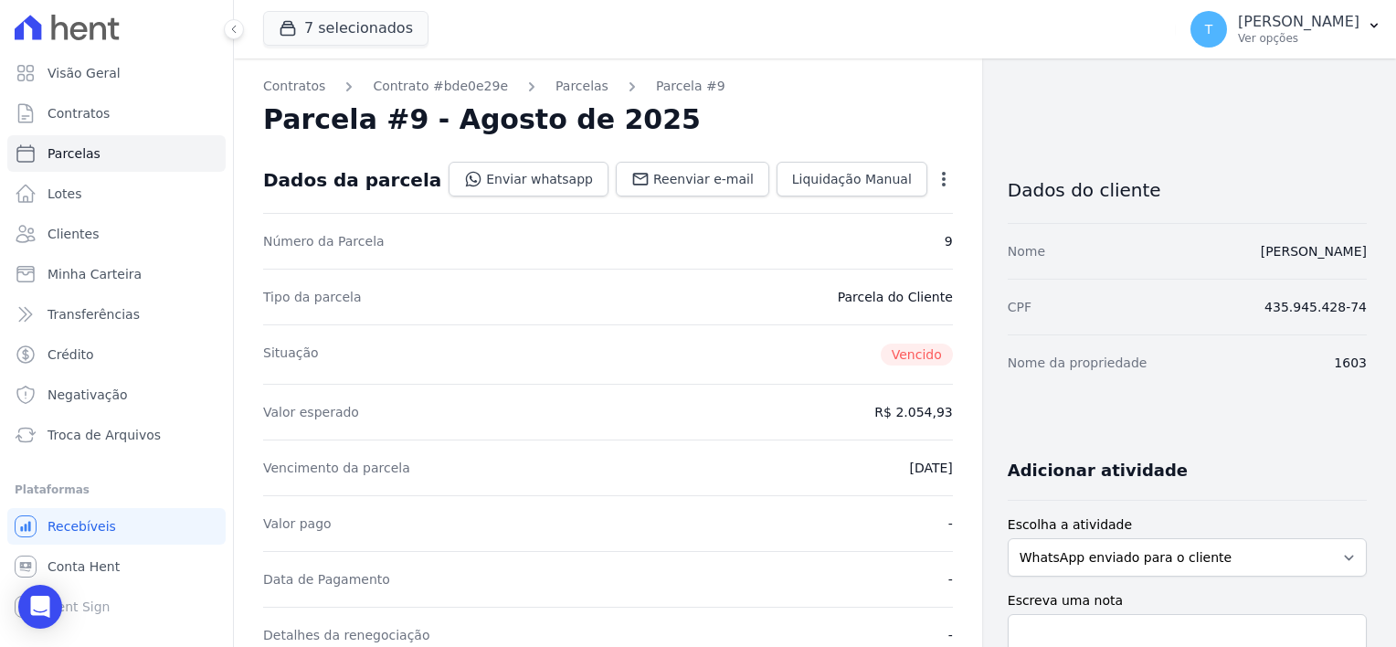
click at [935, 176] on icon "button" at bounding box center [944, 179] width 18 height 18
click at [808, 113] on div "Parcela #9 - Agosto de 2025" at bounding box center [608, 119] width 690 height 33
select select
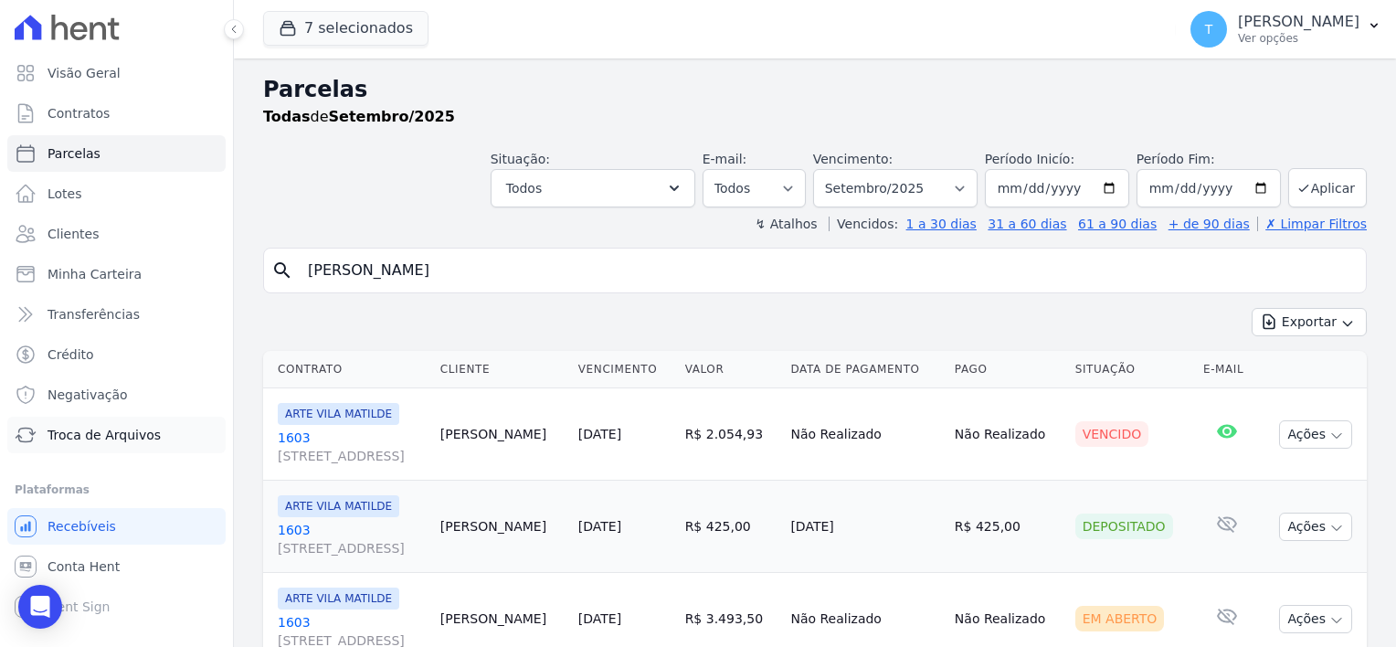
click at [98, 431] on span "Troca de Arquivos" at bounding box center [104, 435] width 113 height 18
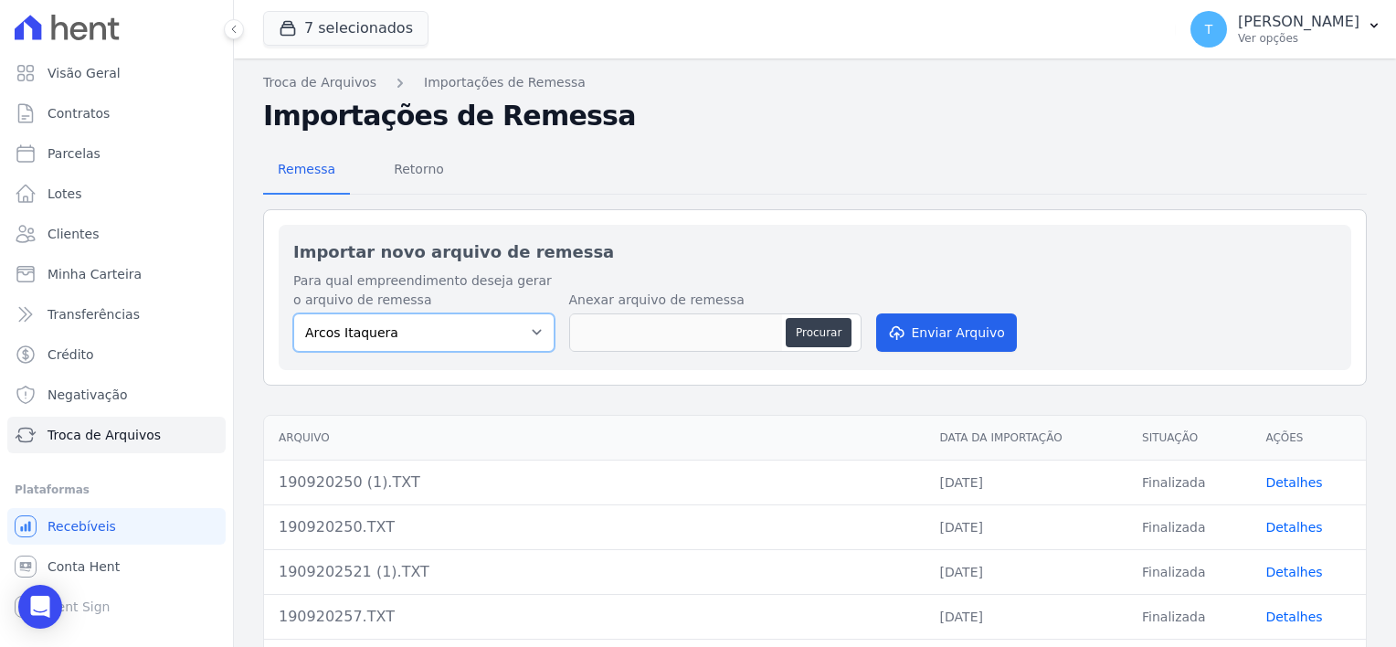
click at [534, 336] on select "Arcos Itaquera ALTOS DE SANTANA Inspire BOSQUE CLUB ARTE VILA MATILDE VISTA 553…" at bounding box center [423, 332] width 261 height 38
select select "f2036c47-f869-4cf7-aa49-d68e524f2024"
click at [293, 313] on select "Arcos Itaquera ALTOS DE SANTANA Inspire BOSQUE CLUB ARTE VILA MATILDE VISTA 553…" at bounding box center [423, 332] width 261 height 38
click at [808, 325] on button "Procurar" at bounding box center [819, 332] width 66 height 29
type input "190920250 (2).TXT"
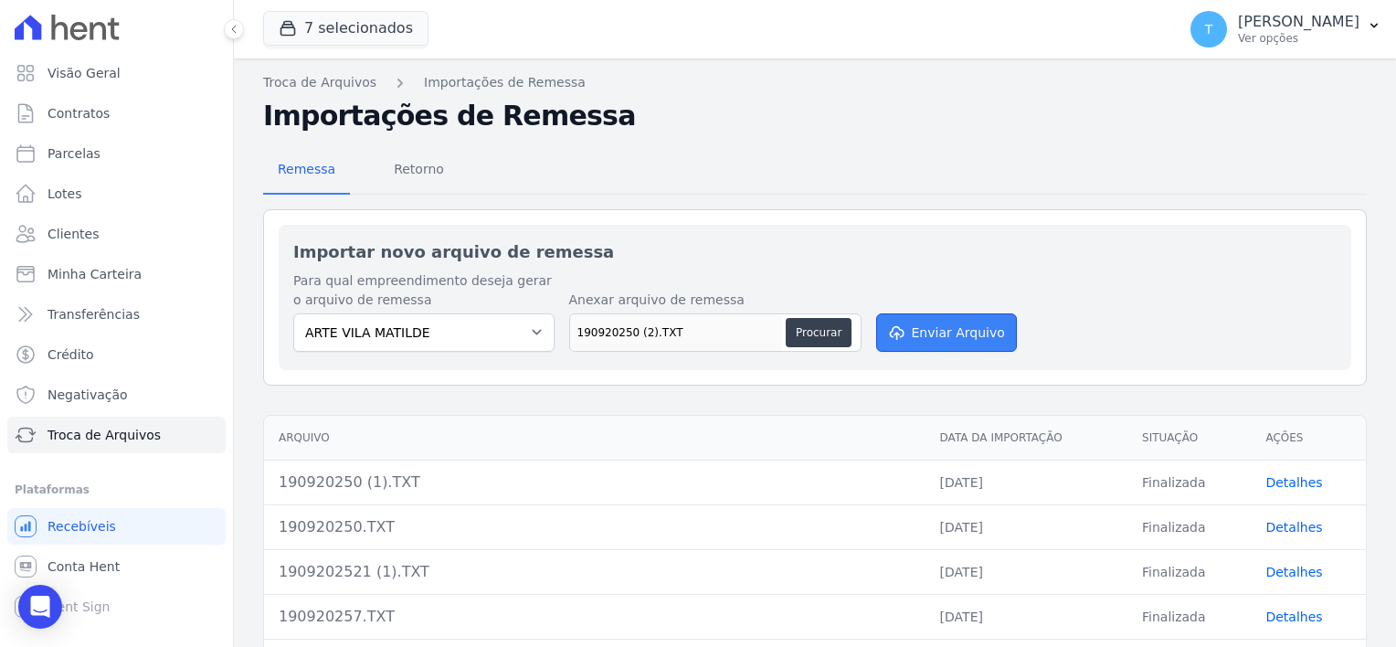
click at [947, 337] on button "Enviar Arquivo" at bounding box center [946, 332] width 141 height 38
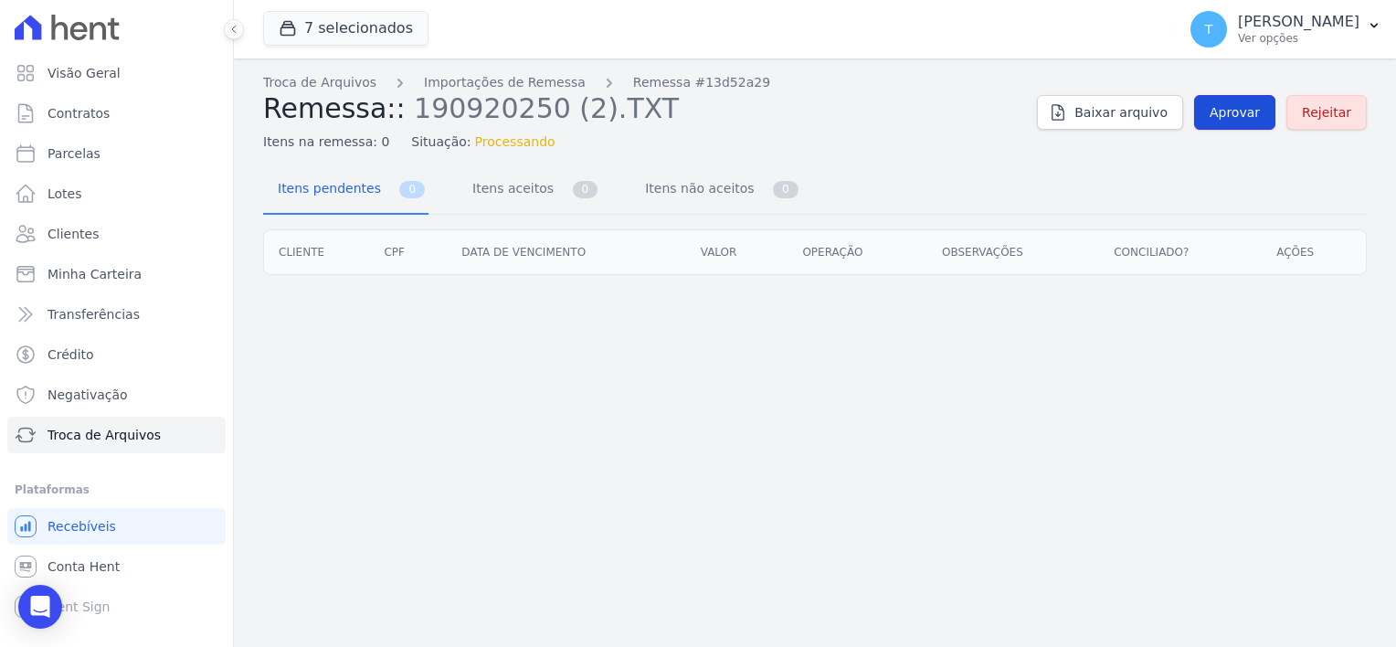
click at [1231, 101] on link "Aprovar" at bounding box center [1234, 112] width 81 height 35
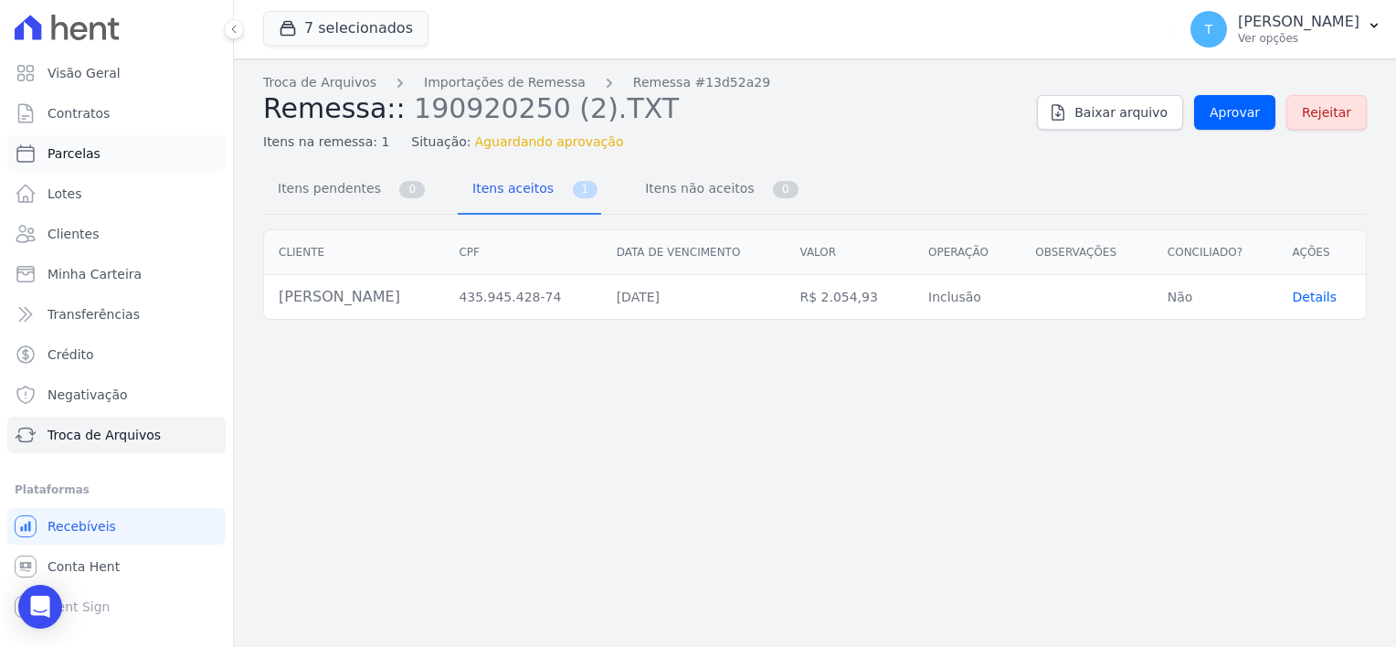
click at [67, 157] on span "Parcelas" at bounding box center [74, 153] width 53 height 18
select select
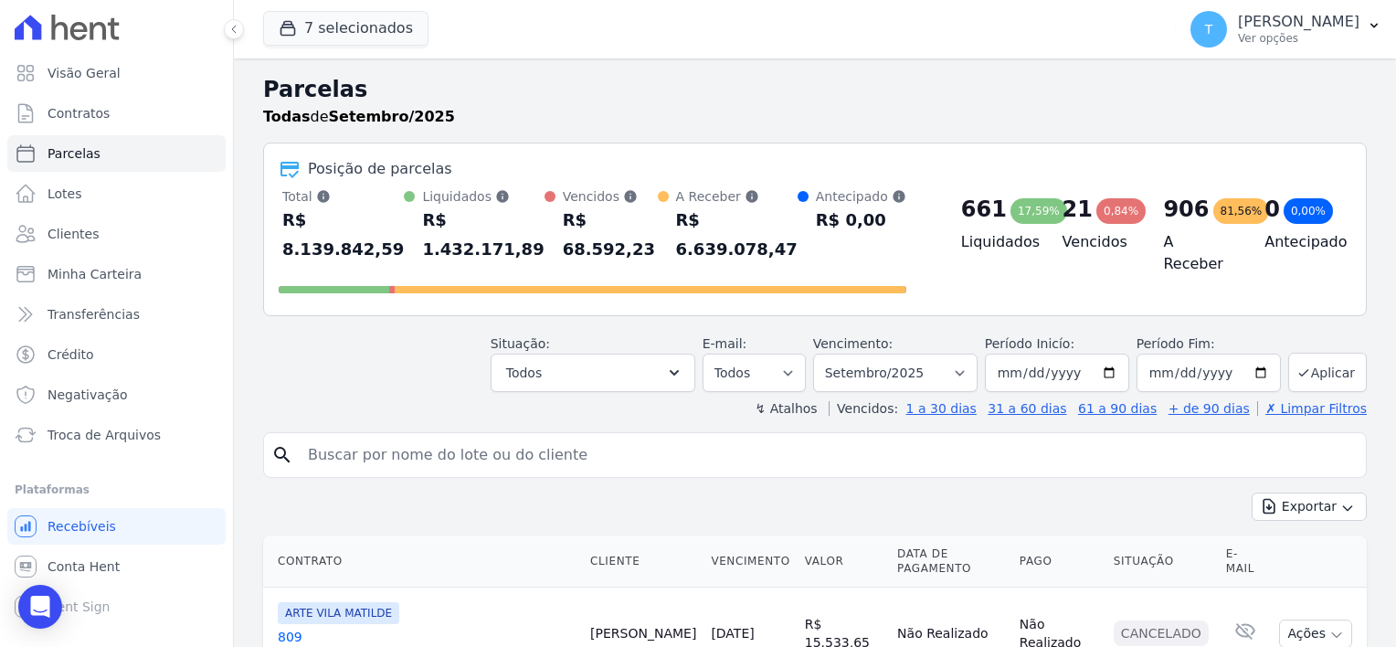
click at [471, 437] on input "search" at bounding box center [828, 455] width 1062 height 37
paste input "Fabiana Rodrigues Simões"
click at [471, 437] on input "Fabiana Rodrigues Simões" at bounding box center [828, 455] width 1062 height 37
type input "Fabiana Rodrigues Simões"
select select
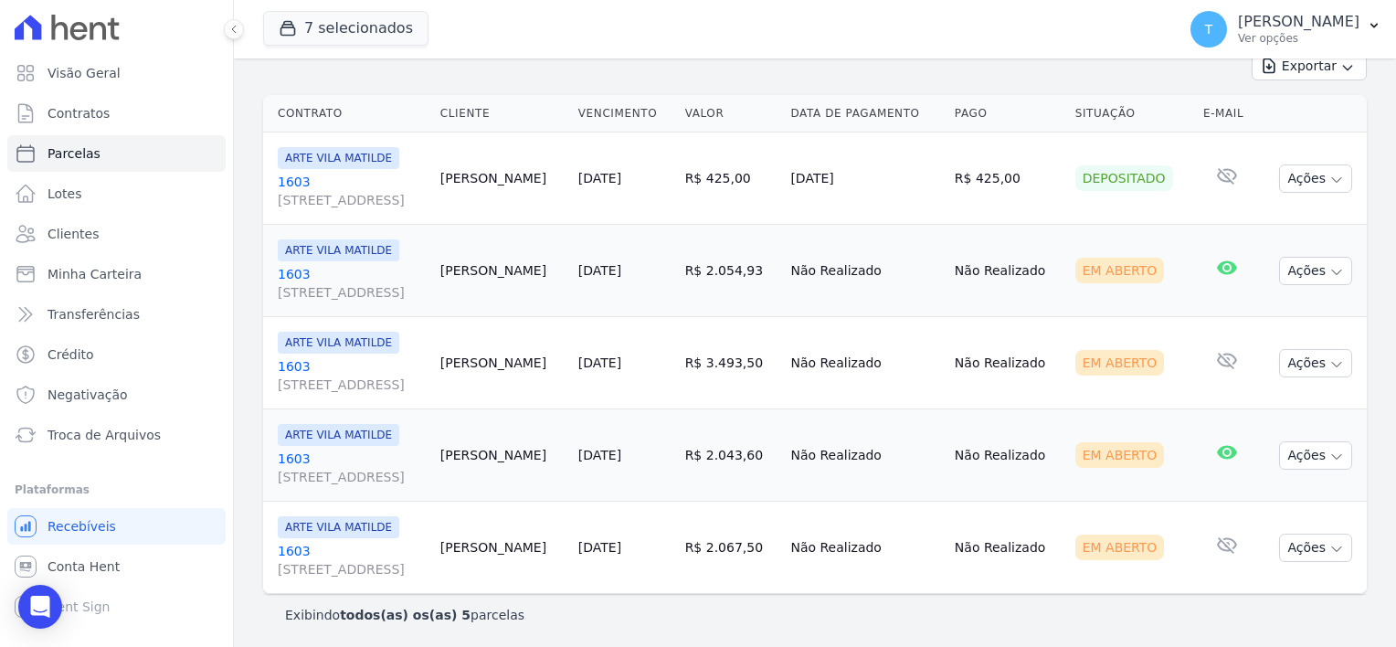
scroll to position [256, 0]
click at [1330, 272] on icon "button" at bounding box center [1337, 272] width 15 height 15
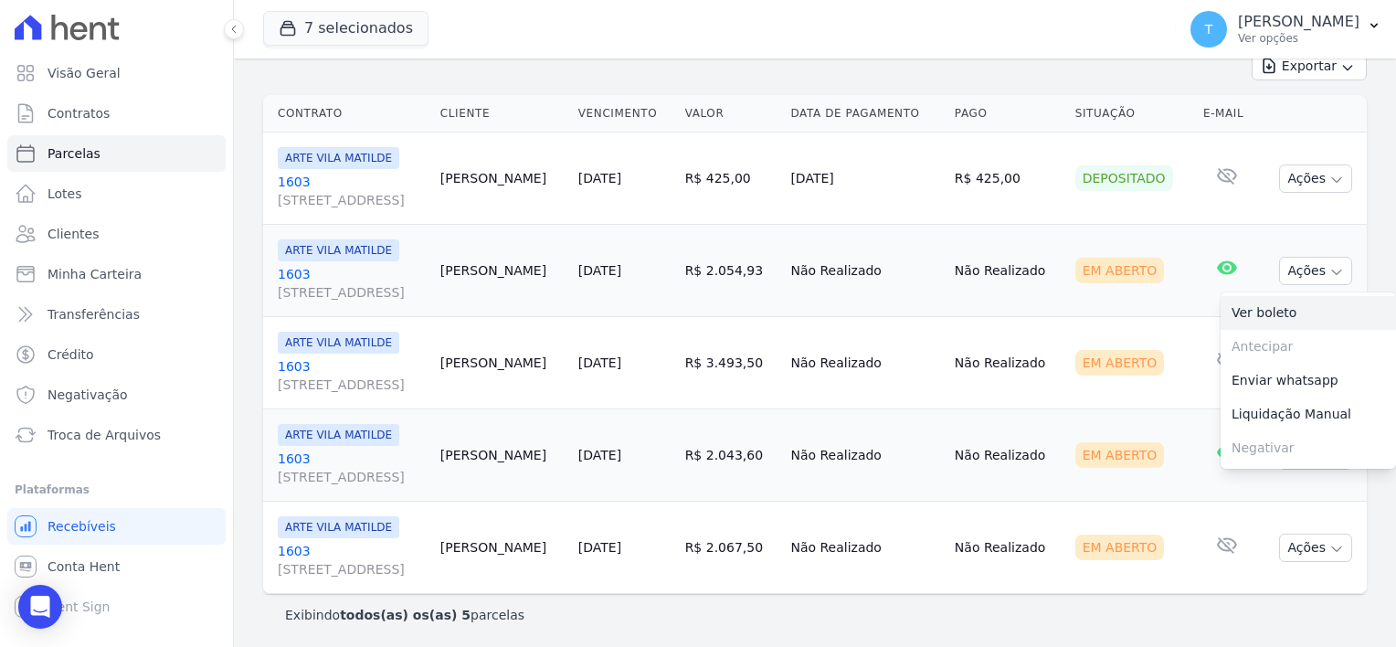
click at [1262, 313] on link "Ver boleto" at bounding box center [1308, 313] width 175 height 34
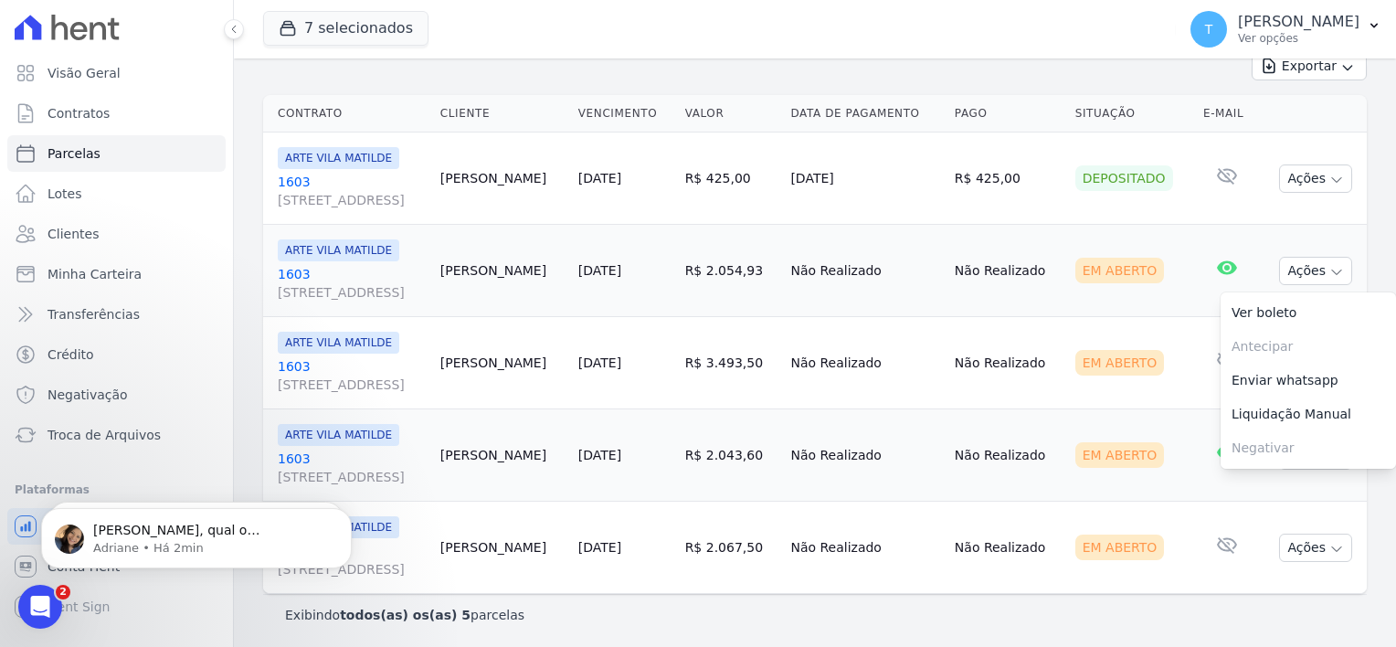
scroll to position [0, 0]
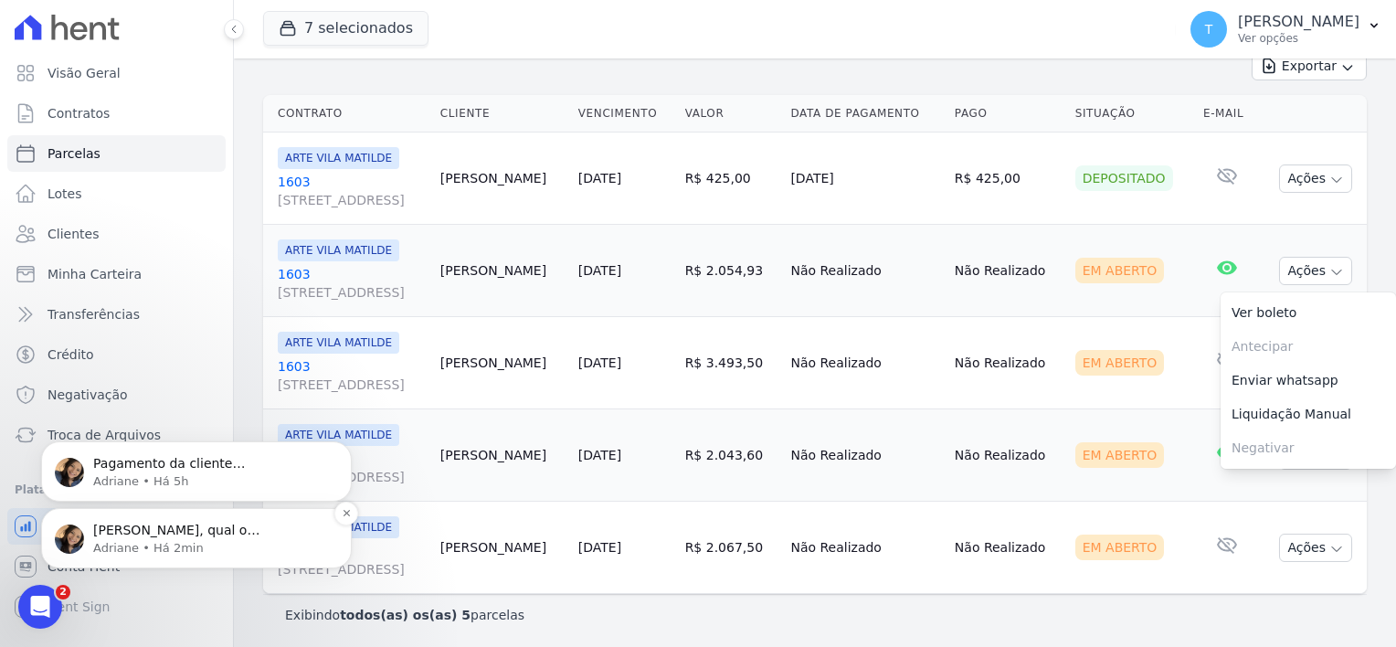
click at [153, 534] on p "[PERSON_NAME], qual o empreendimento por favor?" at bounding box center [211, 531] width 236 height 18
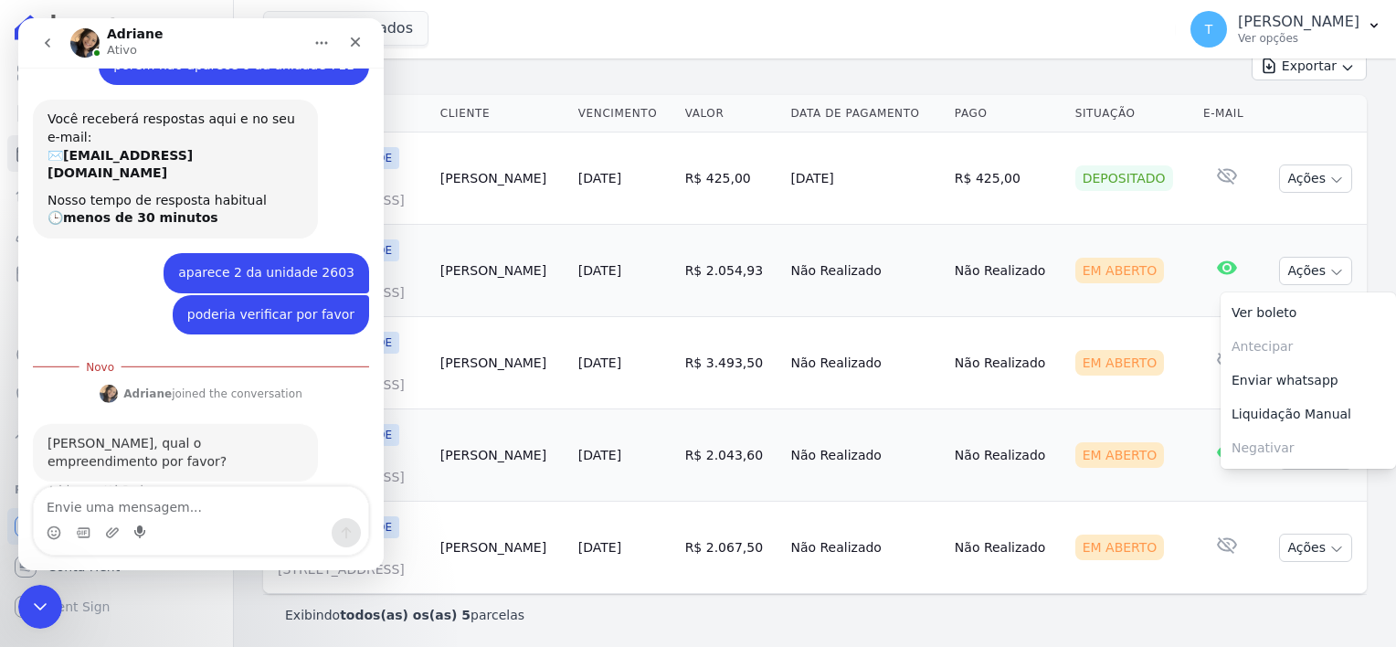
scroll to position [157, 0]
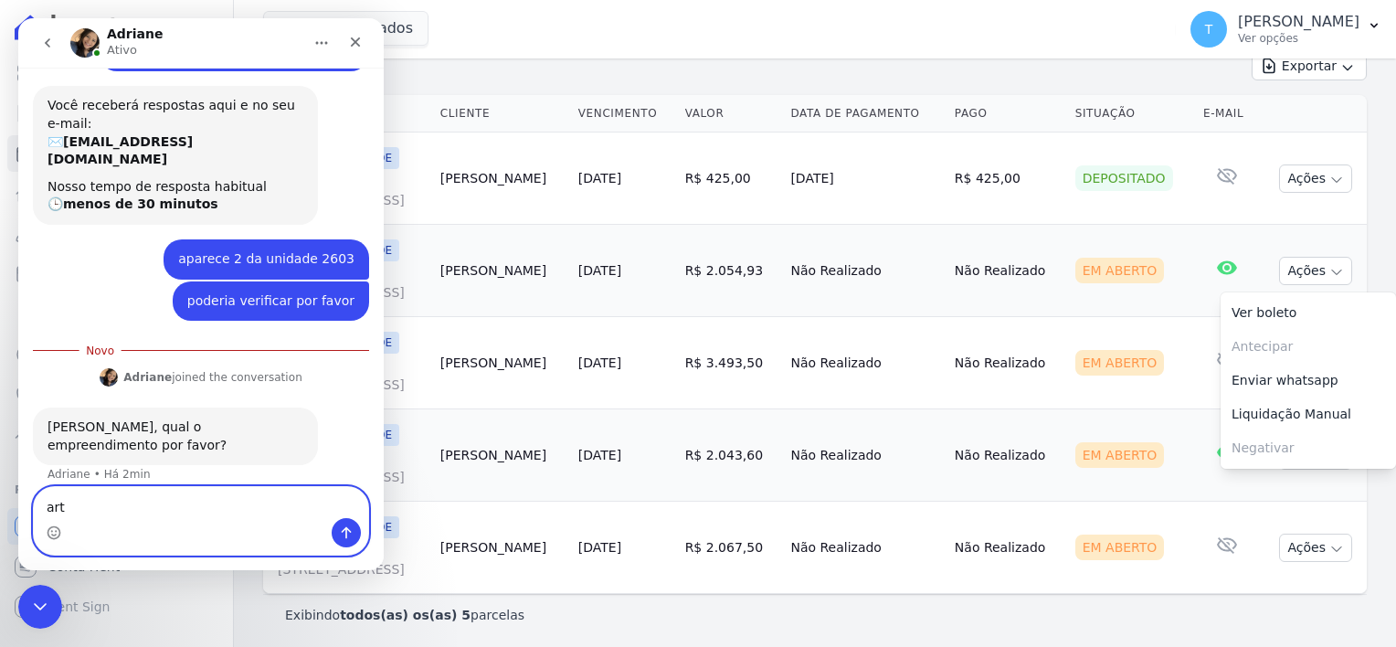
type textarea "arte"
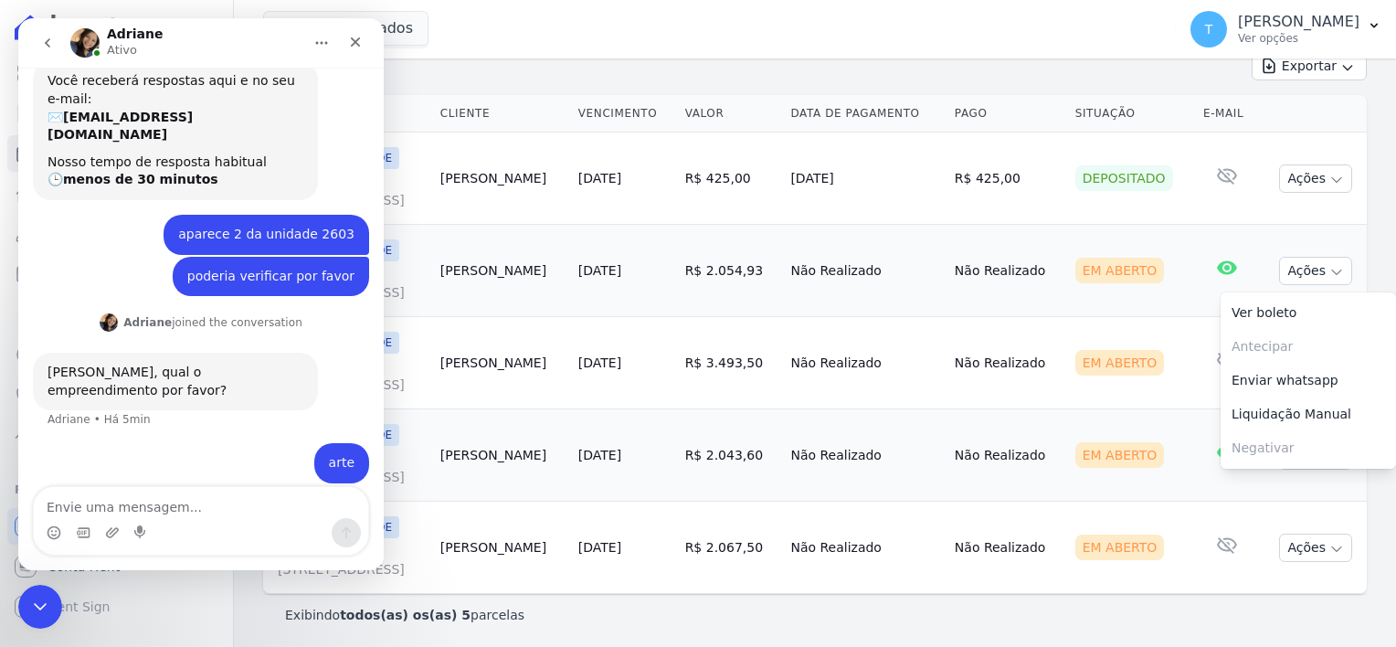
click at [43, 40] on icon "go back" at bounding box center [47, 43] width 15 height 15
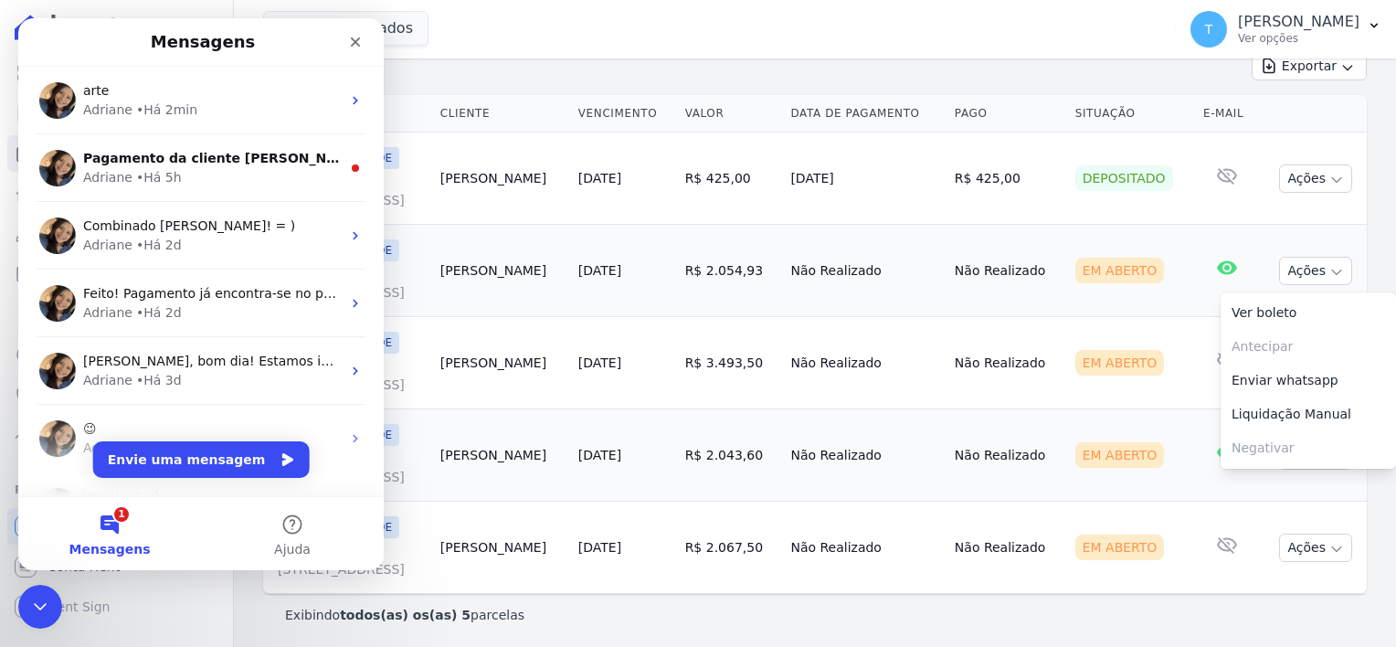
scroll to position [0, 0]
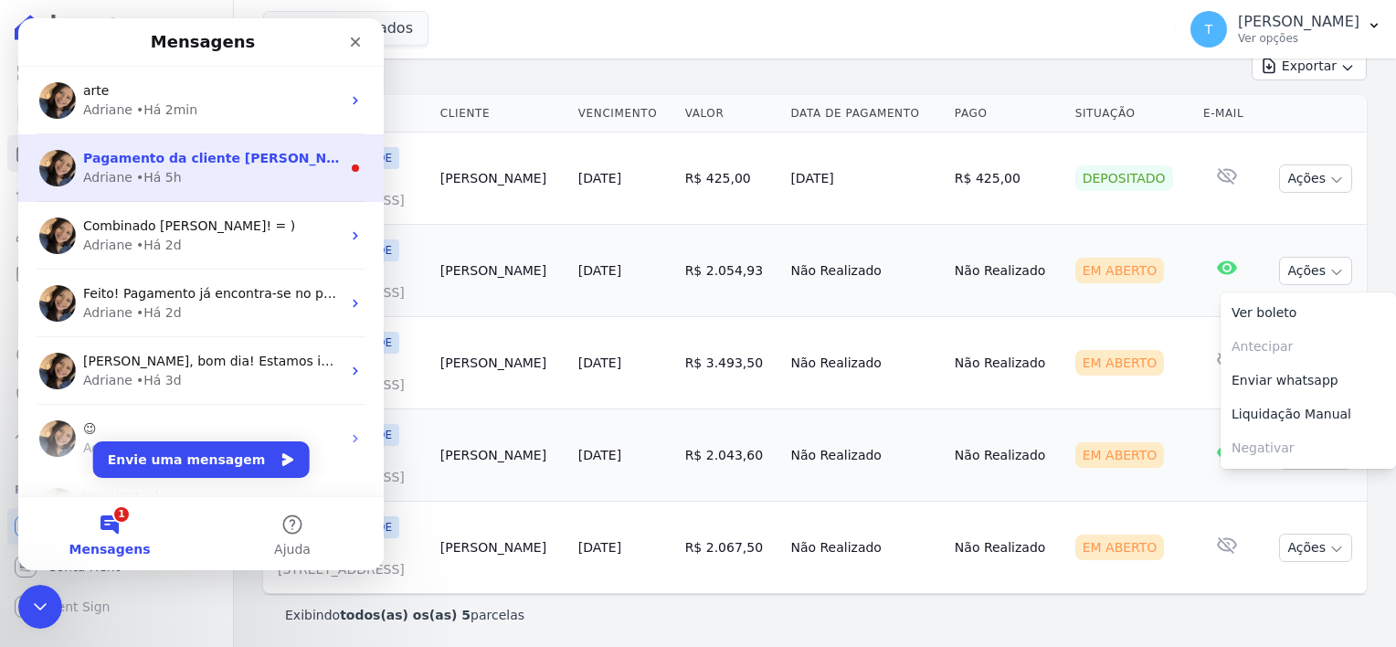
click at [211, 161] on span "Pagamento da cliente [PERSON_NAME] já encontra-se em transferência para a conta…" at bounding box center [443, 158] width 721 height 15
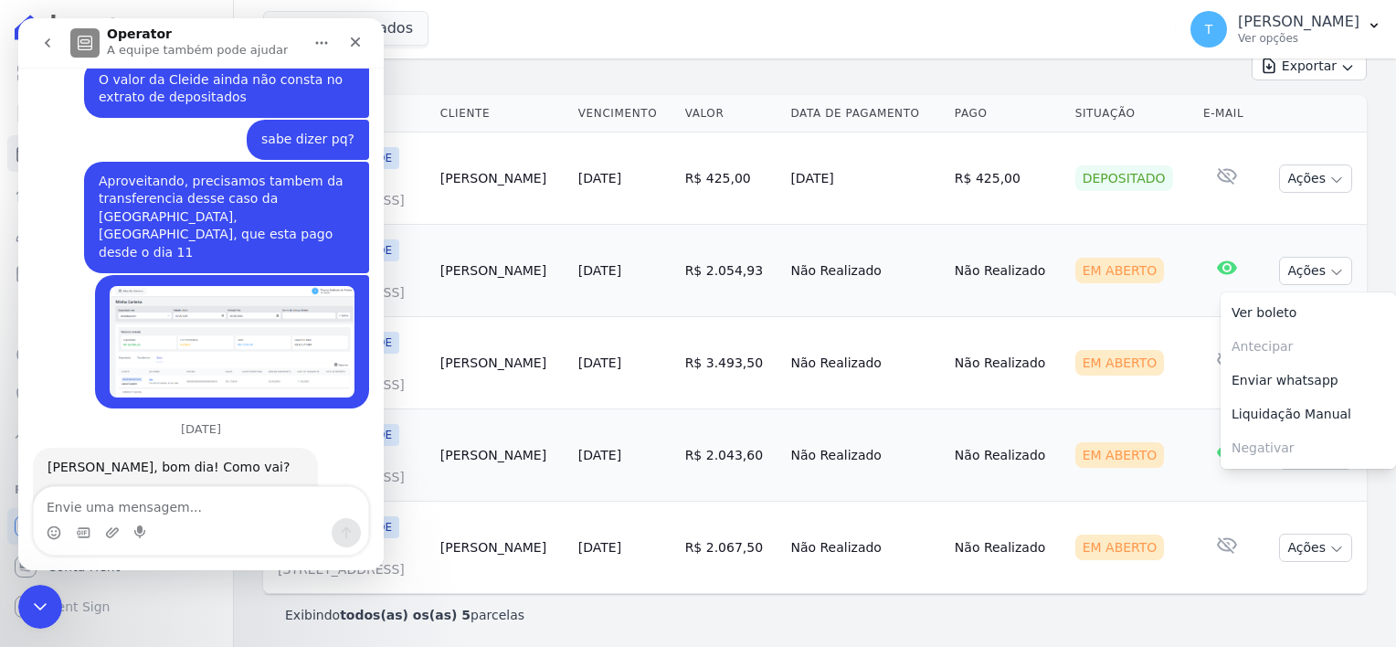
scroll to position [2649, 0]
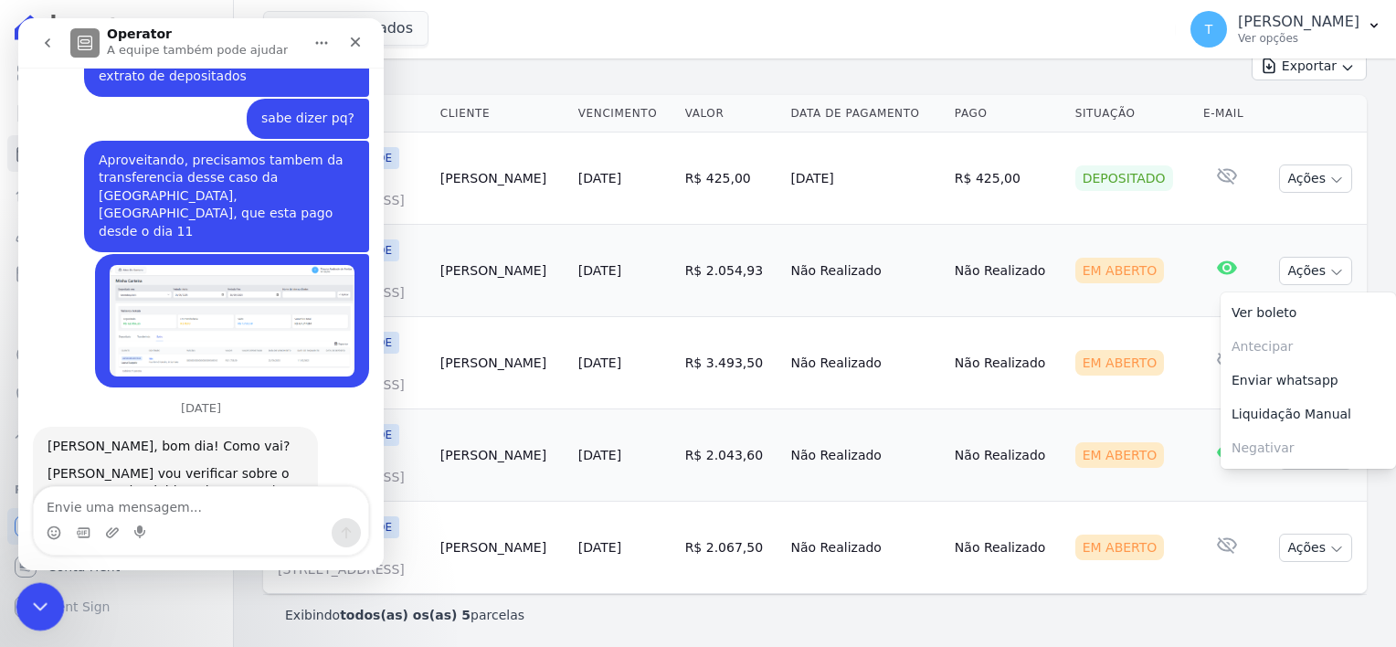
click at [35, 593] on icon "Encerramento do Messenger da Intercom" at bounding box center [38, 604] width 22 height 22
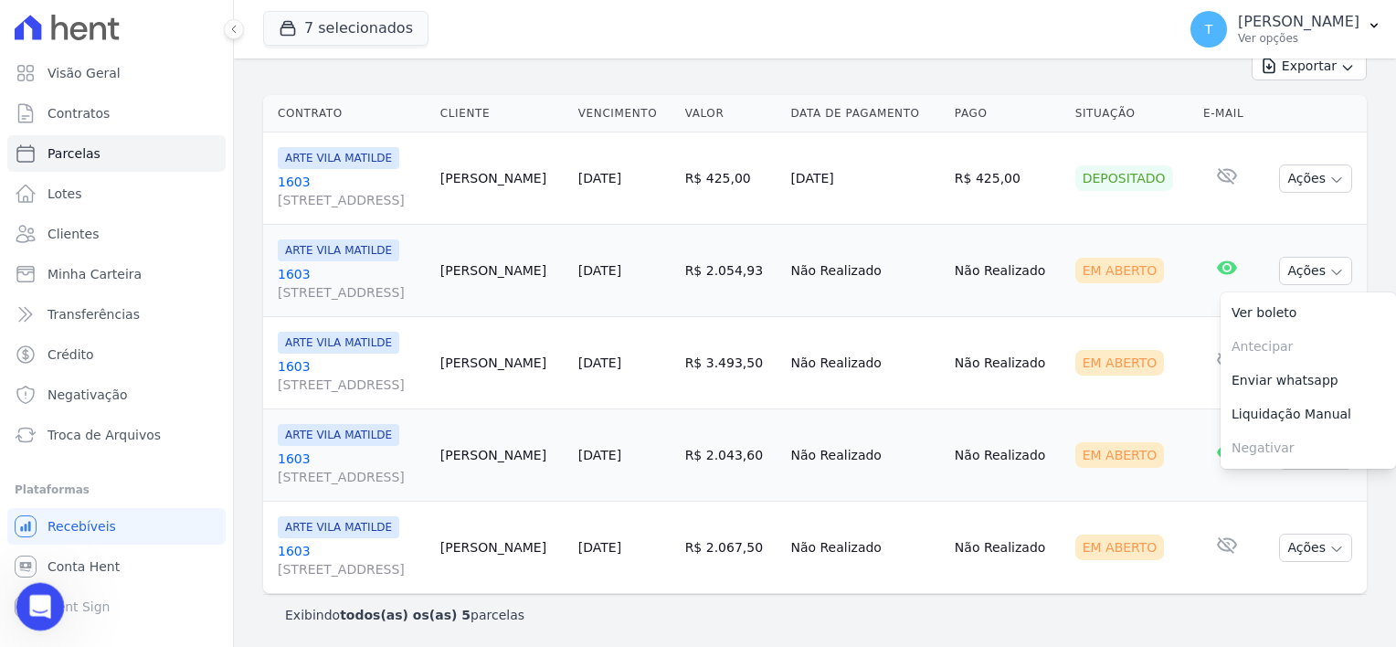
click at [32, 604] on icon "Abertura do Messenger da Intercom" at bounding box center [38, 604] width 30 height 30
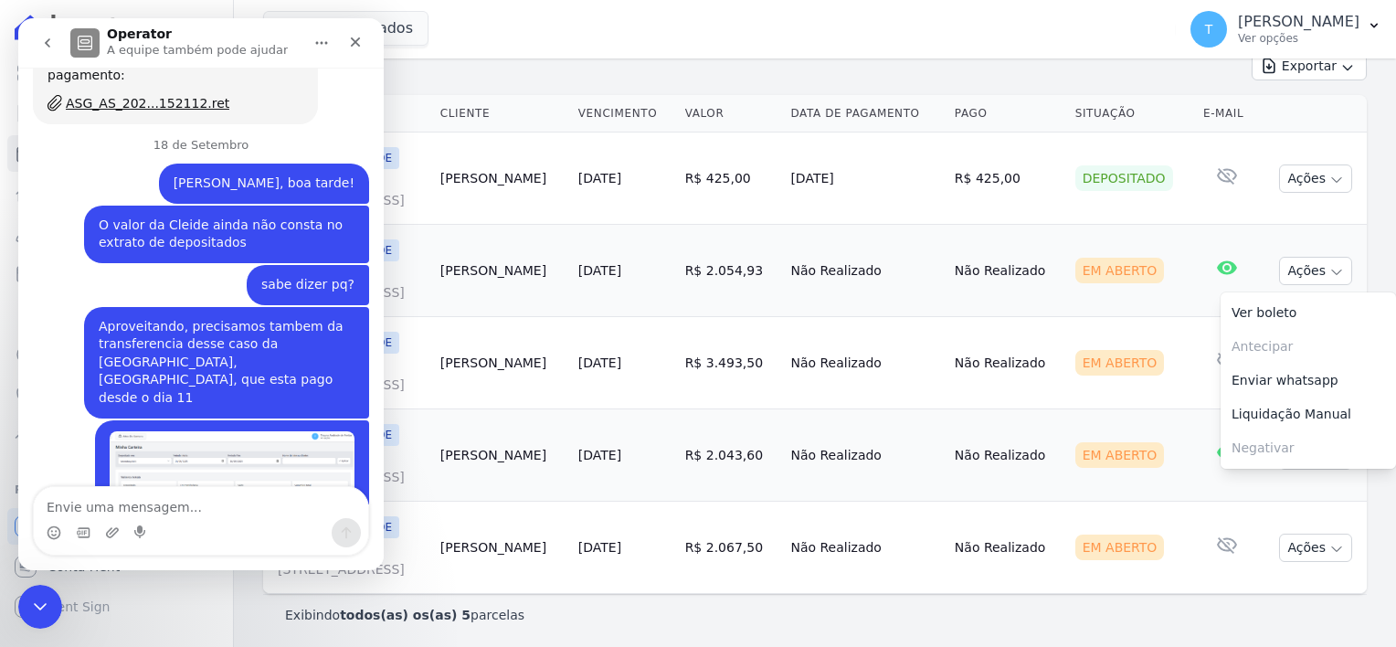
scroll to position [2650, 0]
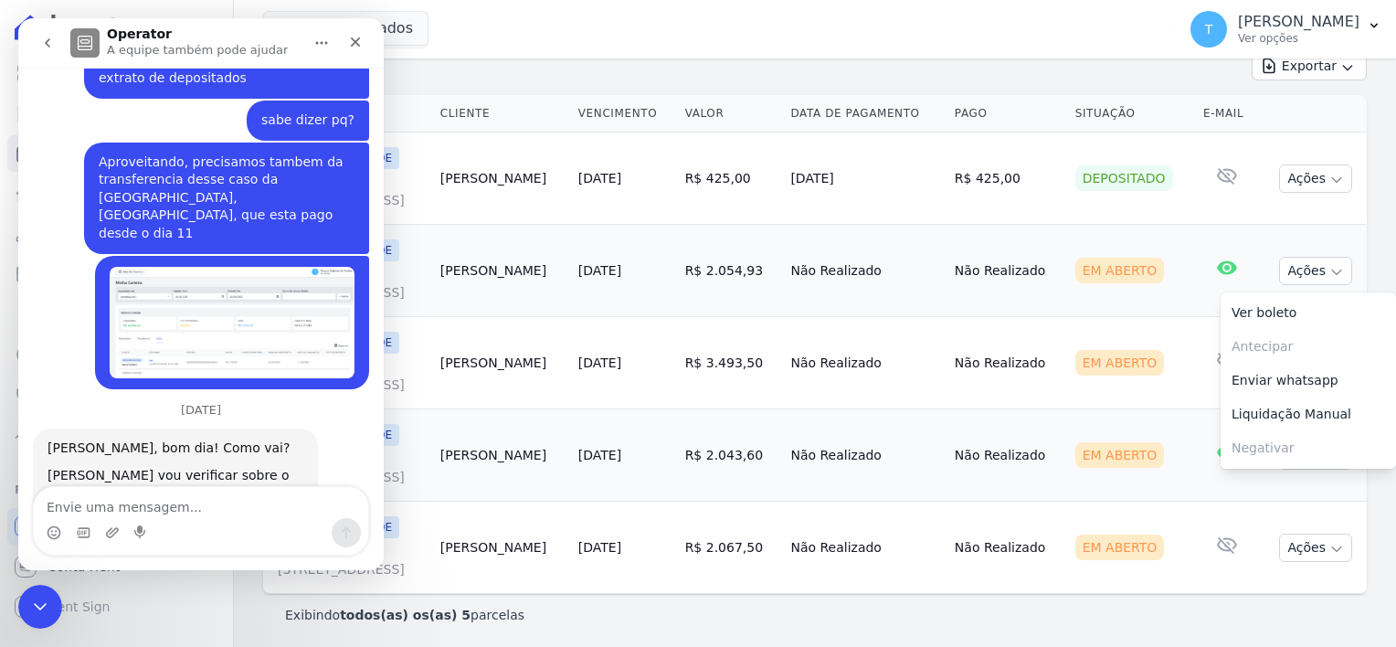
click at [48, 45] on icon "go back" at bounding box center [47, 42] width 5 height 9
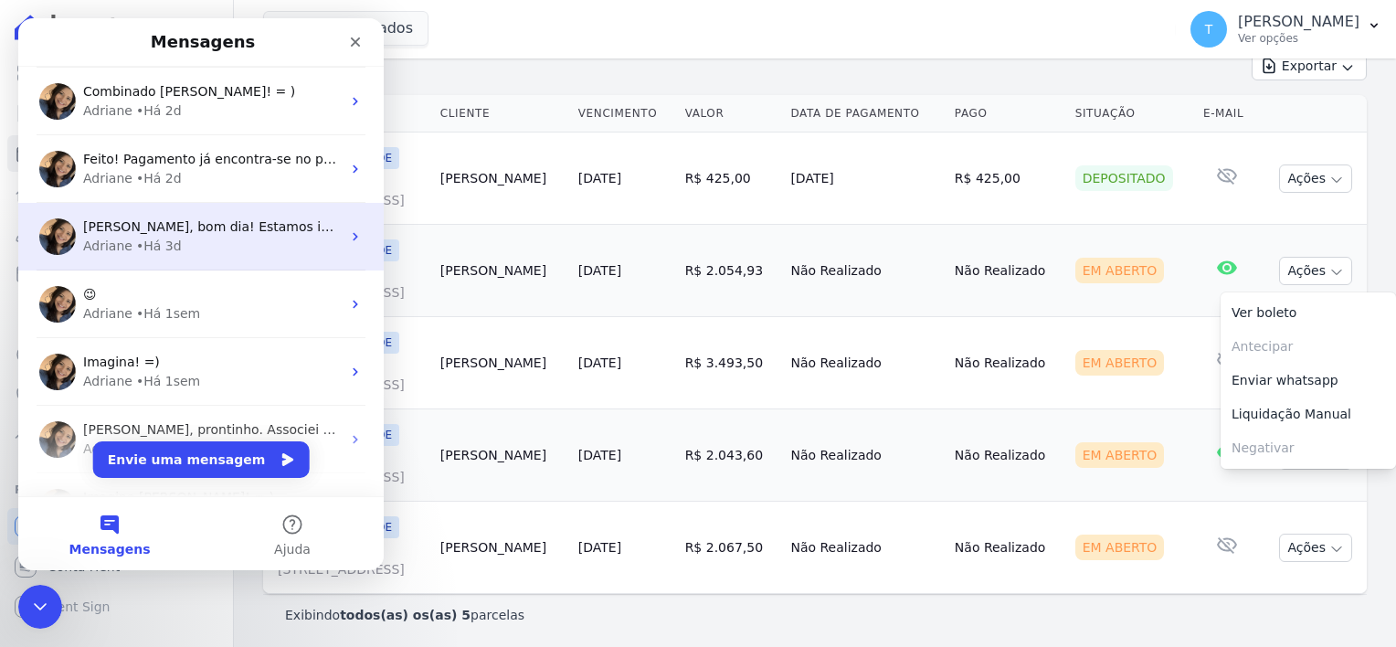
scroll to position [0, 0]
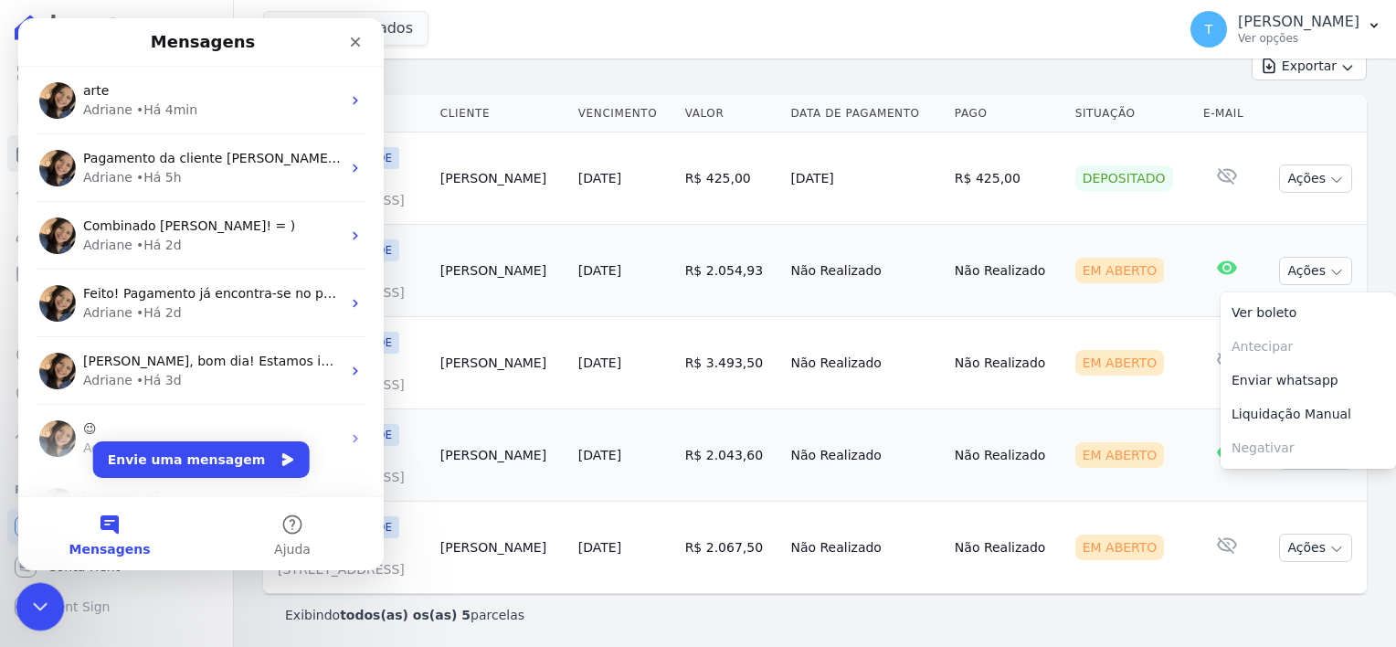
click at [27, 606] on icon "Encerramento do Messenger da Intercom" at bounding box center [38, 604] width 22 height 22
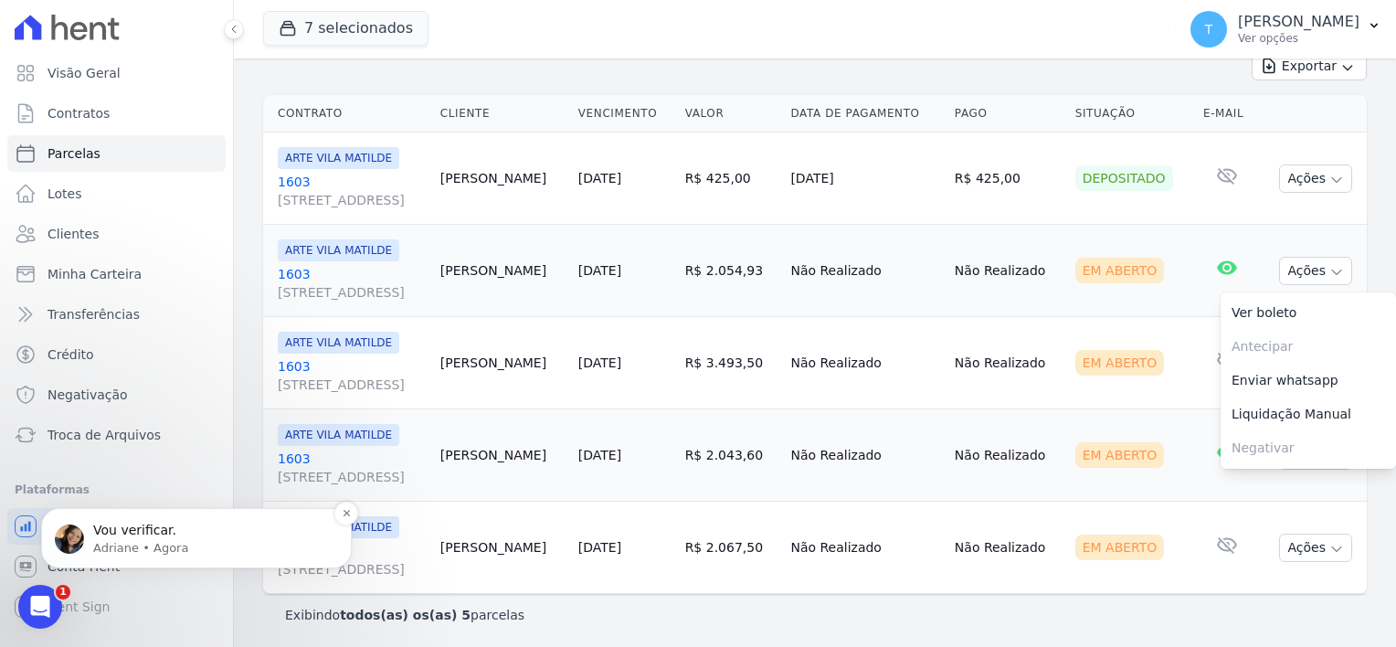
click at [158, 559] on div "Vou verificar. Adriane • Agora" at bounding box center [196, 538] width 311 height 60
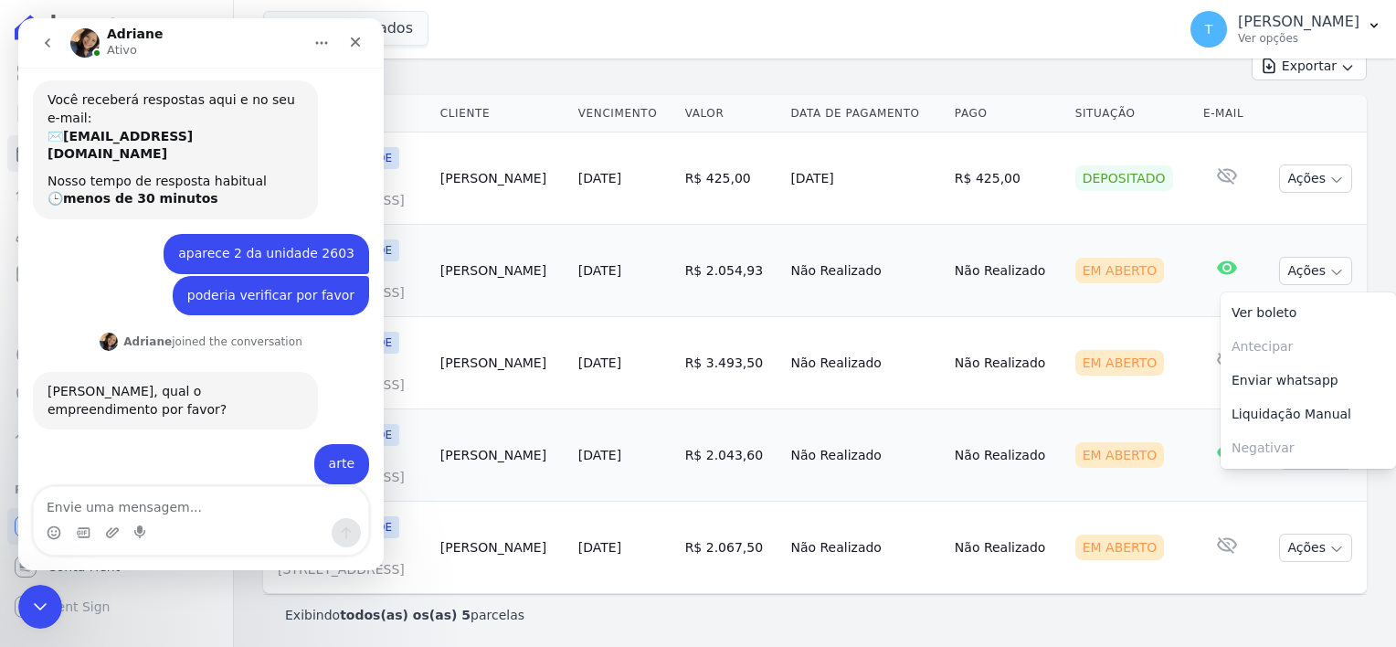
scroll to position [267, 0]
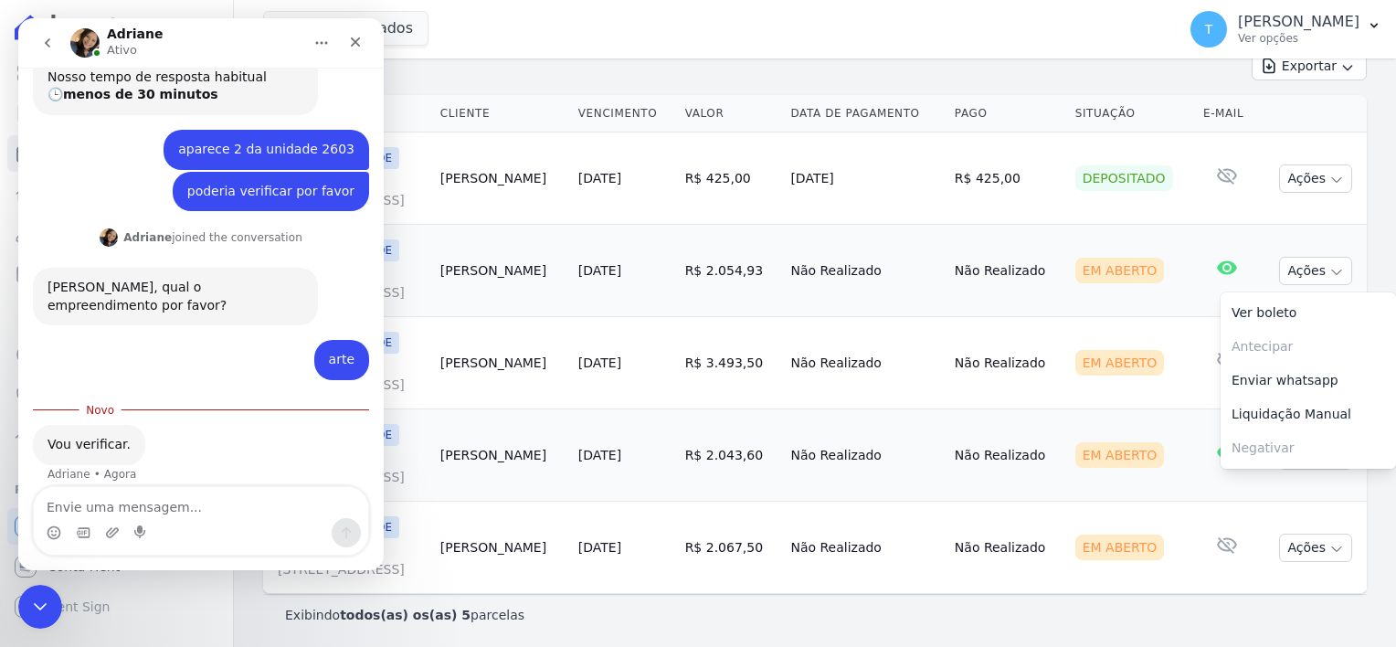
click at [146, 515] on textarea "Envie uma mensagem..." at bounding box center [201, 502] width 334 height 31
type textarea "obrigada"
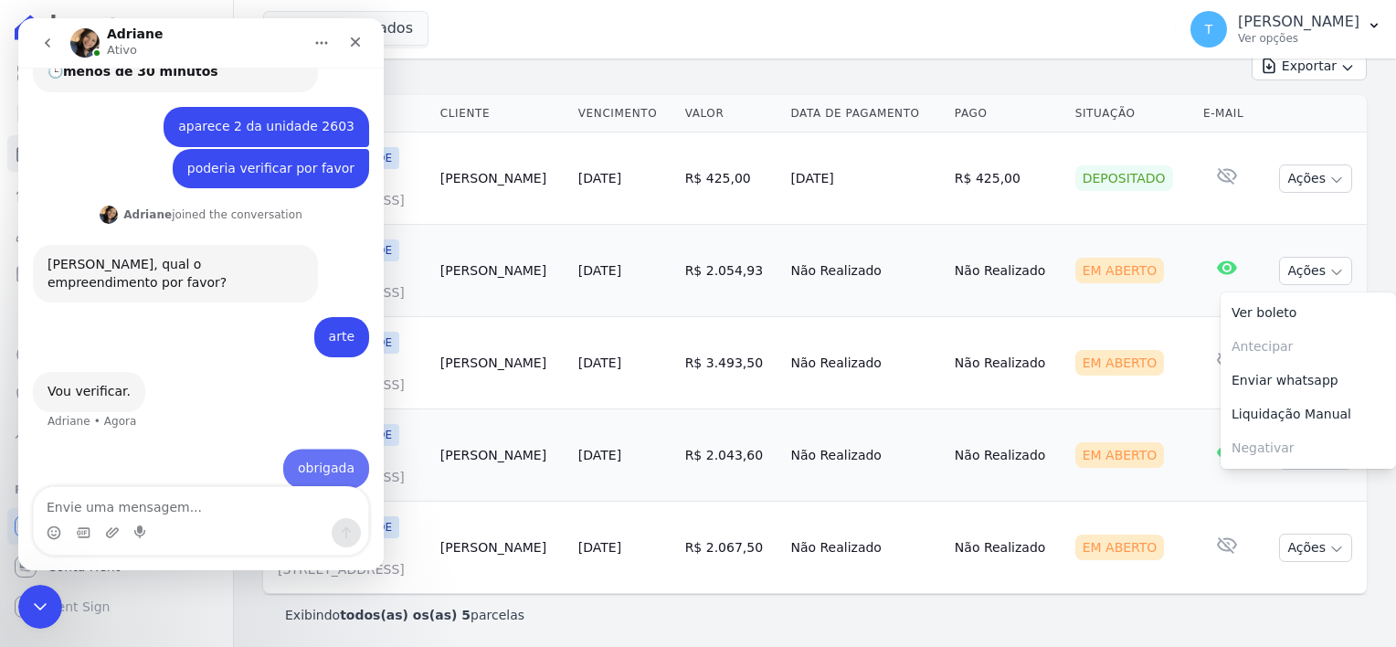
scroll to position [291, 0]
click at [48, 594] on div "Encerramento do Messenger da Intercom" at bounding box center [38, 604] width 44 height 44
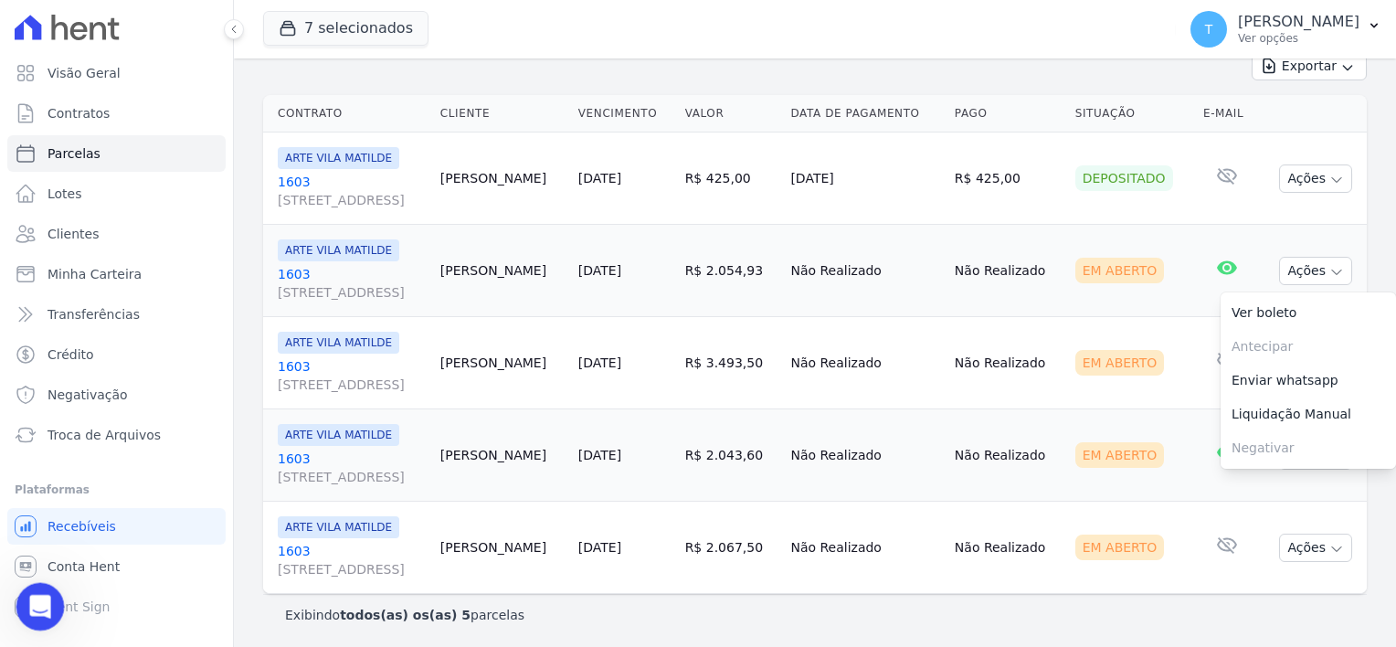
click at [45, 597] on icon "Abertura do Messenger da Intercom" at bounding box center [38, 604] width 30 height 30
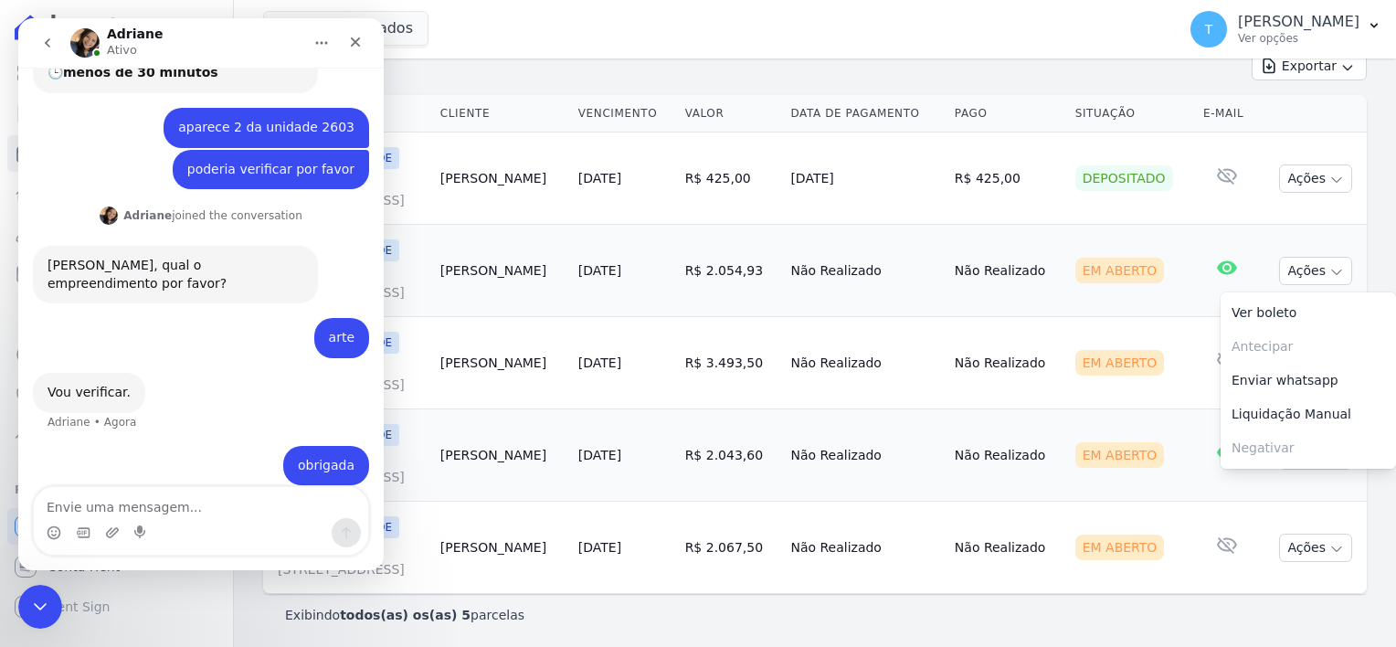
click at [54, 48] on icon "go back" at bounding box center [47, 43] width 15 height 15
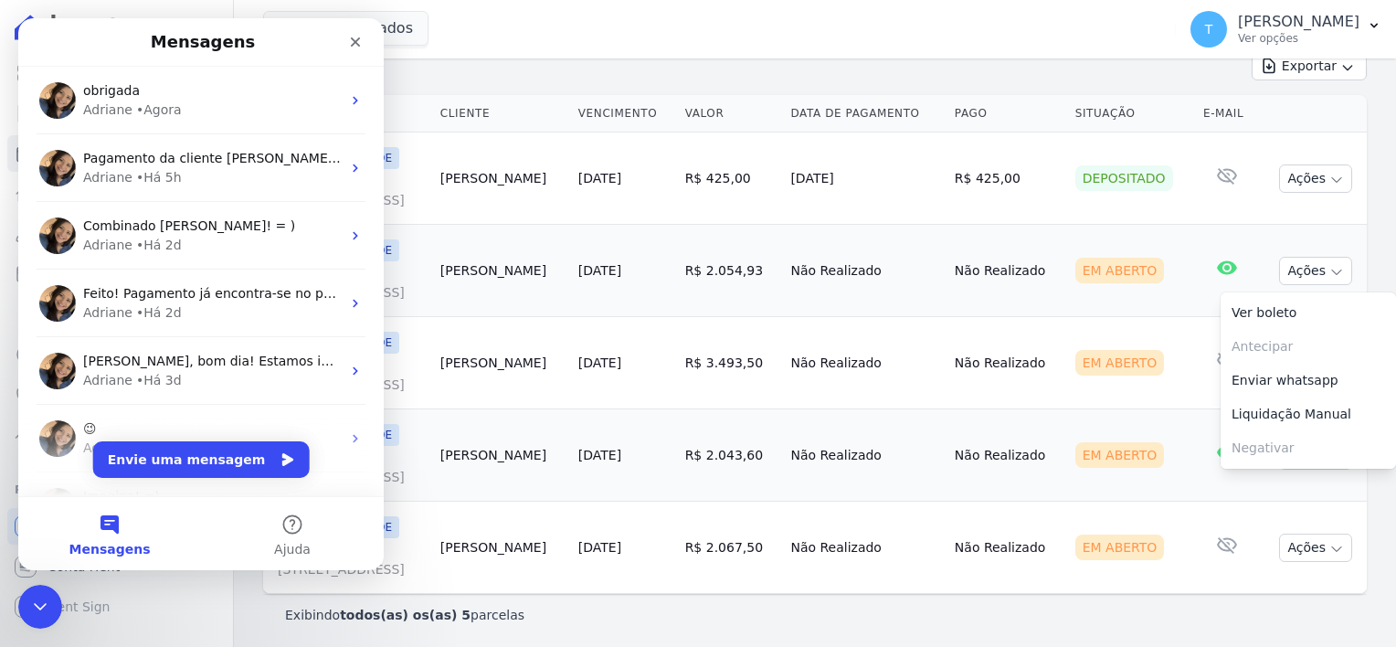
scroll to position [0, 0]
click at [42, 598] on icon "Encerramento do Messenger da Intercom" at bounding box center [38, 604] width 22 height 22
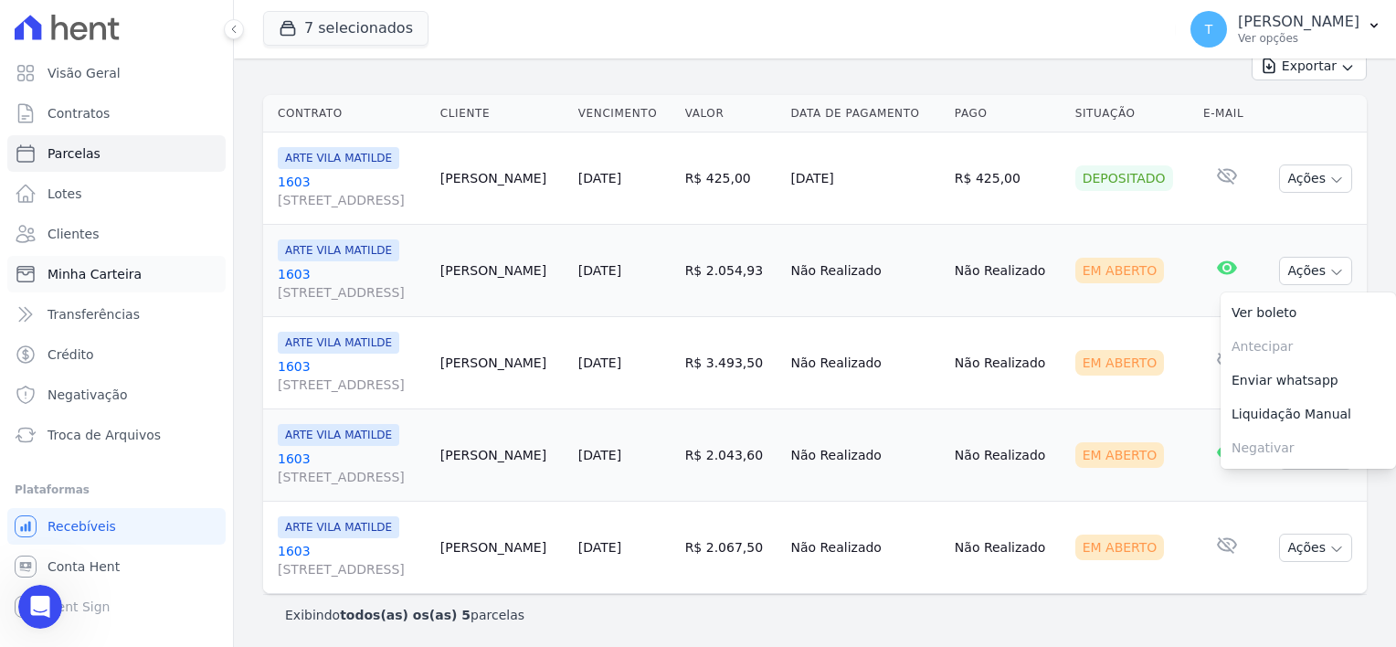
click at [117, 272] on span "Minha Carteira" at bounding box center [95, 274] width 94 height 18
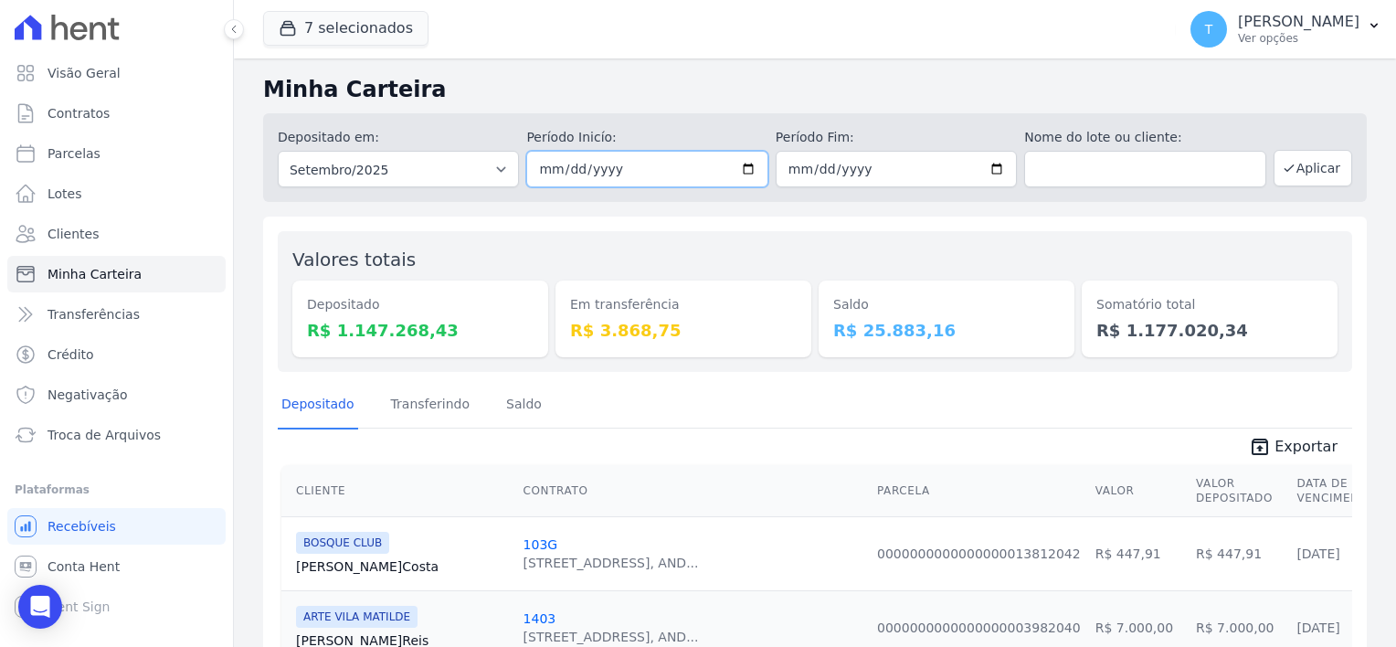
click at [753, 169] on input "2025-09-01" at bounding box center [646, 169] width 241 height 37
click at [734, 173] on input "2025-09-01" at bounding box center [646, 169] width 241 height 37
click at [751, 158] on input "2025-09-01" at bounding box center [646, 169] width 241 height 37
click at [748, 165] on input "2025-09-01" at bounding box center [646, 169] width 241 height 37
type input "2025-09-18"
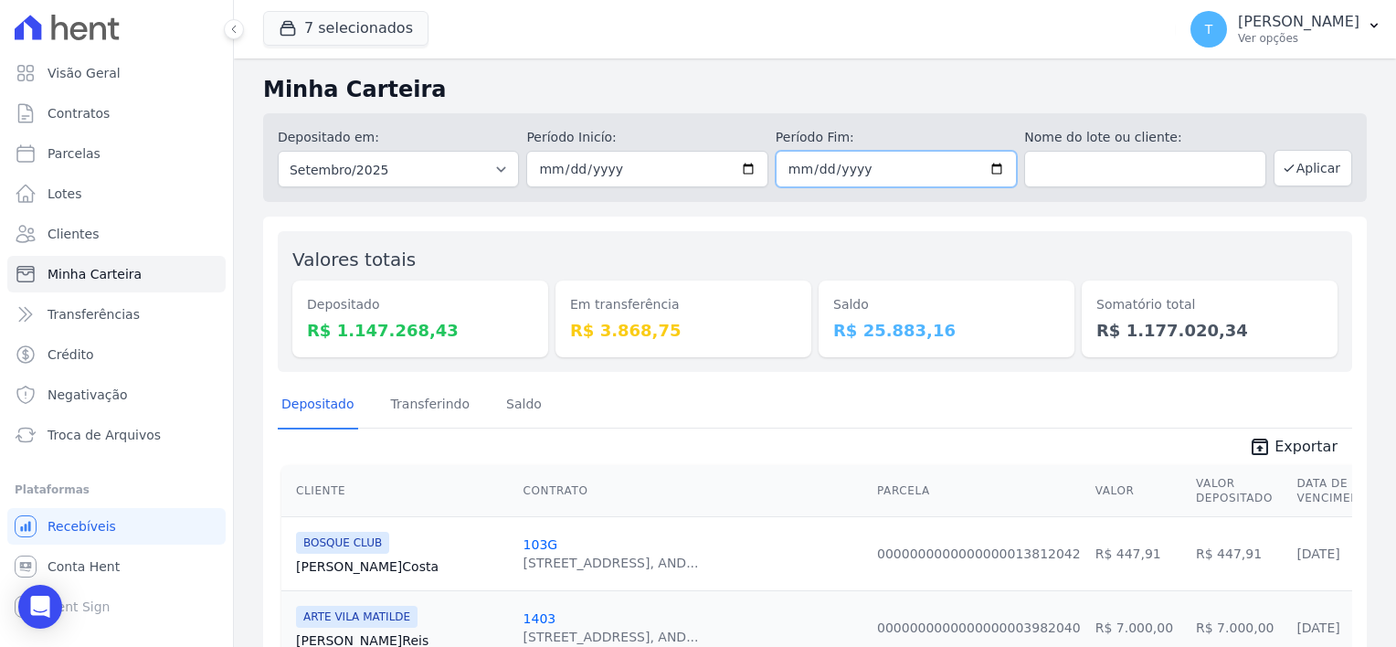
click at [985, 168] on input "2025-09-30" at bounding box center [896, 169] width 241 height 37
type input "[DATE]"
click at [1287, 177] on button "Aplicar" at bounding box center [1313, 168] width 79 height 37
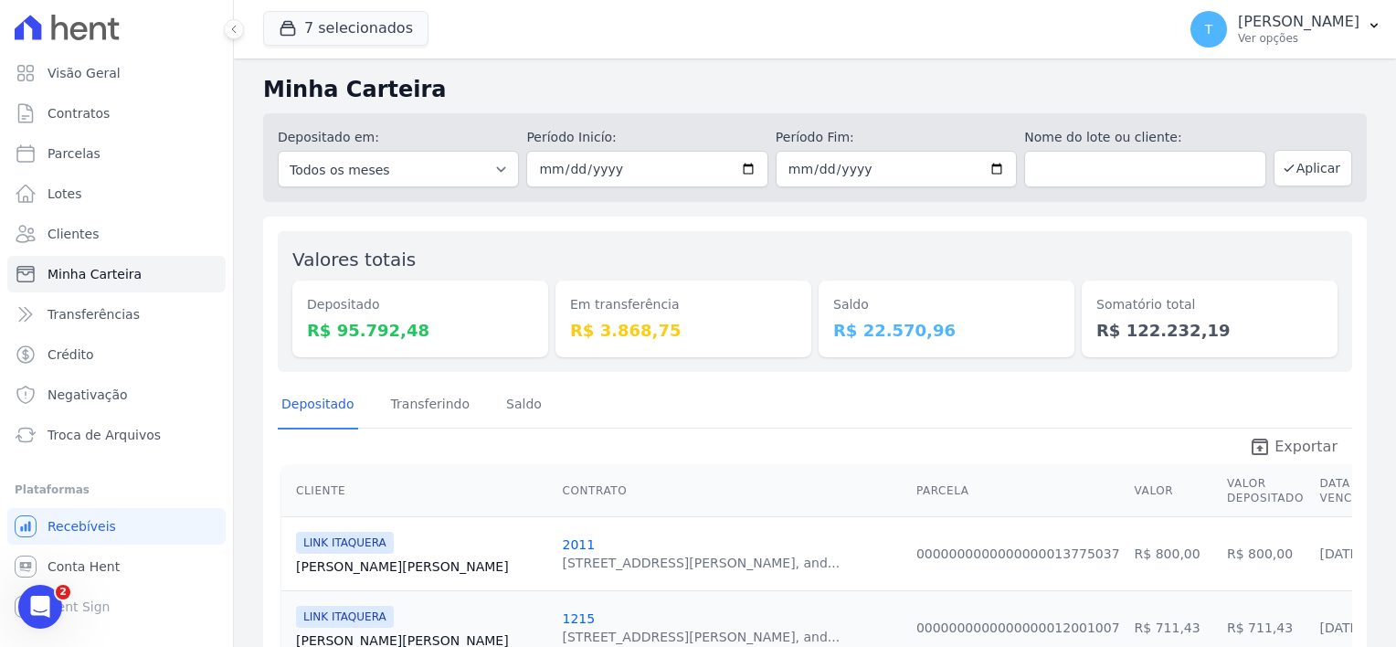
click at [1275, 443] on span "Exportar" at bounding box center [1306, 447] width 63 height 22
click at [385, 22] on button "7 selecionados" at bounding box center [345, 28] width 165 height 35
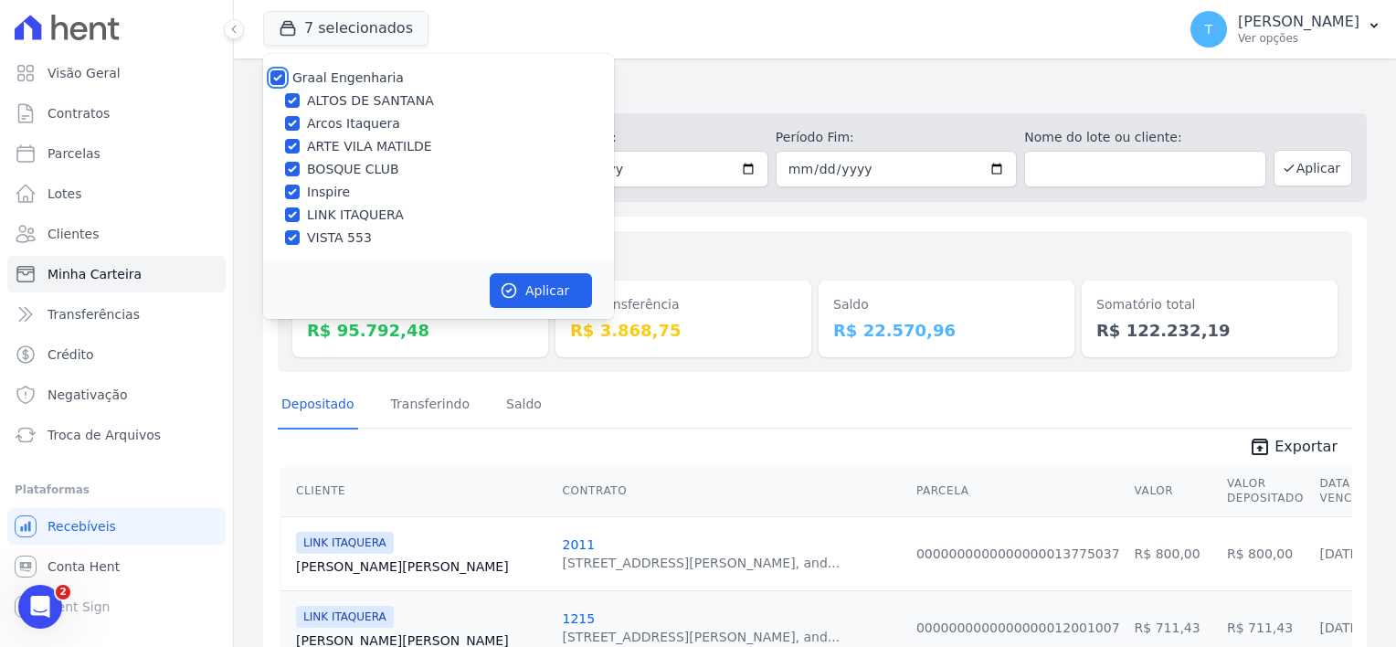
click at [281, 71] on input "Graal Engenharia" at bounding box center [278, 77] width 15 height 15
checkbox input "false"
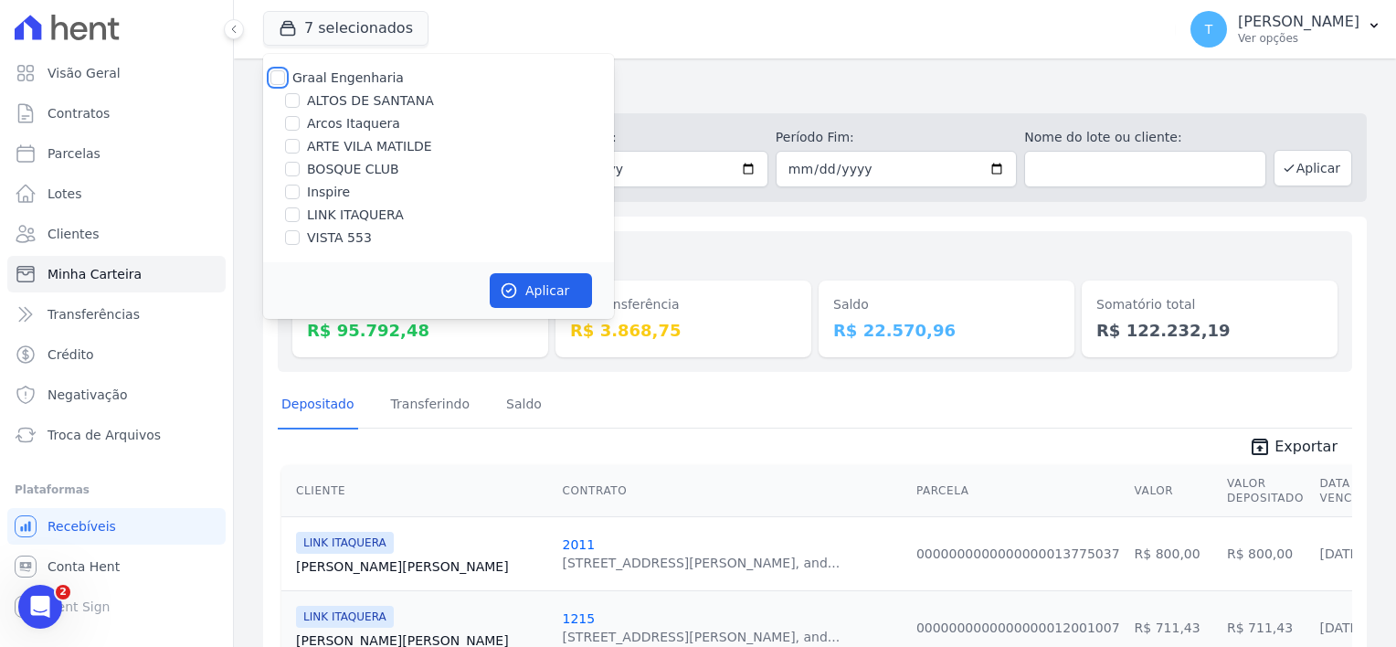
checkbox input "false"
click at [291, 218] on input "LINK ITAQUERA" at bounding box center [292, 214] width 15 height 15
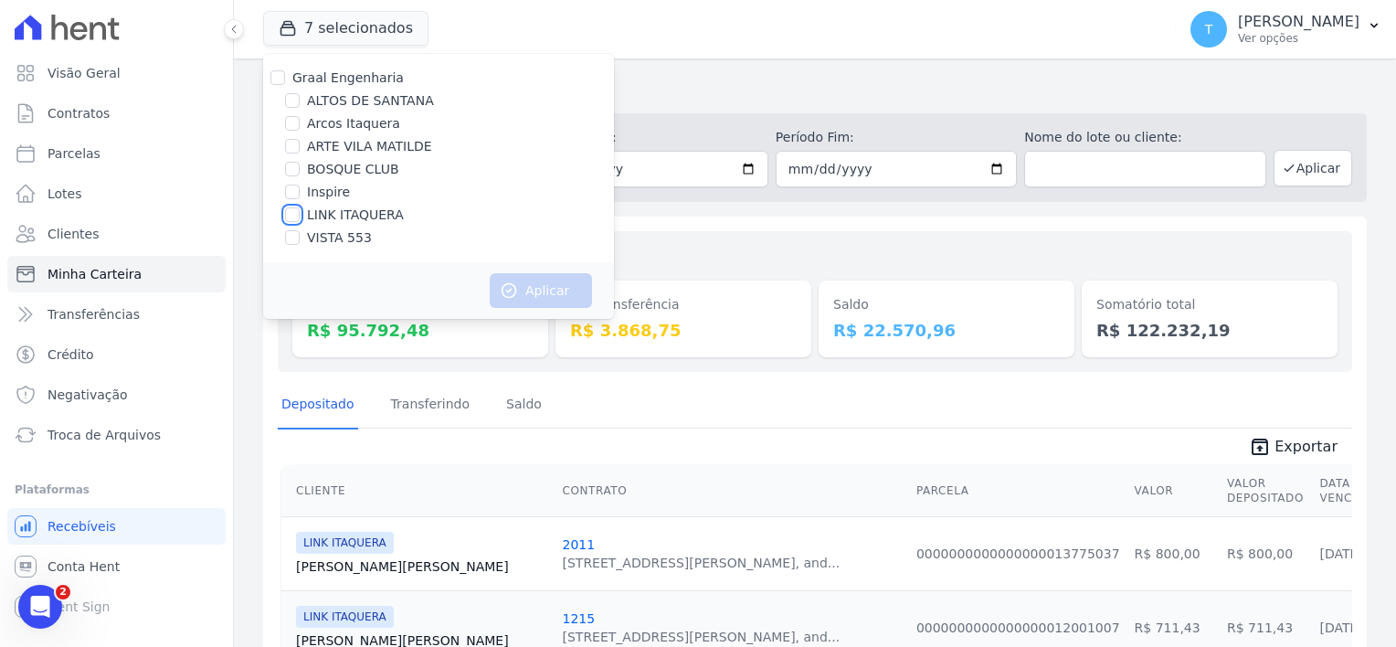
checkbox input "true"
click at [568, 298] on button "Aplicar" at bounding box center [541, 290] width 102 height 35
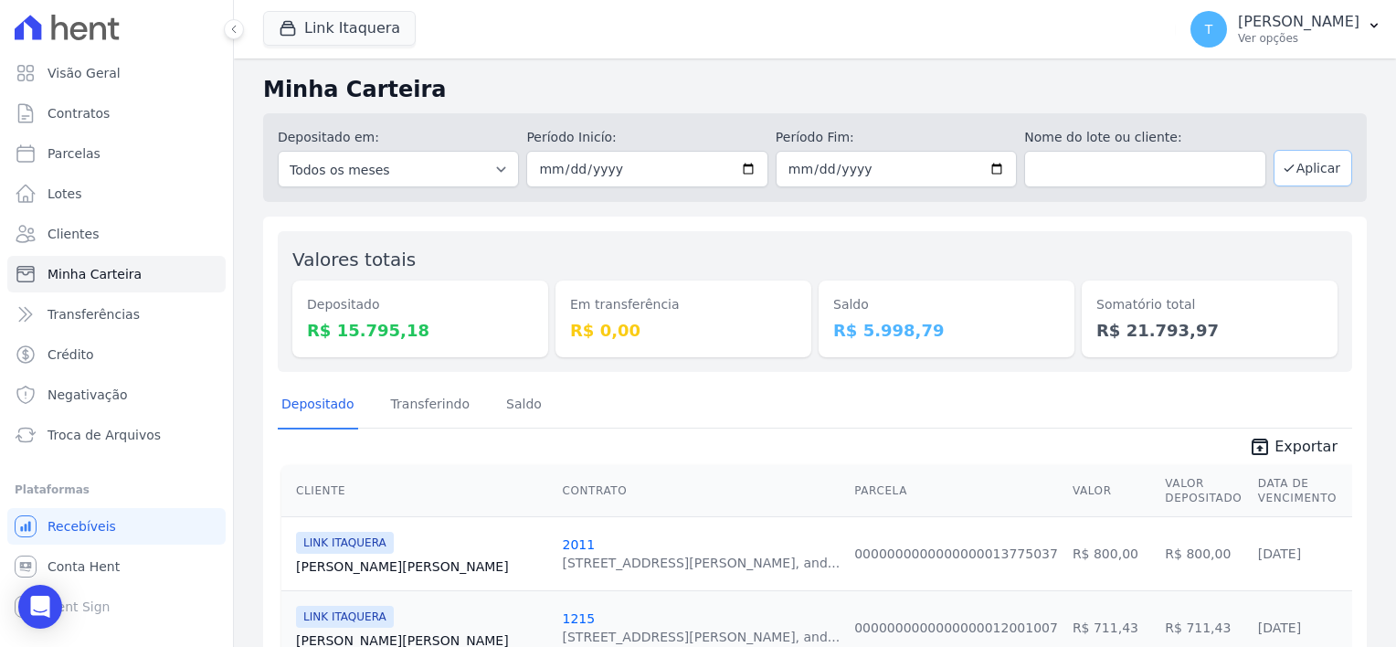
click at [1317, 162] on button "Aplicar" at bounding box center [1313, 168] width 79 height 37
click at [1290, 443] on span "Exportar" at bounding box center [1306, 447] width 63 height 22
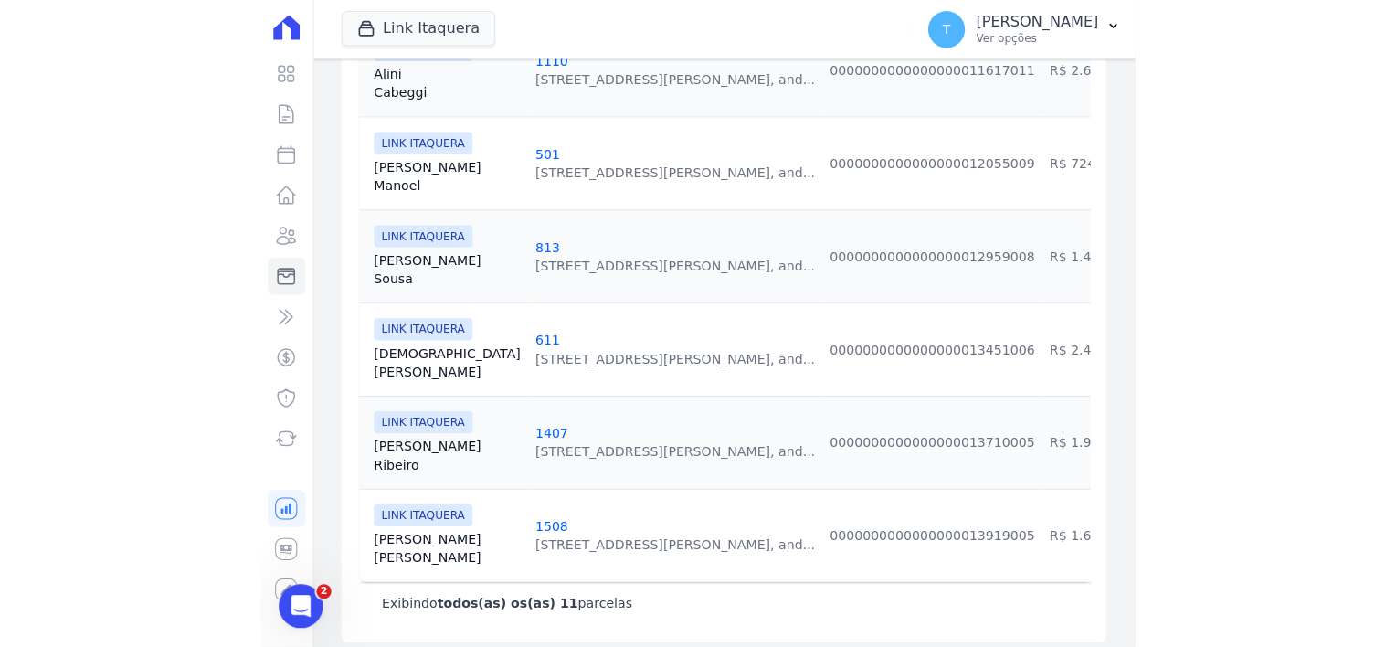
scroll to position [976, 0]
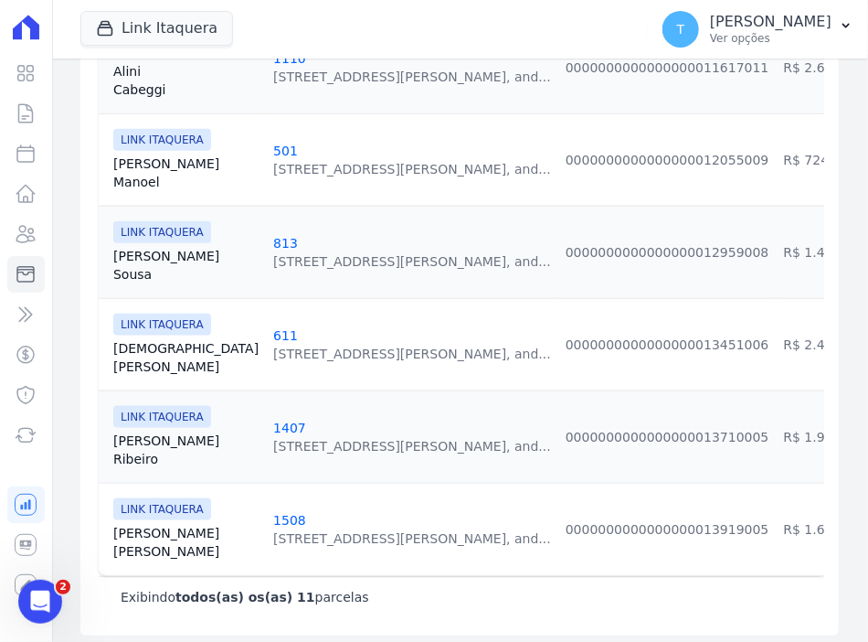
click at [132, 524] on link "[PERSON_NAME]" at bounding box center [185, 542] width 145 height 37
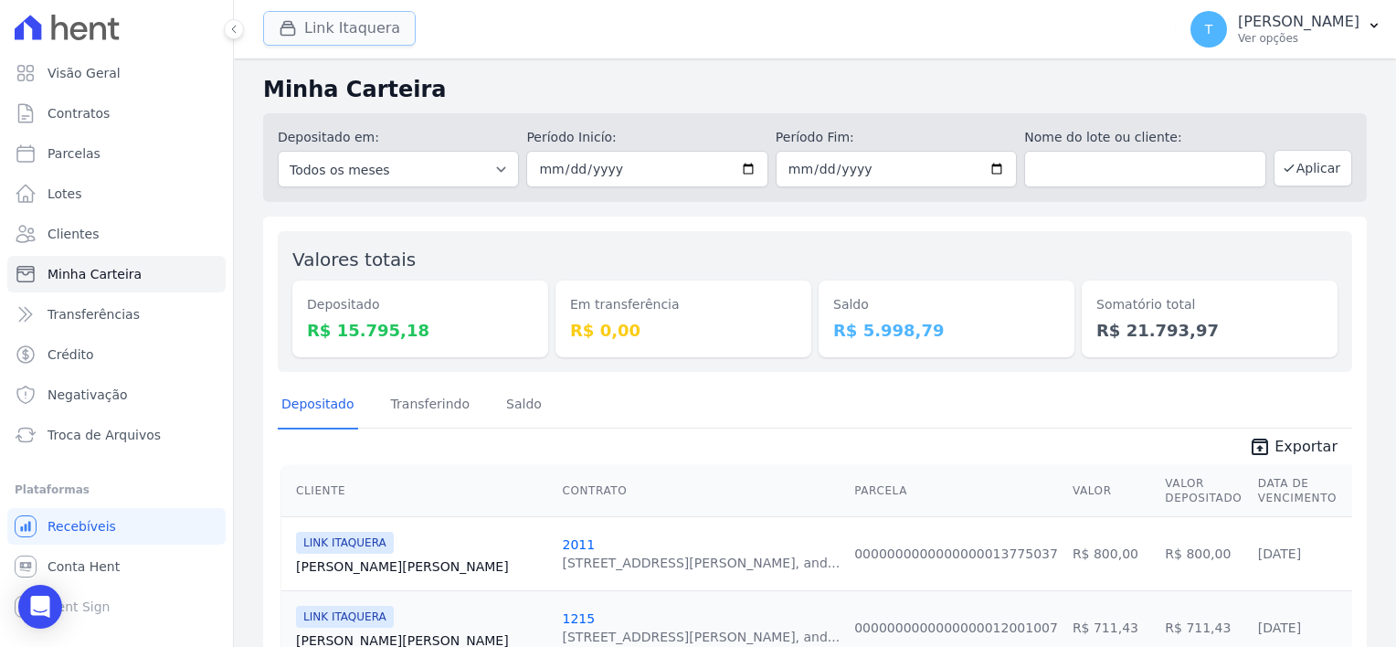
click at [353, 29] on button "Link Itaquera" at bounding box center [339, 28] width 153 height 35
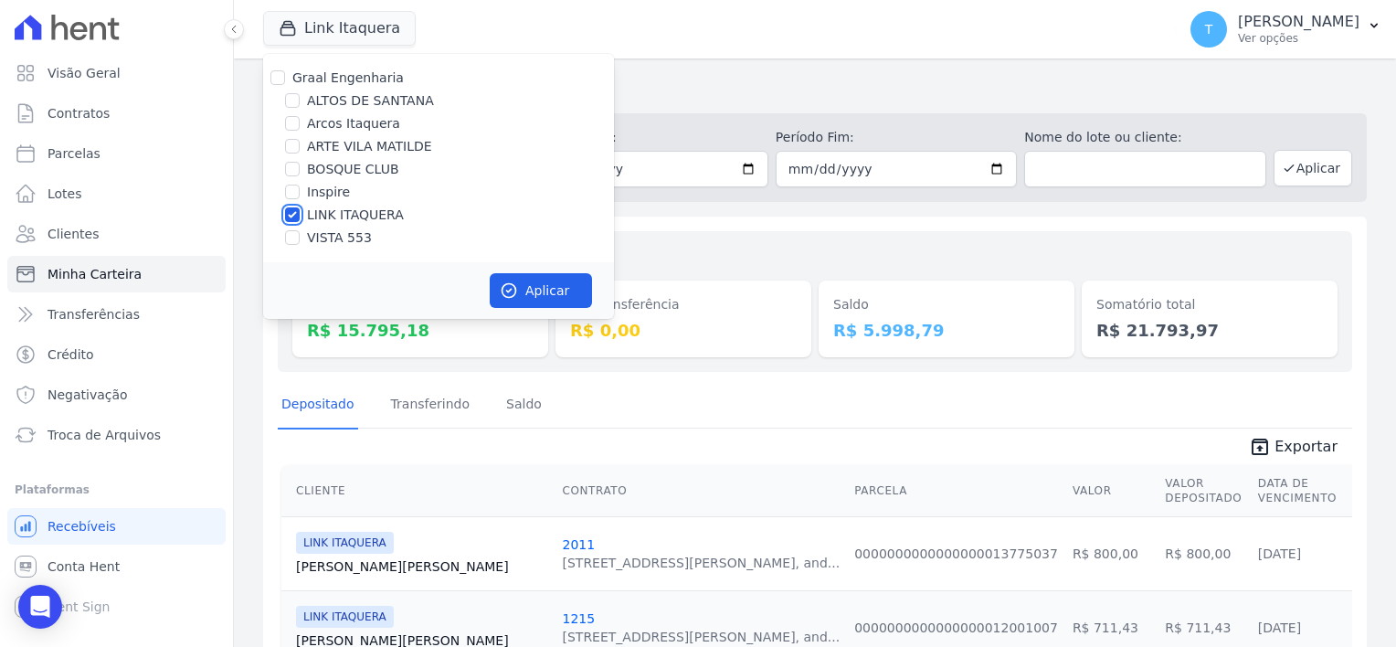
click at [292, 217] on input "LINK ITAQUERA" at bounding box center [292, 214] width 15 height 15
checkbox input "false"
click at [292, 189] on input "Inspire" at bounding box center [292, 192] width 15 height 15
checkbox input "true"
click at [551, 291] on button "Aplicar" at bounding box center [541, 290] width 102 height 35
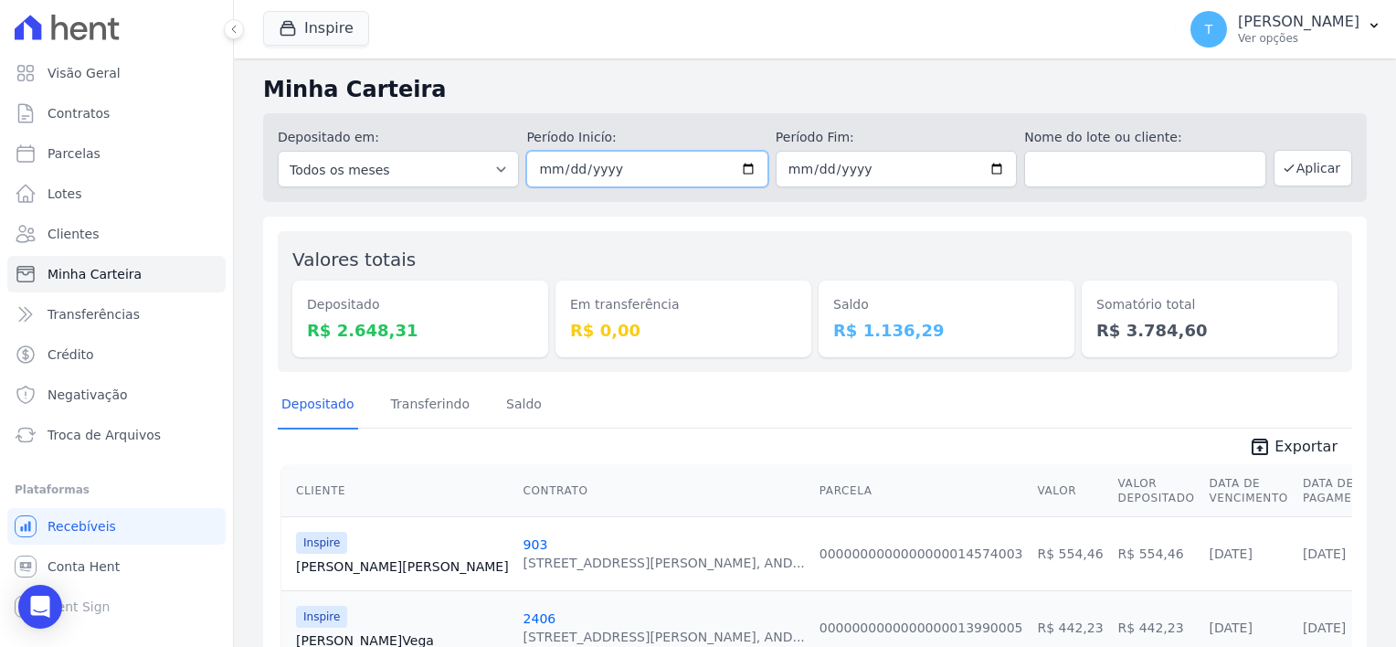
click at [748, 167] on input "2025-09-18" at bounding box center [646, 169] width 241 height 37
click at [1285, 172] on icon "button" at bounding box center [1289, 168] width 15 height 15
click at [747, 174] on input "[DATE]" at bounding box center [646, 169] width 241 height 37
type input "[DATE]"
click at [1325, 168] on button "Aplicar" at bounding box center [1313, 168] width 79 height 37
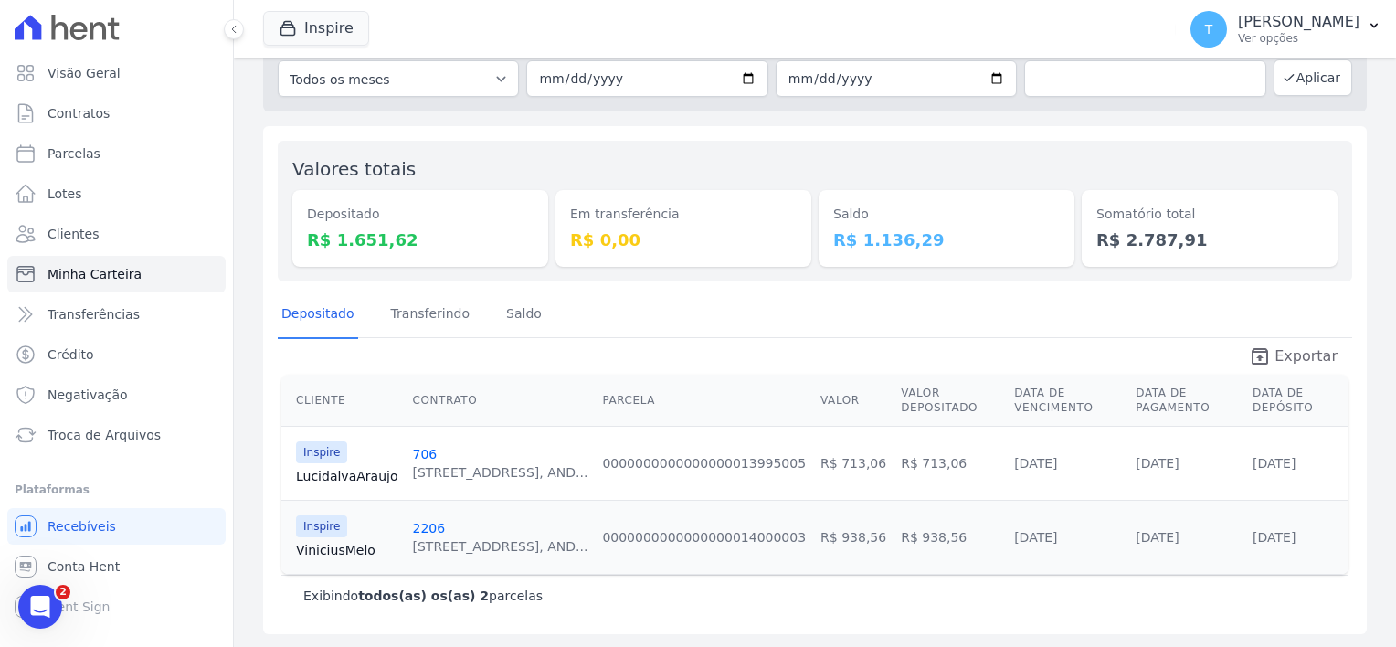
click at [1290, 351] on span "Exportar" at bounding box center [1306, 356] width 63 height 22
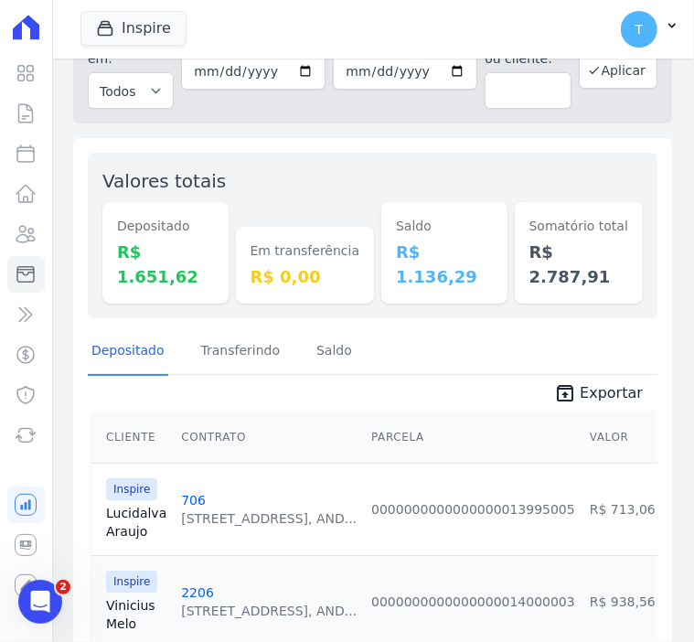
click at [117, 504] on link "Lucidalva Araujo" at bounding box center [136, 522] width 60 height 37
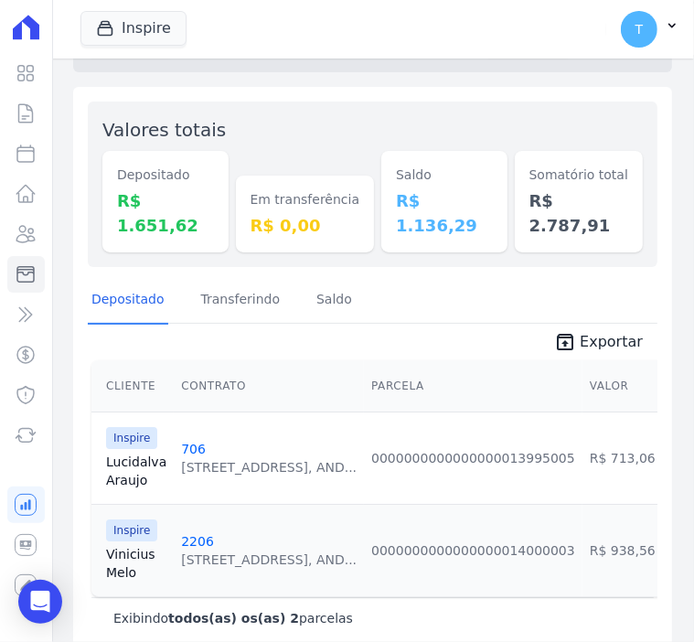
scroll to position [165, 0]
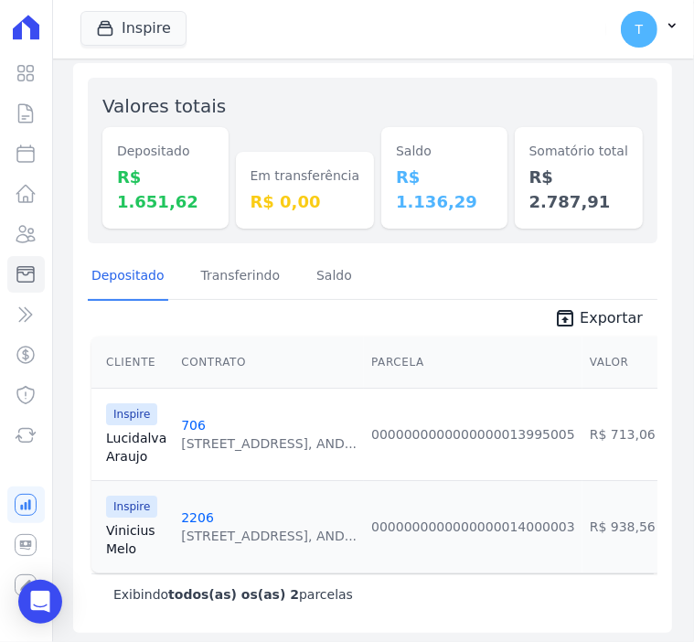
click at [139, 521] on link "Vinicius Melo" at bounding box center [136, 539] width 60 height 37
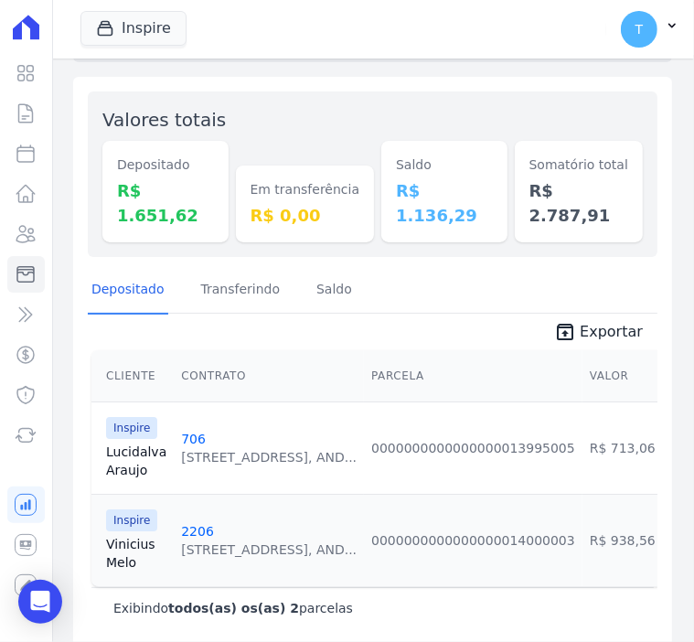
scroll to position [165, 0]
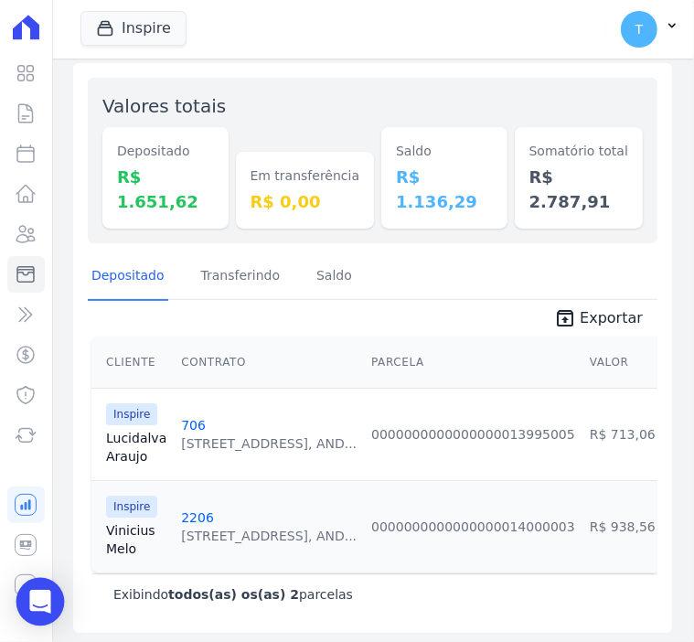
click at [46, 596] on icon "Open Intercom Messenger" at bounding box center [39, 601] width 21 height 24
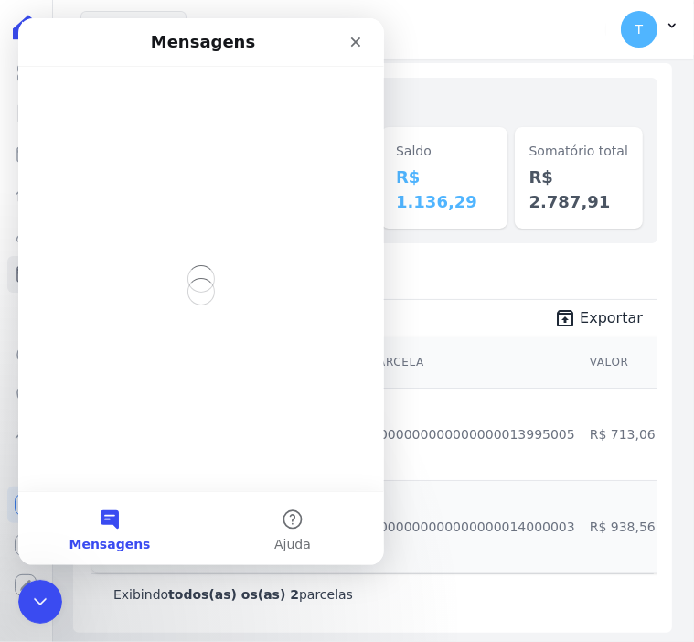
scroll to position [0, 0]
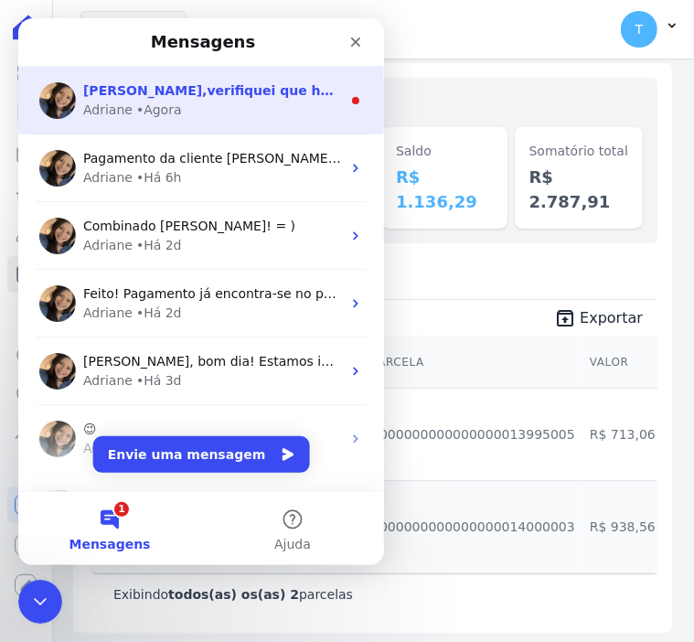
click at [194, 99] on div "[PERSON_NAME],verifiquei que há demais parcelas associadas no 2603 e não no 711…" at bounding box center [212, 90] width 258 height 19
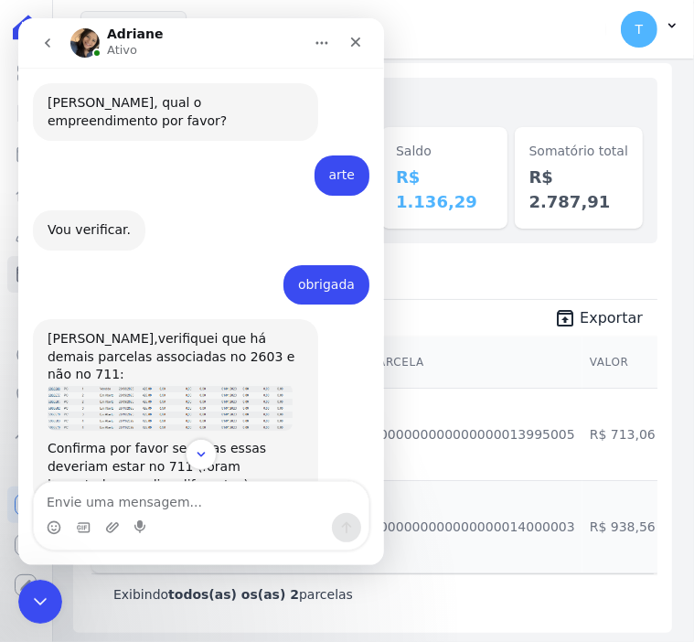
scroll to position [479, 0]
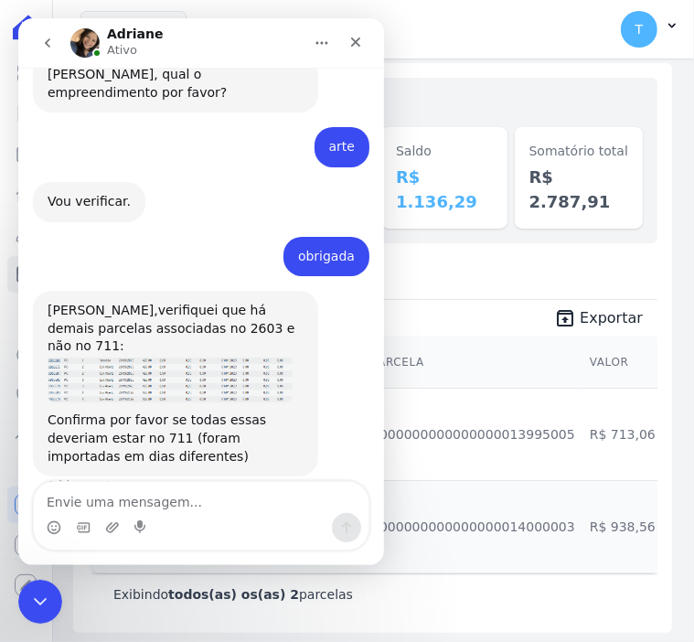
click at [165, 359] on img "Adriane diz…" at bounding box center [170, 380] width 245 height 48
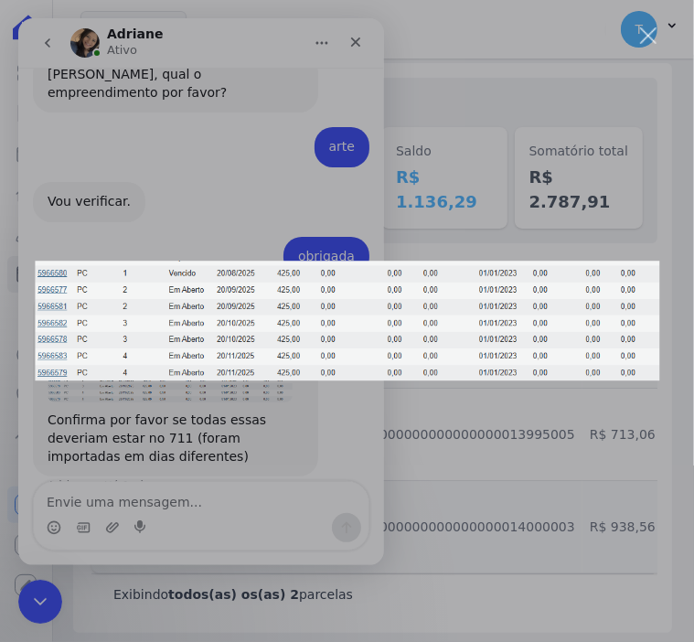
scroll to position [0, 0]
click at [150, 491] on div "Messenger da Intercom" at bounding box center [347, 321] width 694 height 642
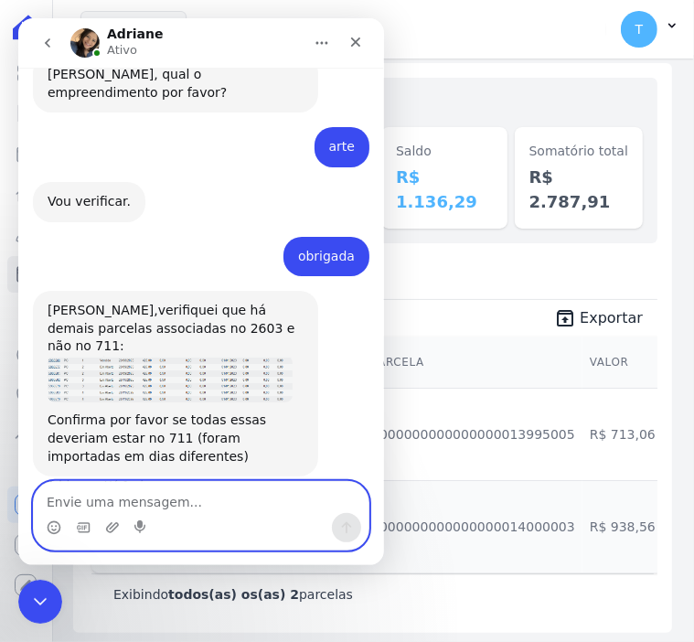
click at [165, 498] on textarea "Envie uma mensagem..." at bounding box center [201, 497] width 334 height 31
type textarea "Eram para ser 4 parcelas de cada"
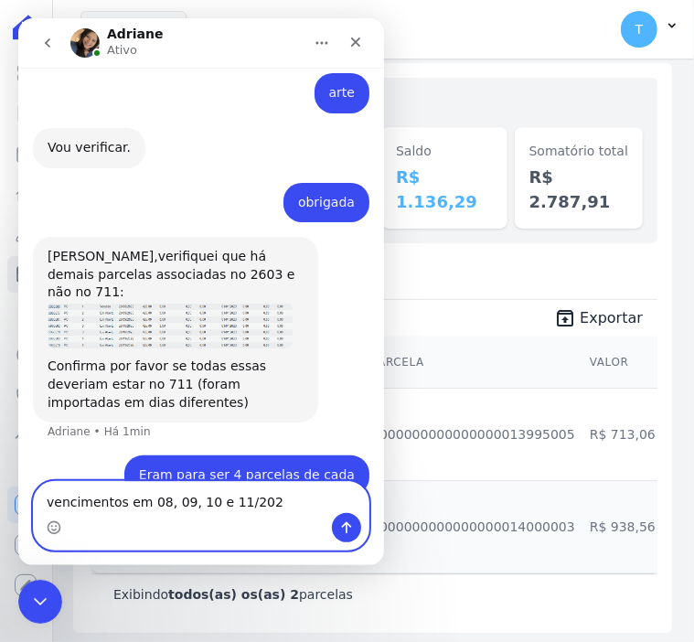
type textarea "vencimentos em 08, 09, 10 e 11/2025"
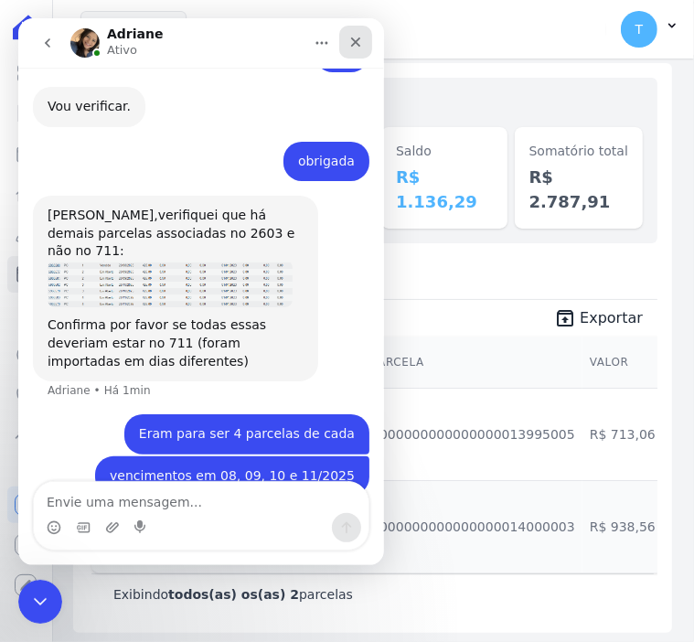
click at [362, 40] on icon "Fechar" at bounding box center [355, 42] width 15 height 15
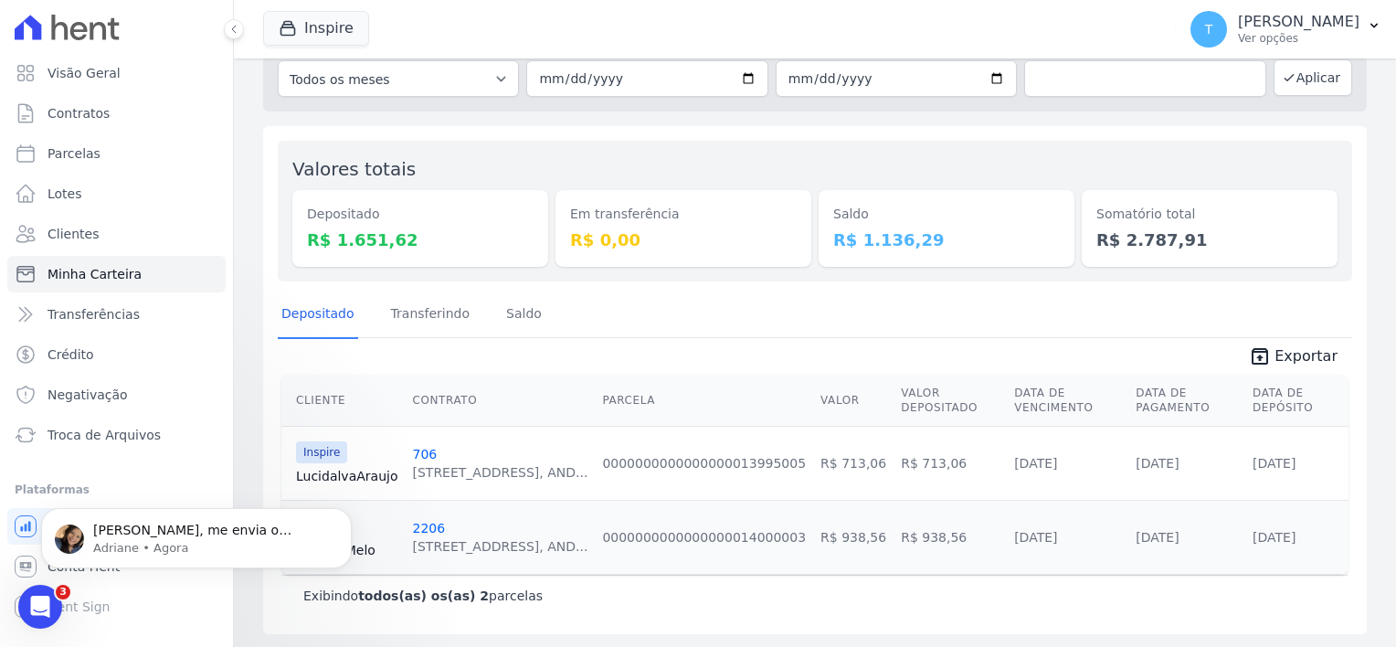
scroll to position [676, 0]
